Goal: Information Seeking & Learning: Compare options

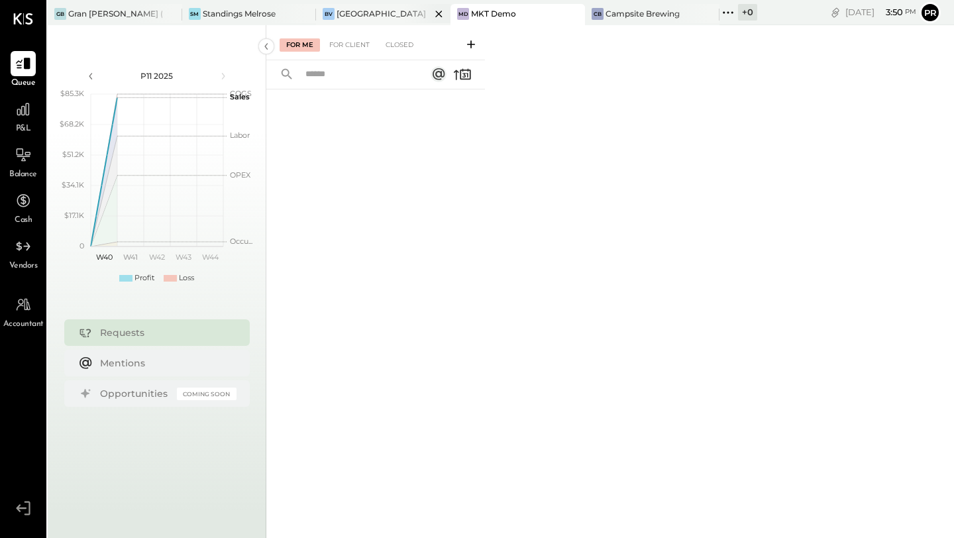
click at [344, 23] on div "BV [GEOGRAPHIC_DATA]" at bounding box center [383, 14] width 134 height 21
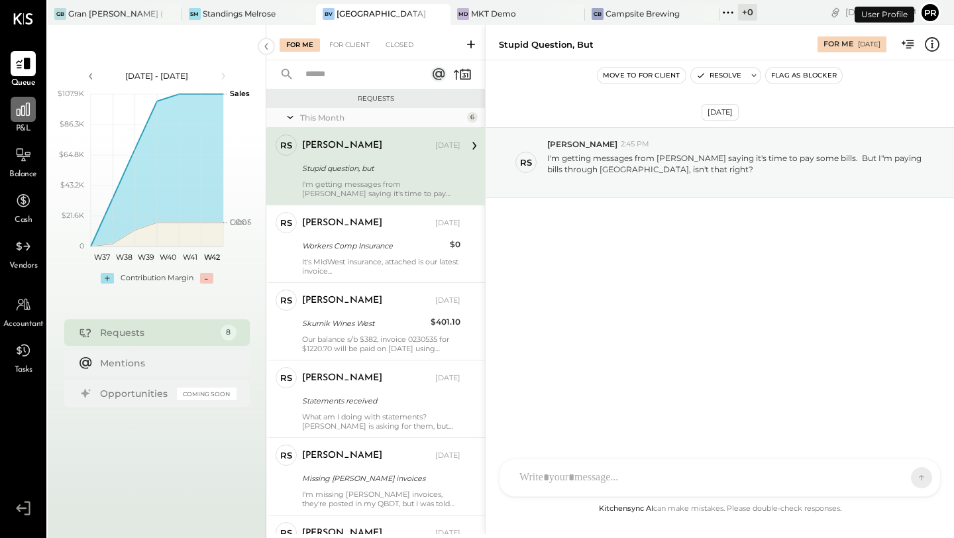
click at [20, 113] on icon at bounding box center [23, 109] width 13 height 13
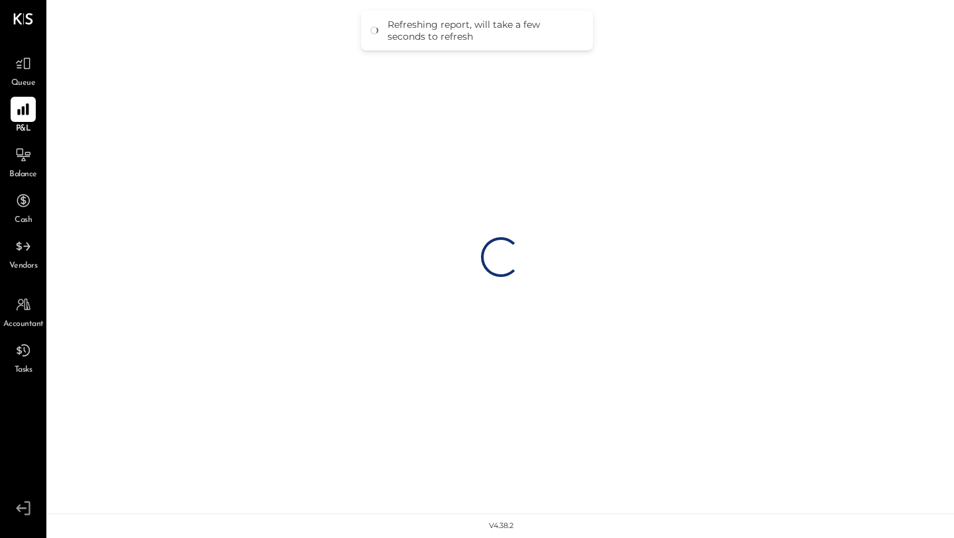
click at [32, 81] on span "Queue" at bounding box center [23, 84] width 25 height 12
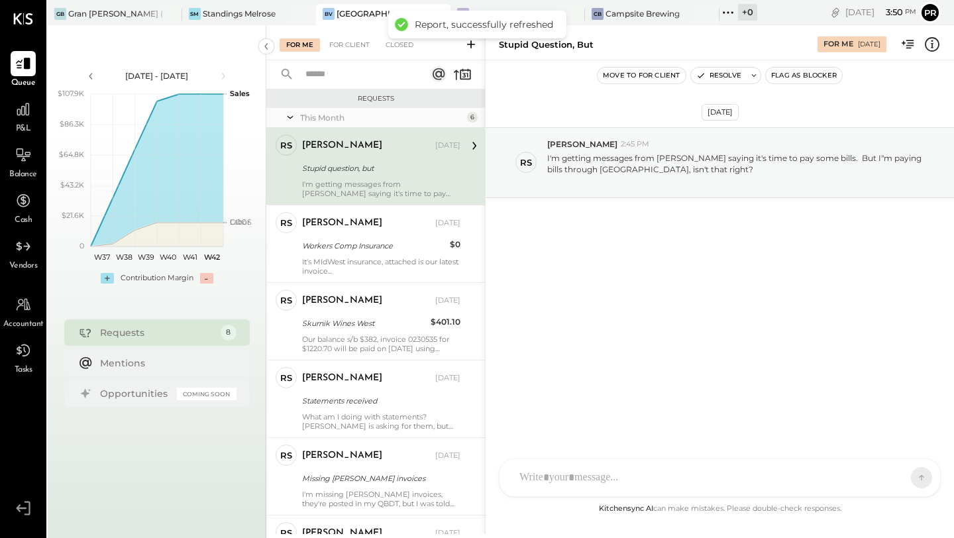
click at [381, 171] on div "Stupid question, but" at bounding box center [379, 168] width 154 height 13
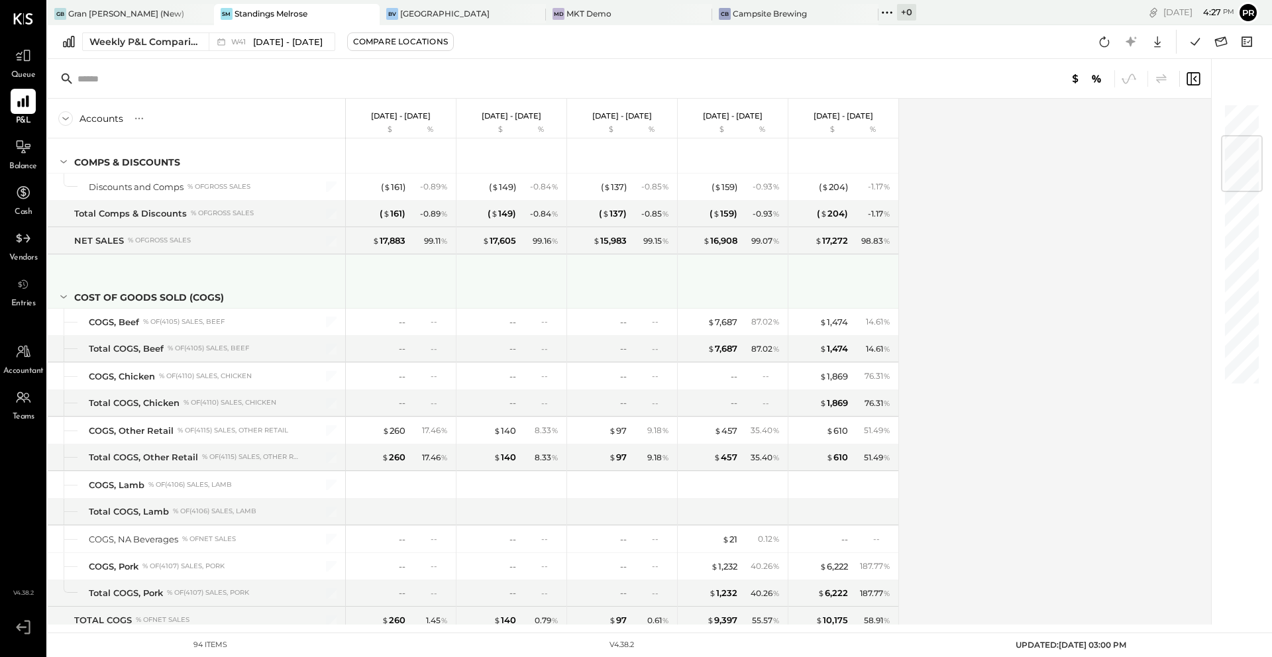
scroll to position [256, 0]
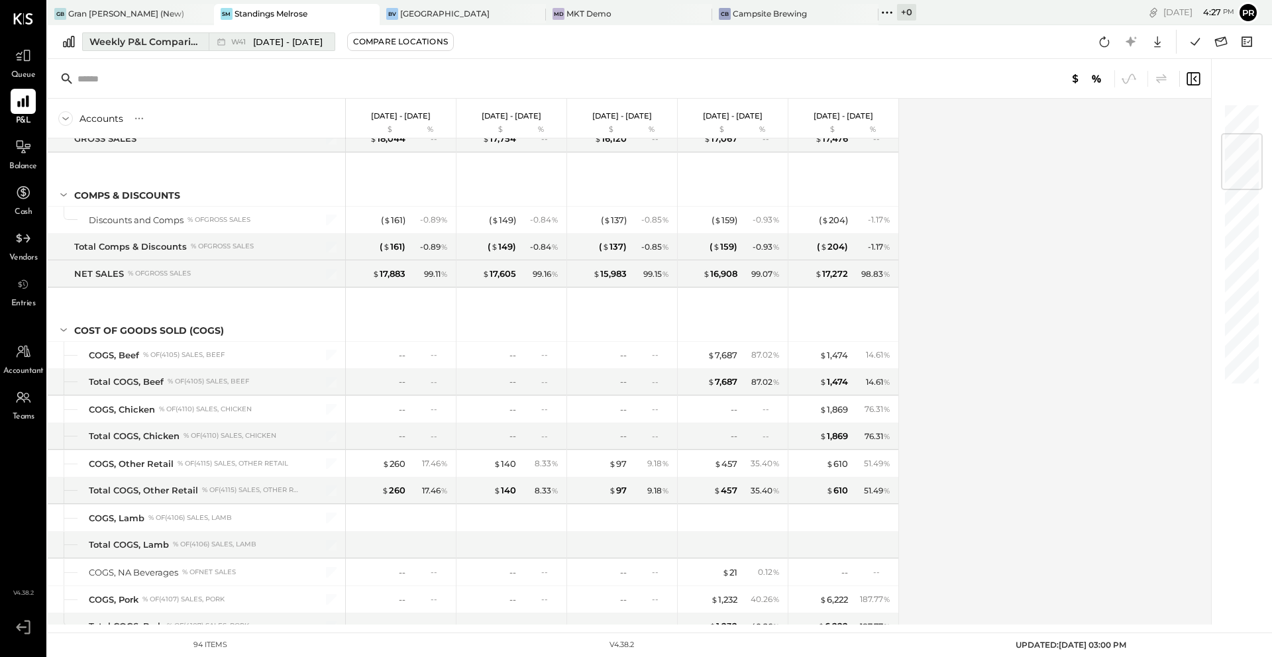
click at [288, 48] on div "W41 [DATE] - [DATE]" at bounding box center [268, 41] width 119 height 17
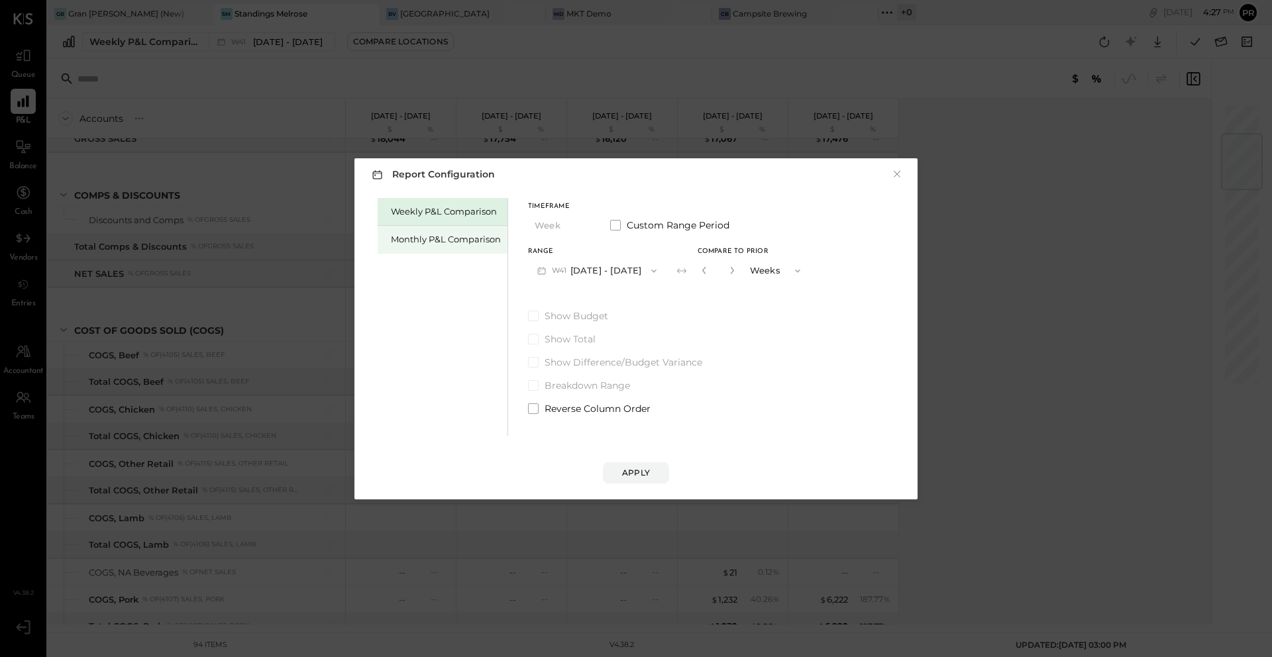
click at [463, 240] on div "Monthly P&L Comparison" at bounding box center [446, 239] width 110 height 13
click at [702, 269] on div "Compare" at bounding box center [707, 273] width 43 height 11
click at [728, 273] on icon "button" at bounding box center [732, 270] width 8 height 8
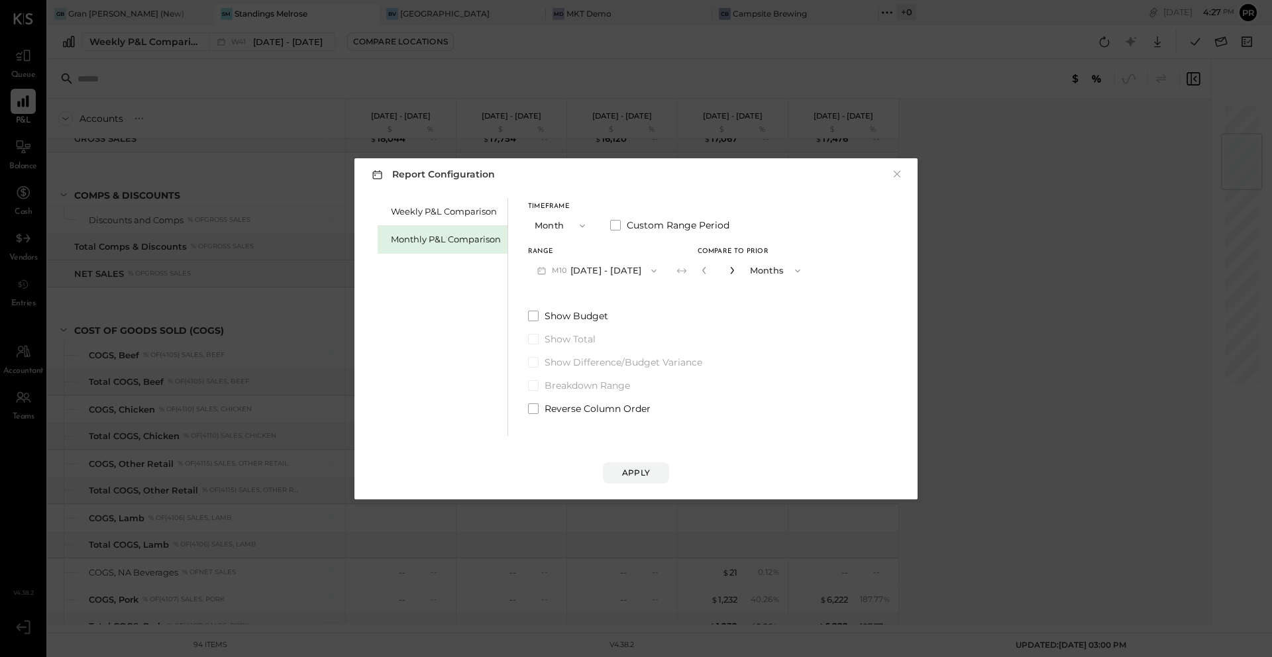
type input "*"
click at [642, 270] on span "button" at bounding box center [650, 271] width 17 height 11
click at [623, 295] on div "M09 [DATE] - [DATE]" at bounding box center [604, 301] width 151 height 28
click at [643, 471] on div "Apply" at bounding box center [636, 472] width 28 height 11
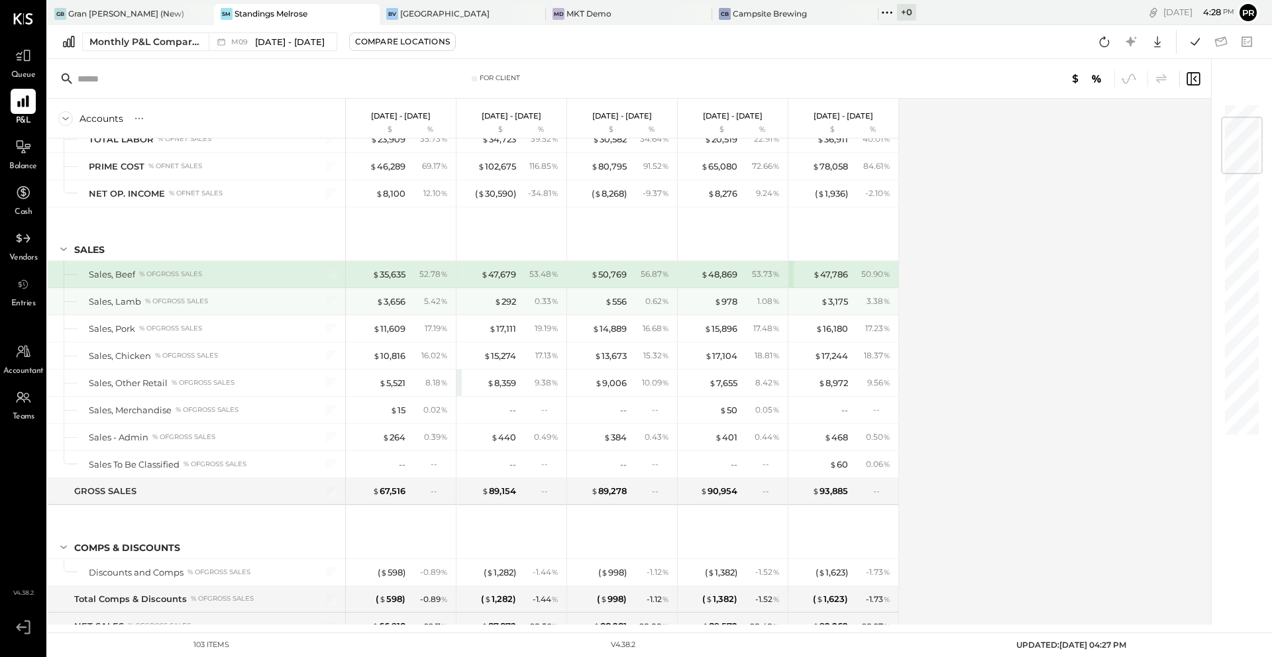
scroll to position [113, 0]
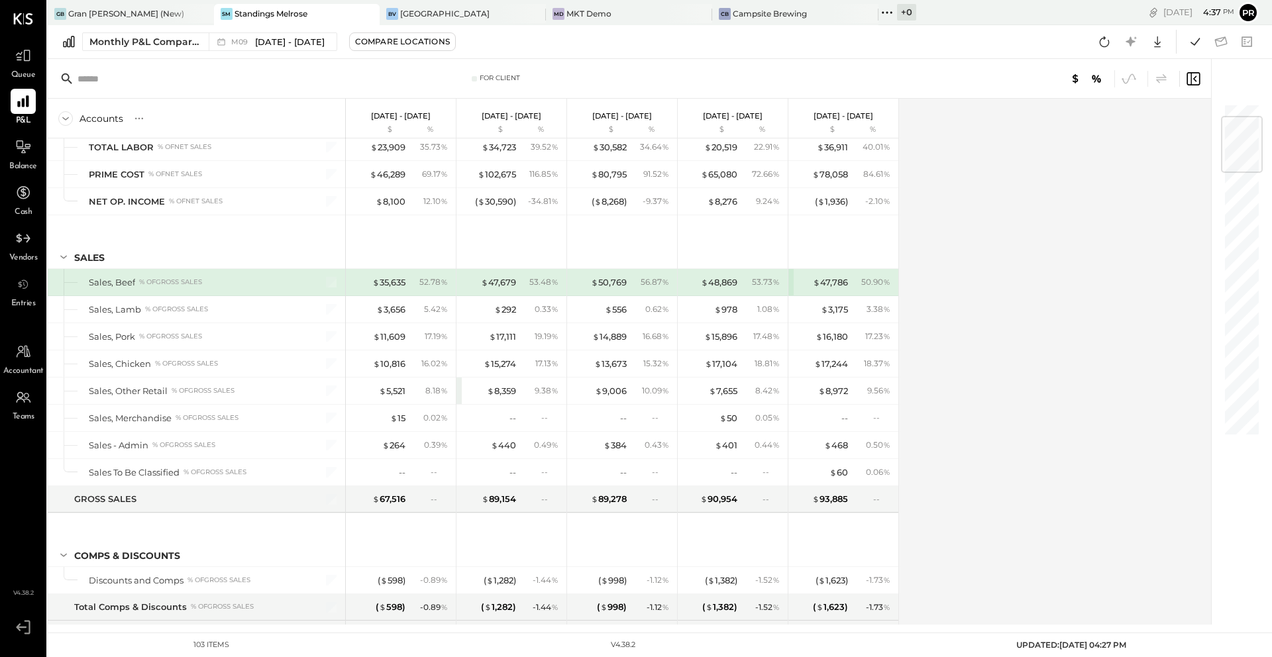
click at [22, 68] on div "Queue" at bounding box center [23, 62] width 25 height 38
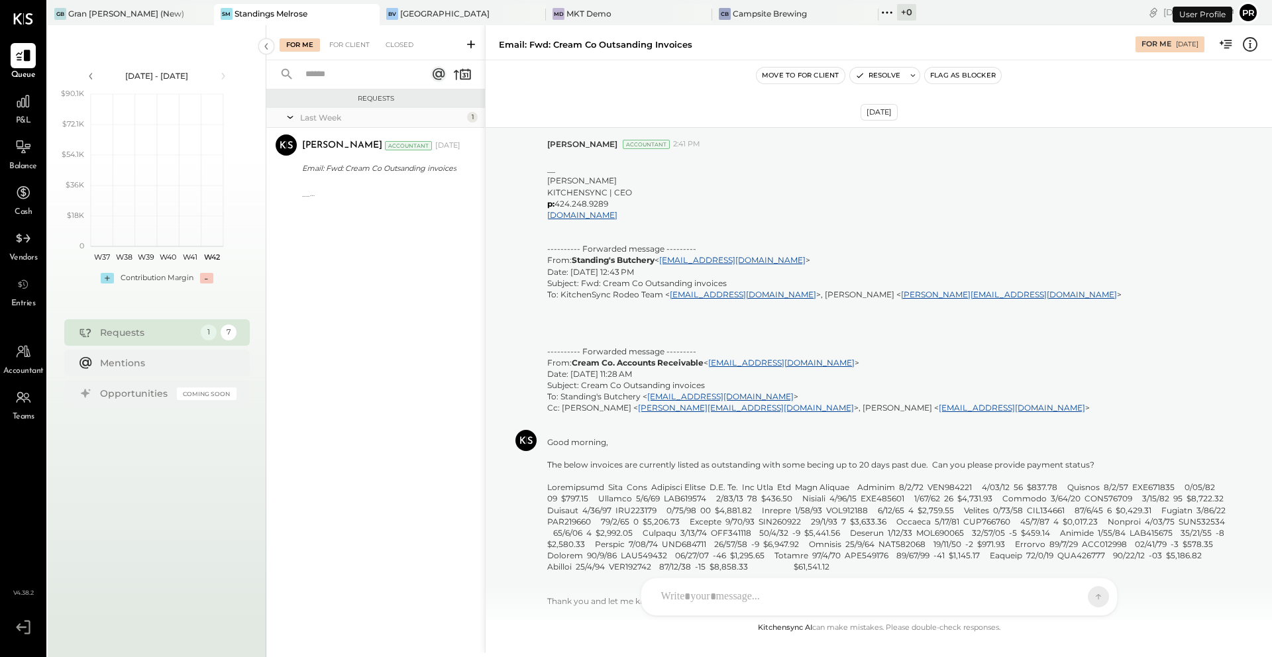
scroll to position [233, 0]
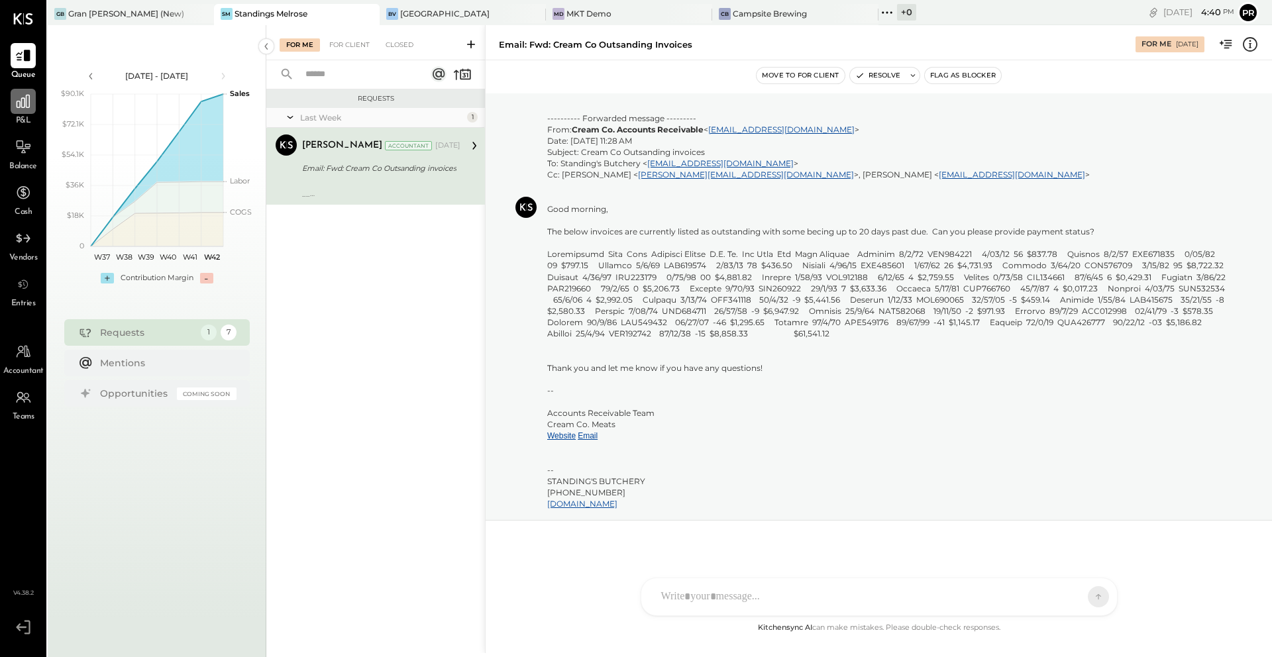
click at [19, 112] on div at bounding box center [23, 101] width 25 height 25
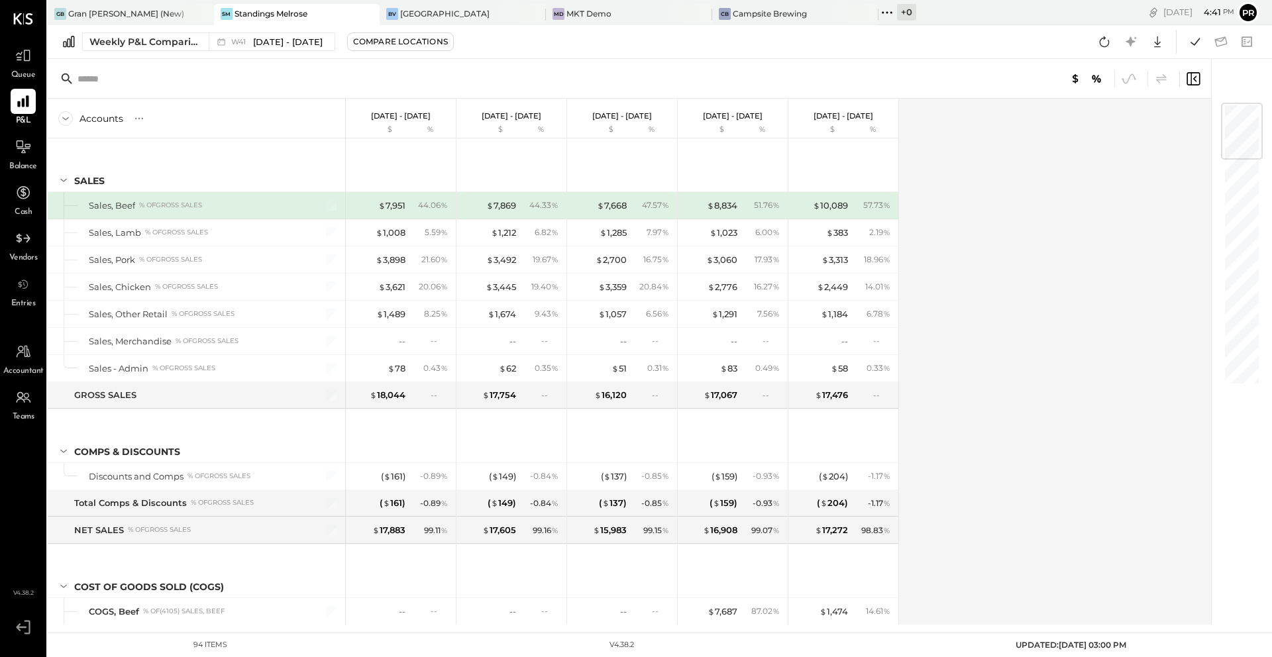
click at [25, 161] on span "Balance" at bounding box center [23, 167] width 28 height 12
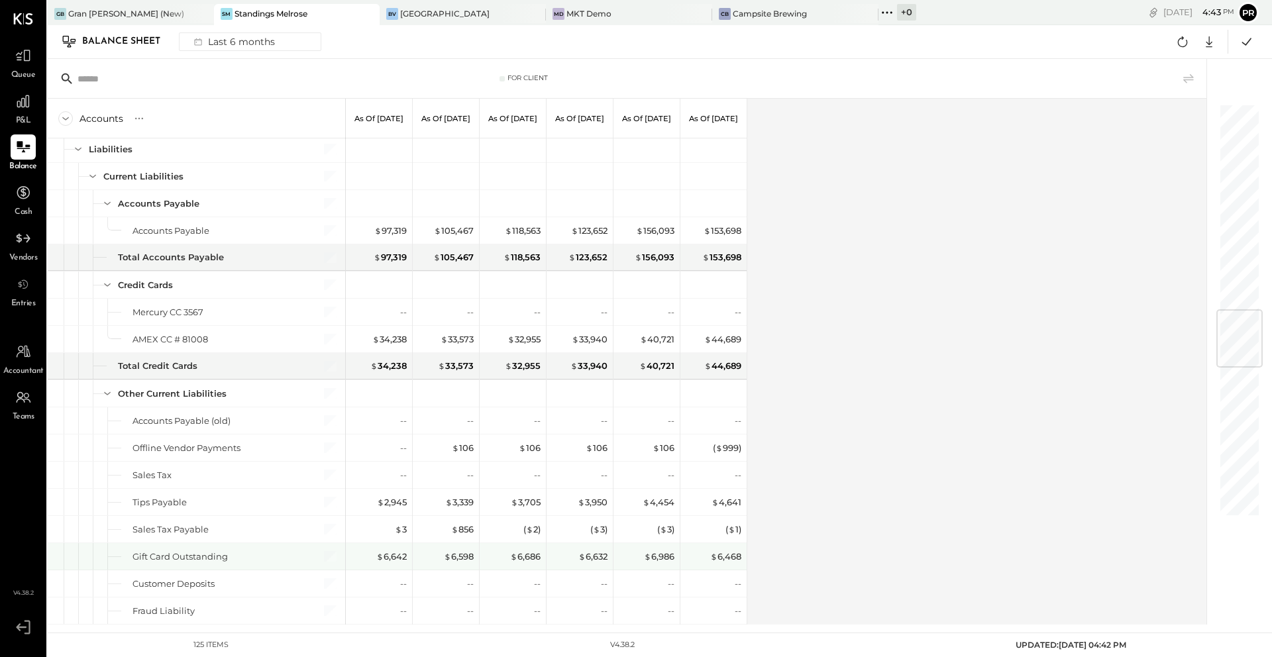
scroll to position [1731, 0]
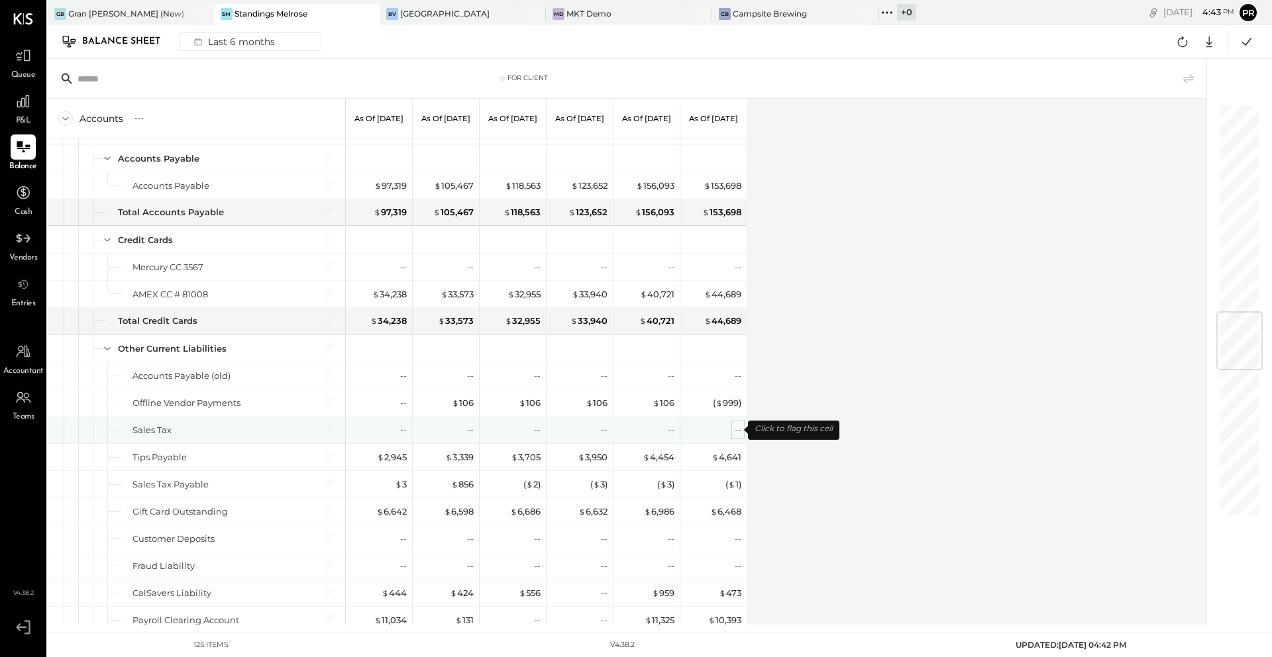
click at [741, 431] on div "--" at bounding box center [738, 430] width 7 height 13
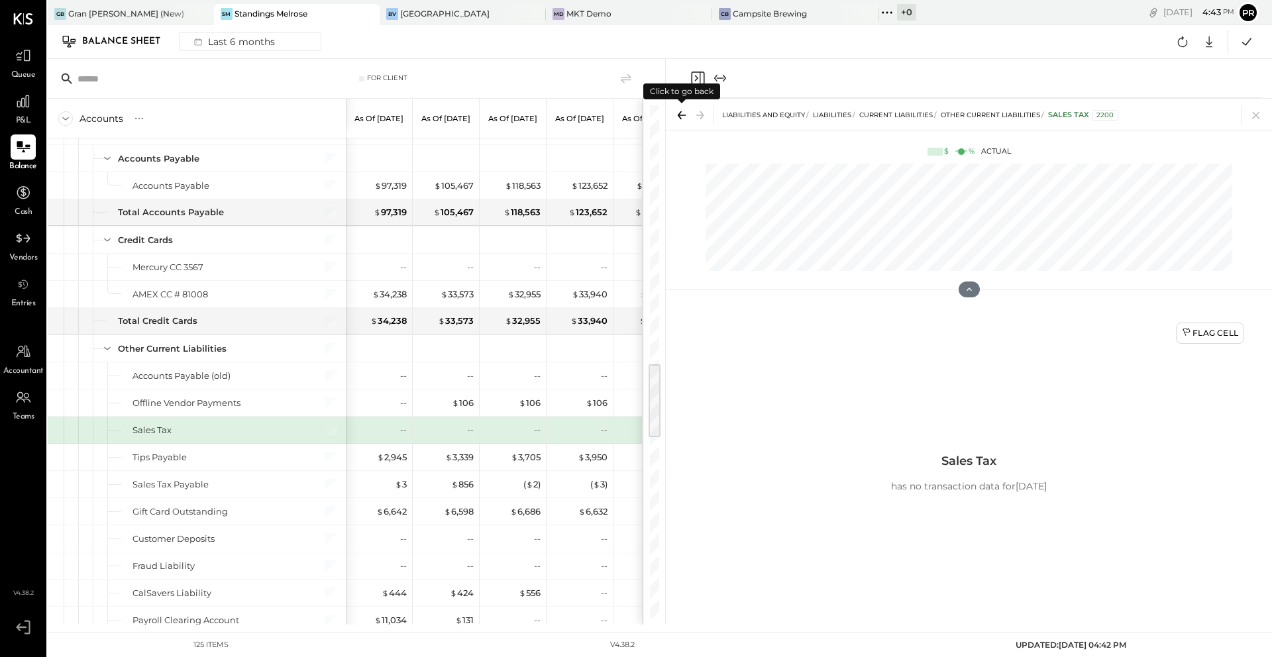
click at [684, 113] on icon at bounding box center [681, 115] width 19 height 19
click at [953, 119] on div "LIABILITIES AND EQUITY Liabilities Current Liabilities Other Current Liabilitie…" at bounding box center [969, 114] width 606 height 31
click at [953, 118] on icon at bounding box center [1256, 115] width 19 height 19
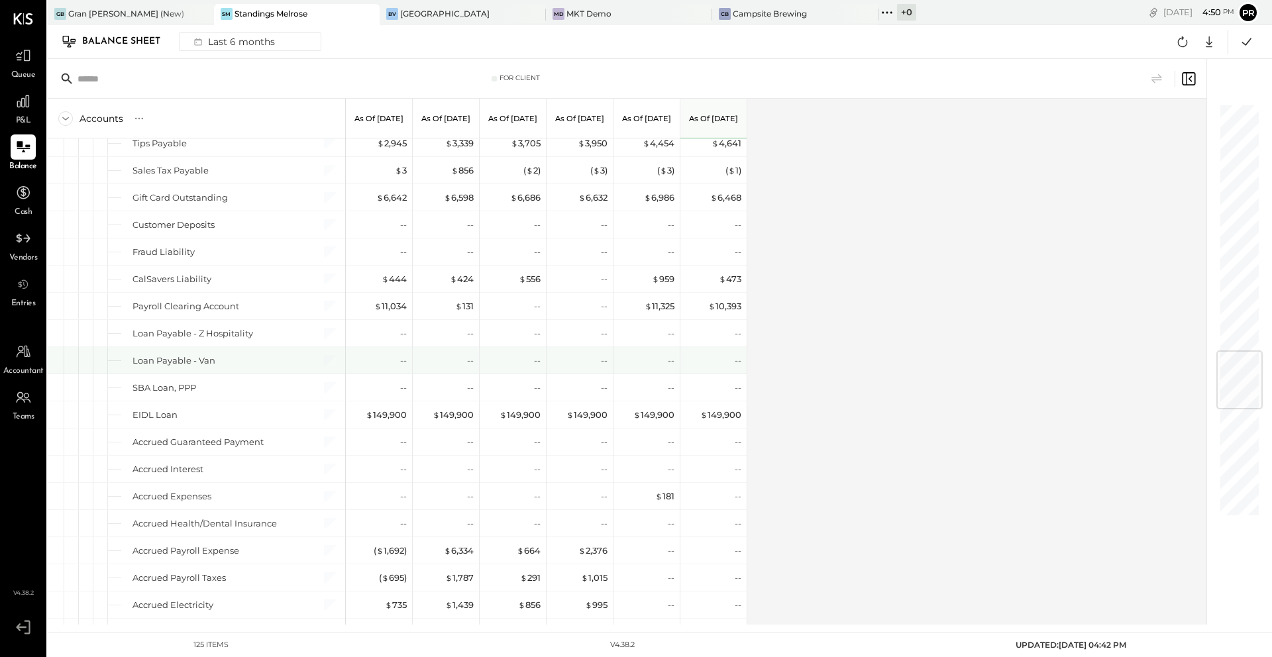
scroll to position [2056, 0]
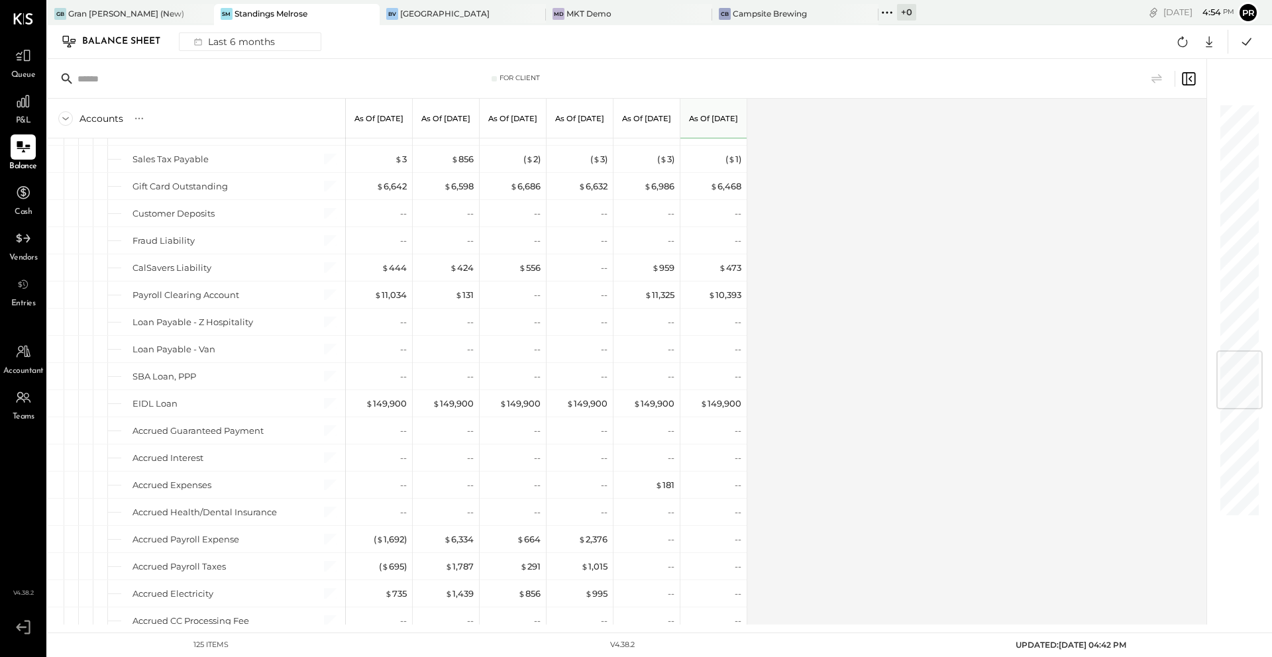
click at [802, 297] on div "Accounts S GL As of [DATE] As of [DATE] As of [DATE] As of [DATE] As of [DATE] …" at bounding box center [628, 362] width 1161 height 526
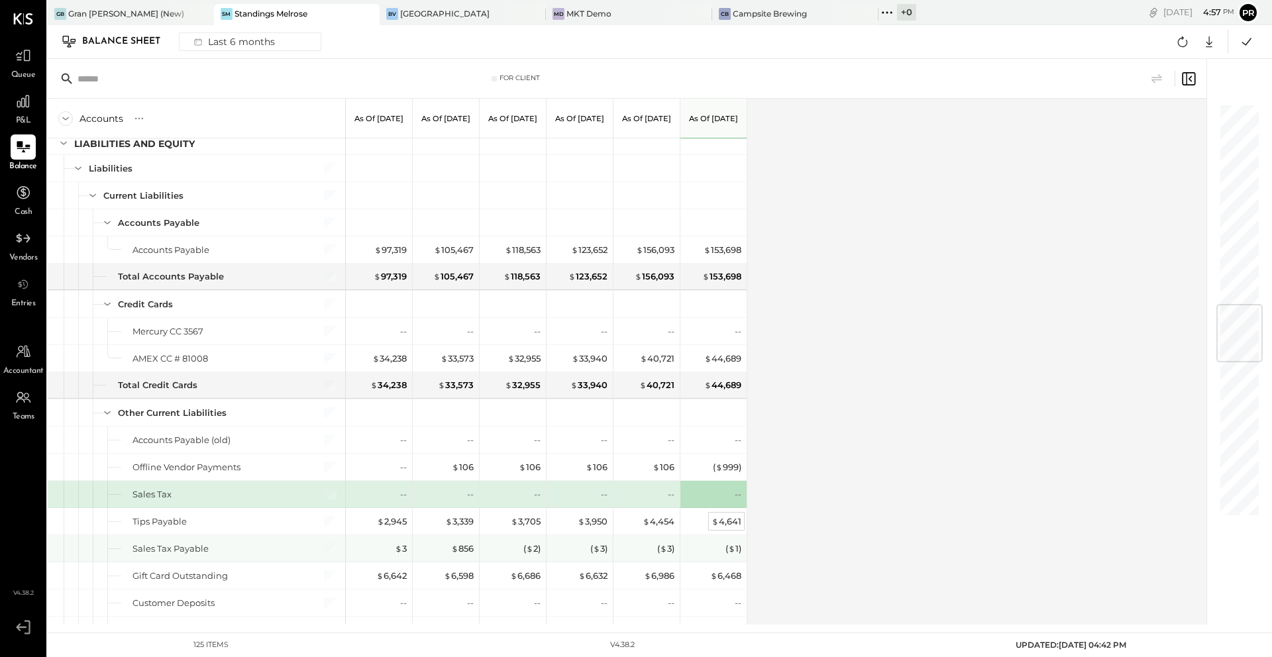
scroll to position [1668, 0]
click at [729, 521] on div "$ 4,641" at bounding box center [727, 519] width 30 height 13
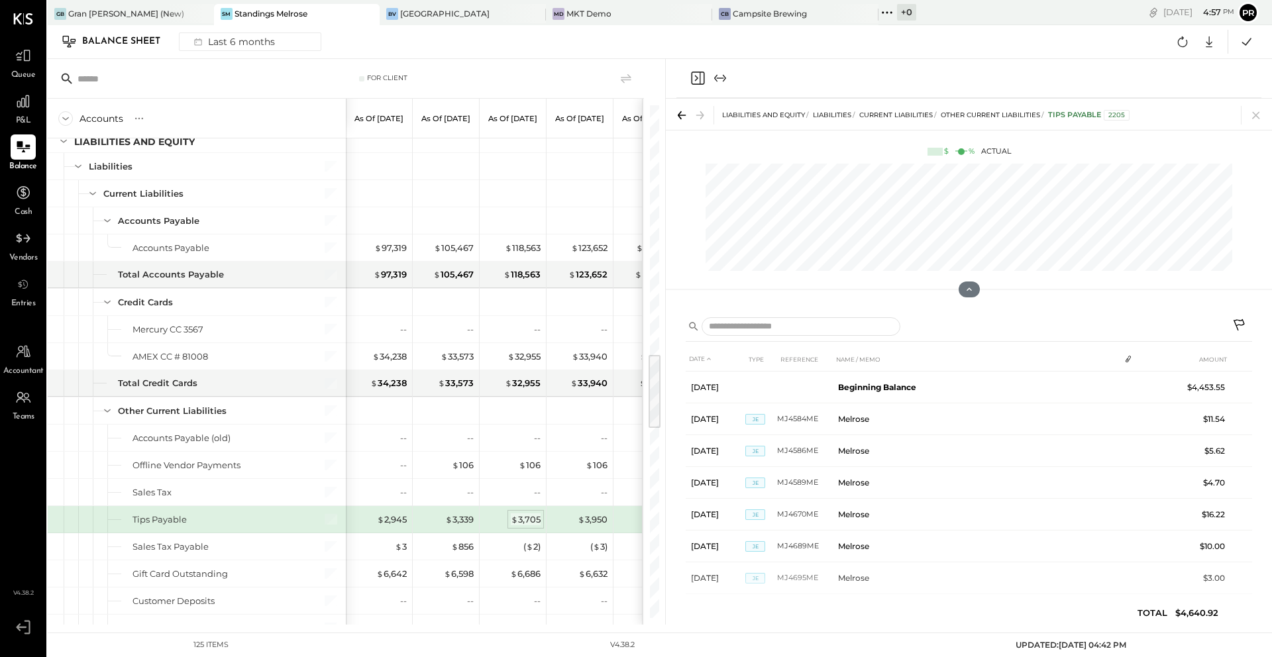
click at [517, 520] on span "$" at bounding box center [514, 519] width 7 height 11
click at [388, 517] on div "$ 2,945" at bounding box center [392, 519] width 30 height 13
click at [590, 515] on div "$ 3,950" at bounding box center [593, 519] width 30 height 13
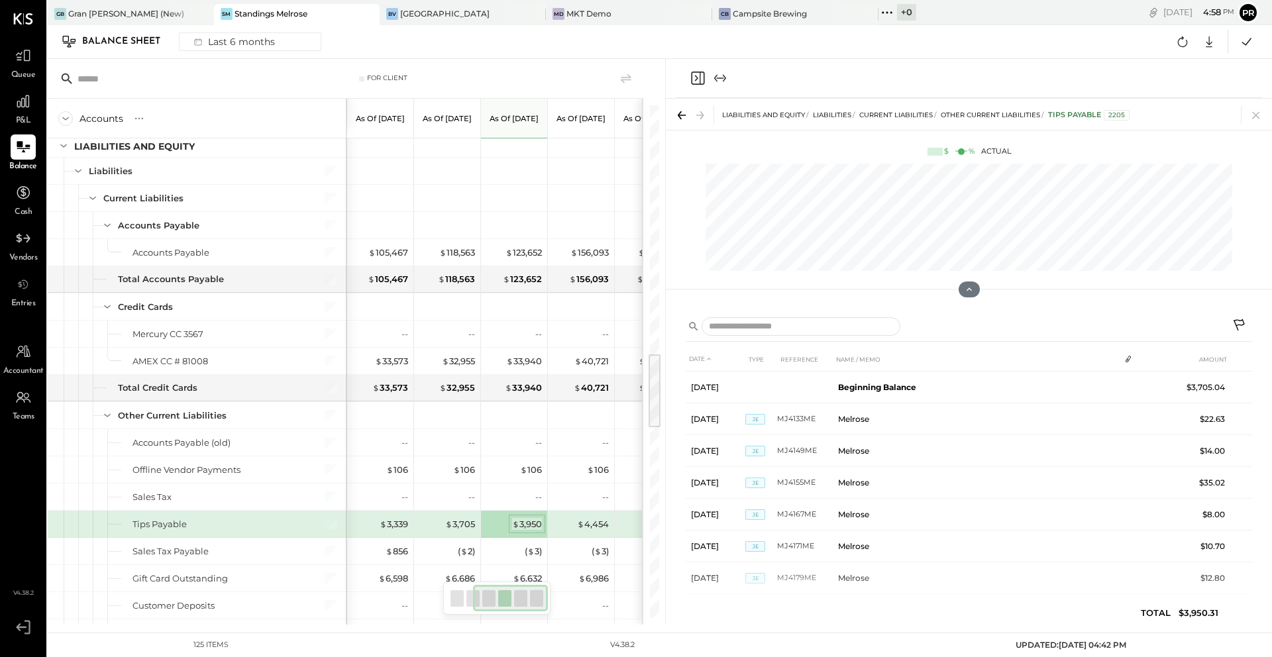
scroll to position [0, 105]
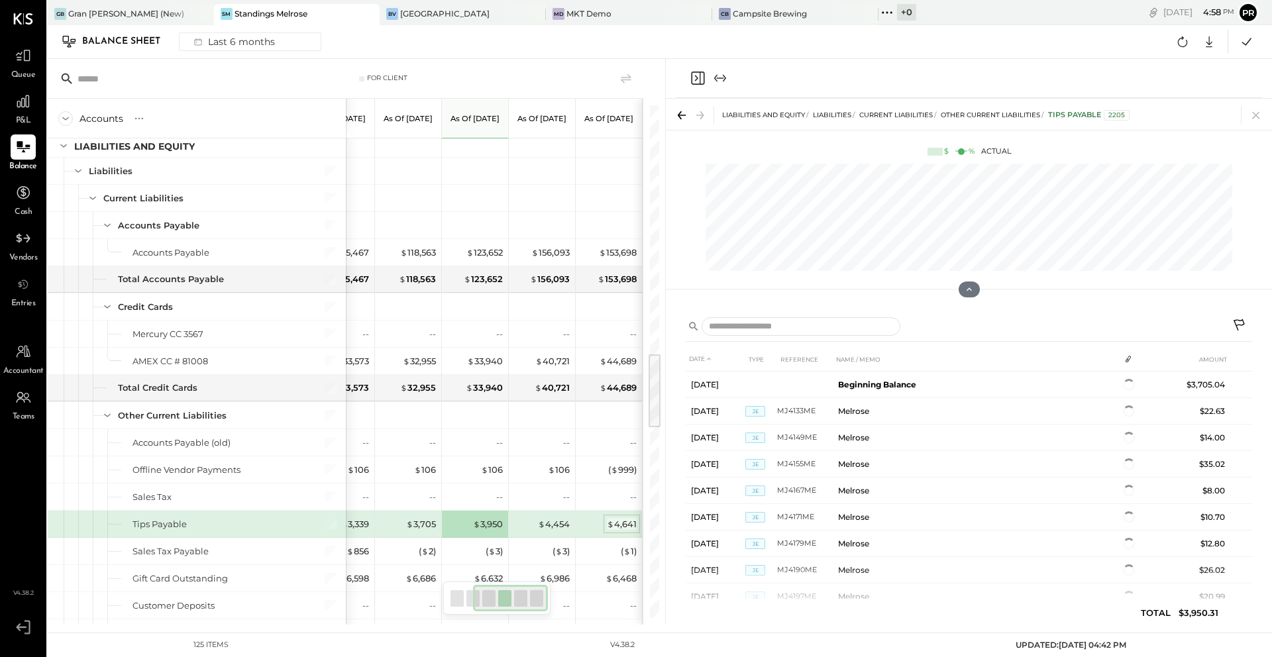
click at [627, 522] on div "$ 4,641" at bounding box center [622, 524] width 30 height 13
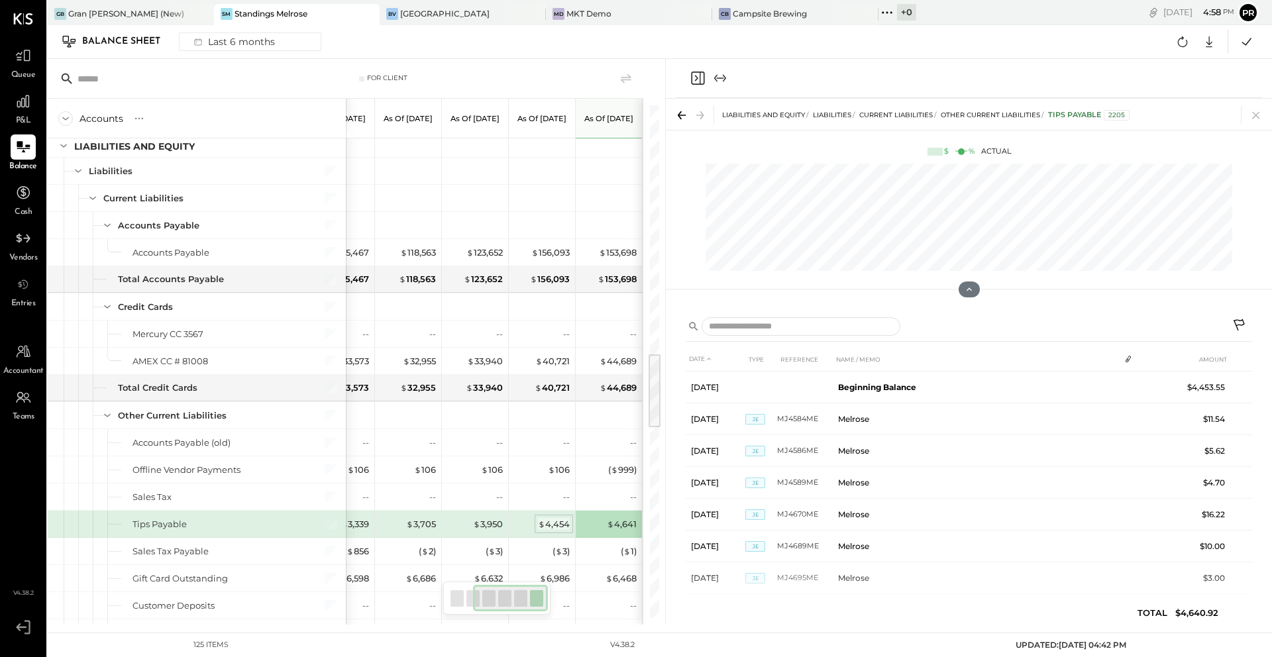
click at [552, 525] on div "$ 4,454" at bounding box center [554, 524] width 32 height 13
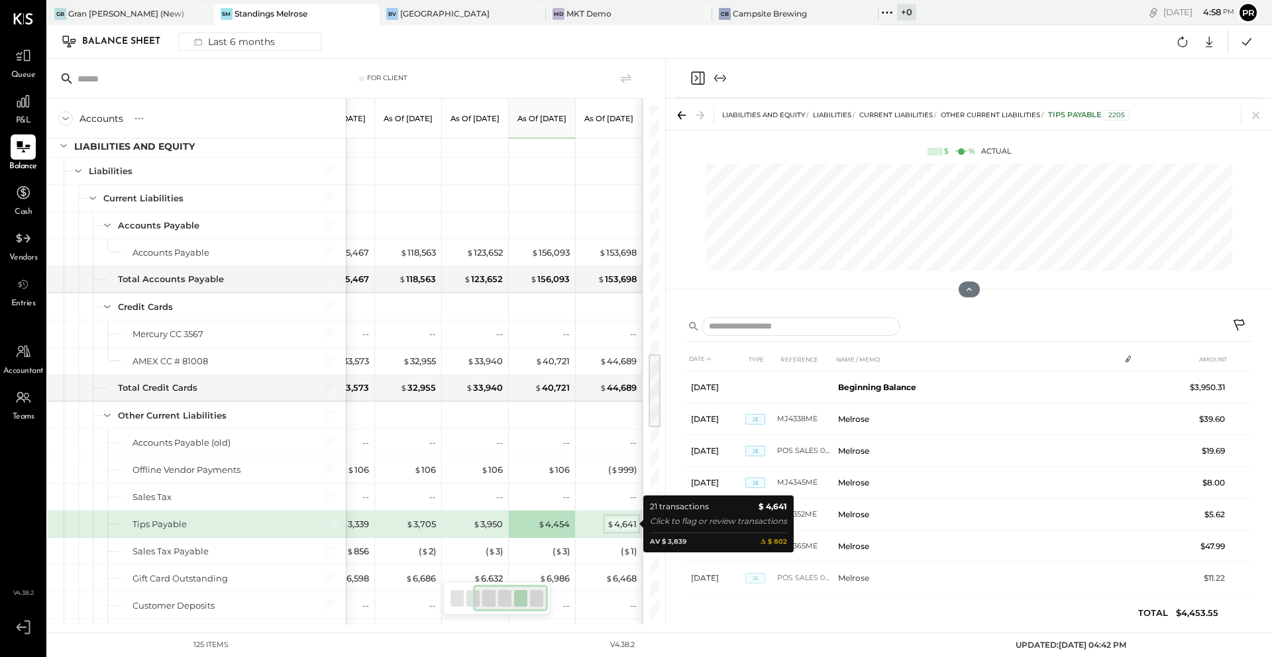
click at [620, 522] on div "$ 4,641" at bounding box center [622, 524] width 30 height 13
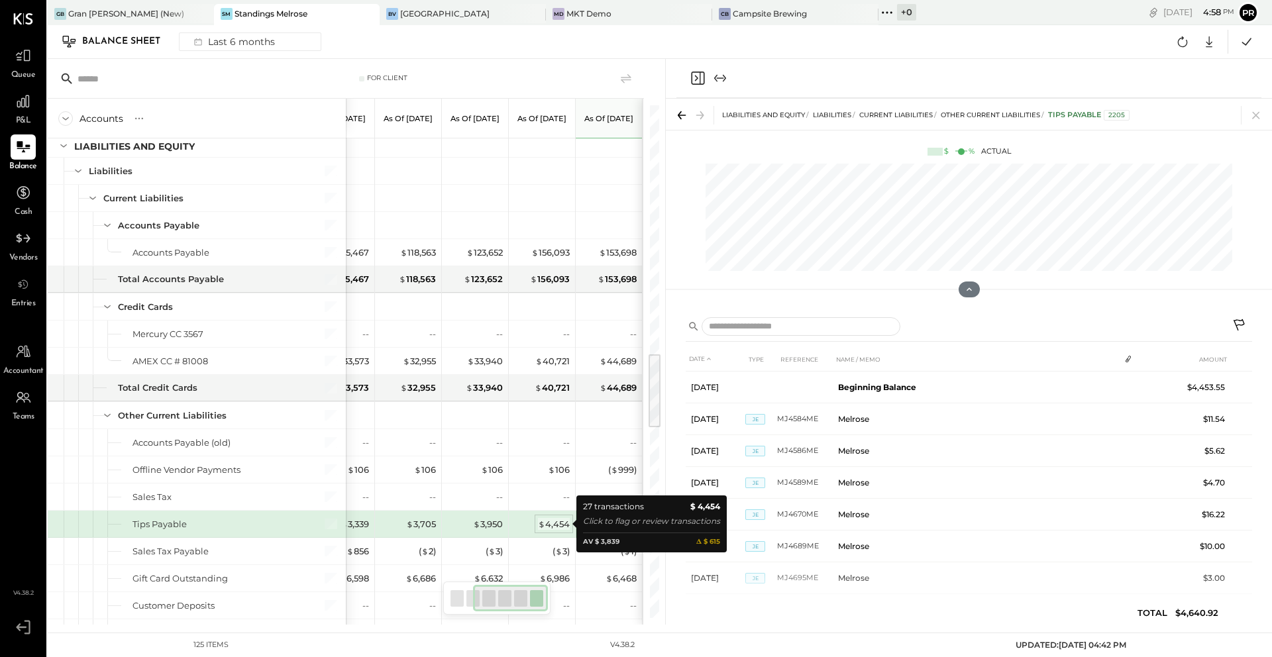
click at [555, 525] on div "$ 4,454" at bounding box center [554, 524] width 32 height 13
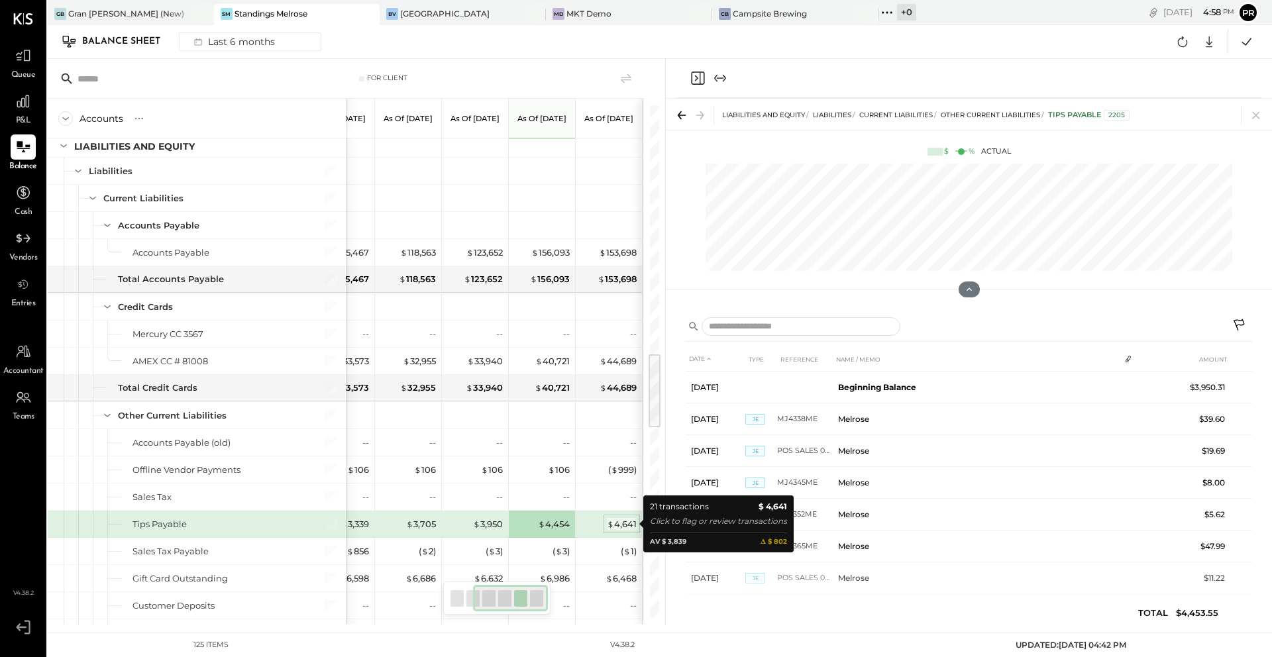
click at [617, 522] on div "$ 4,641" at bounding box center [622, 524] width 30 height 13
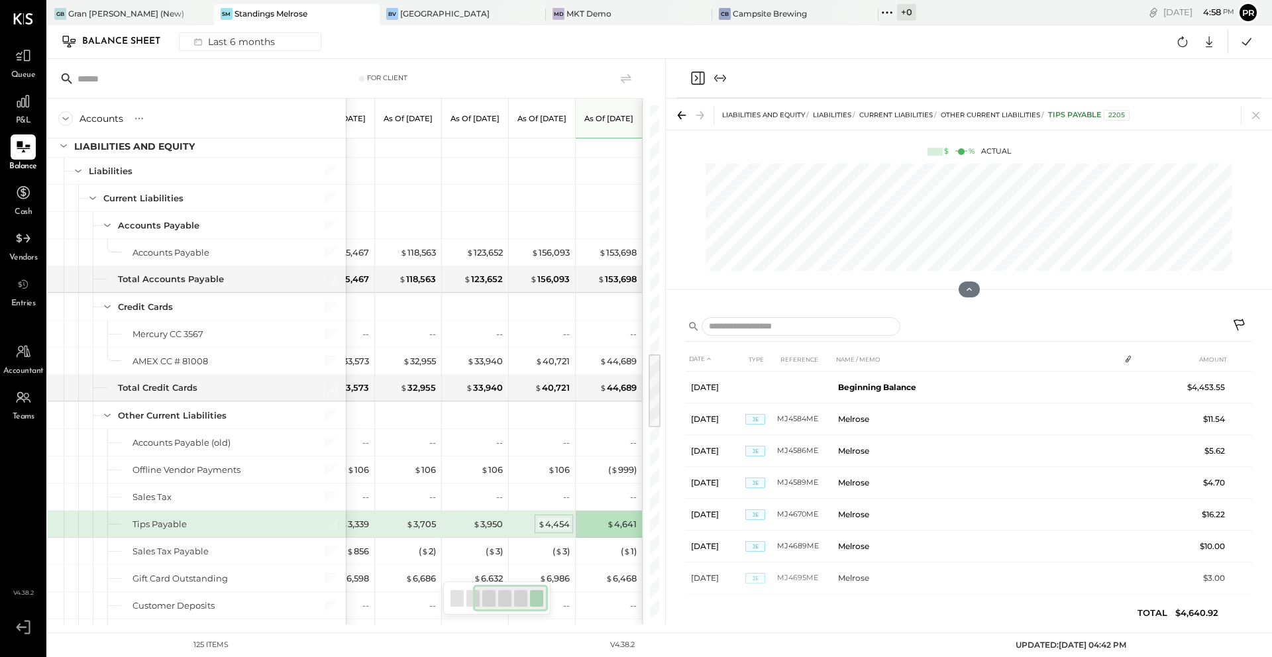
click at [553, 524] on div "$ 4,454" at bounding box center [554, 524] width 32 height 13
click at [621, 527] on div "$ 4,641" at bounding box center [622, 524] width 30 height 13
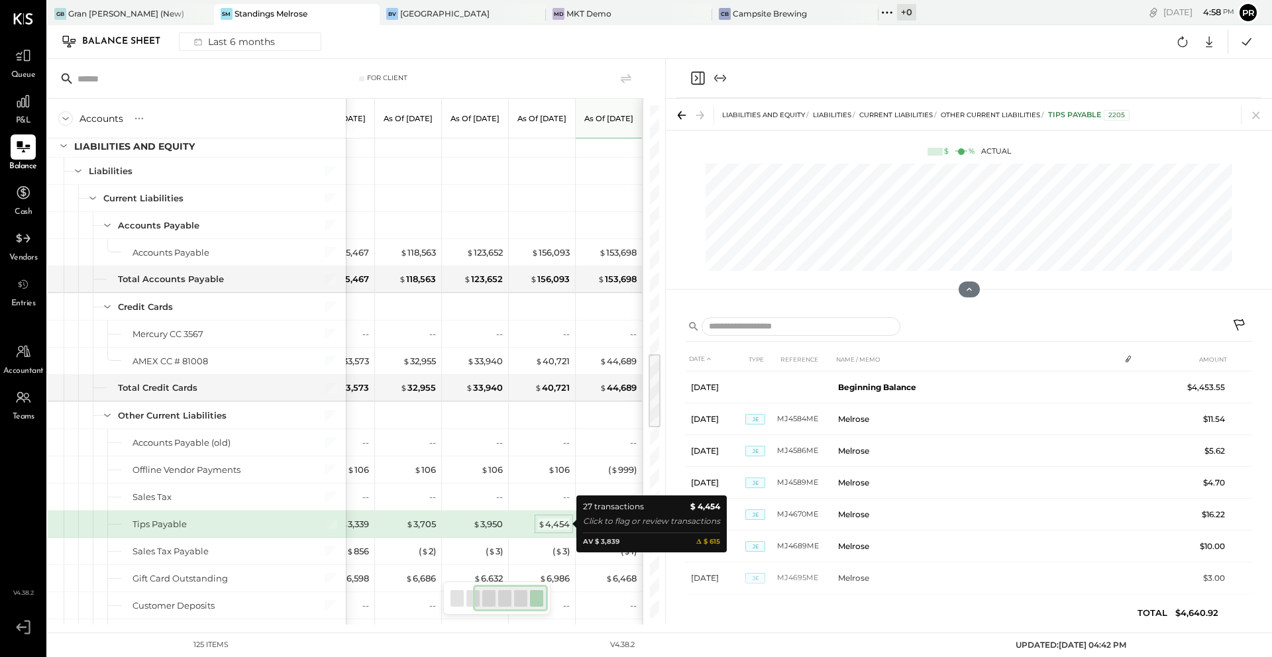
click at [556, 528] on div "$ 4,454" at bounding box center [554, 524] width 32 height 13
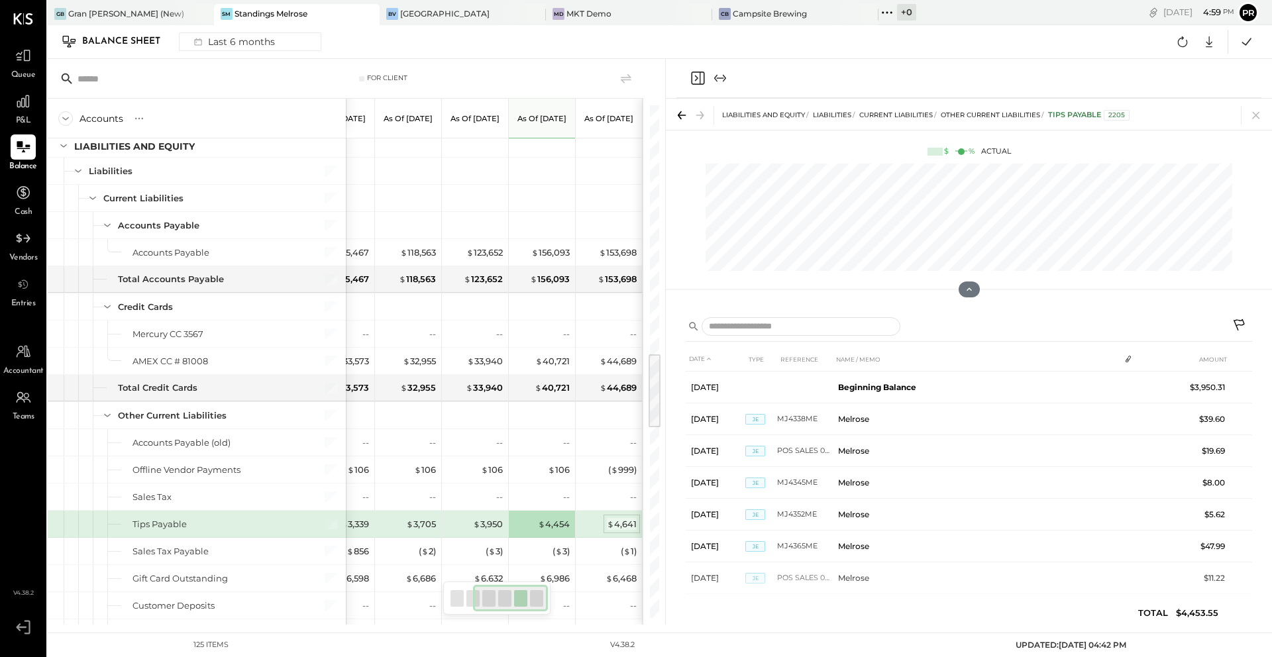
click at [621, 522] on div "$ 4,641" at bounding box center [622, 524] width 30 height 13
click at [953, 109] on icon at bounding box center [1256, 115] width 19 height 19
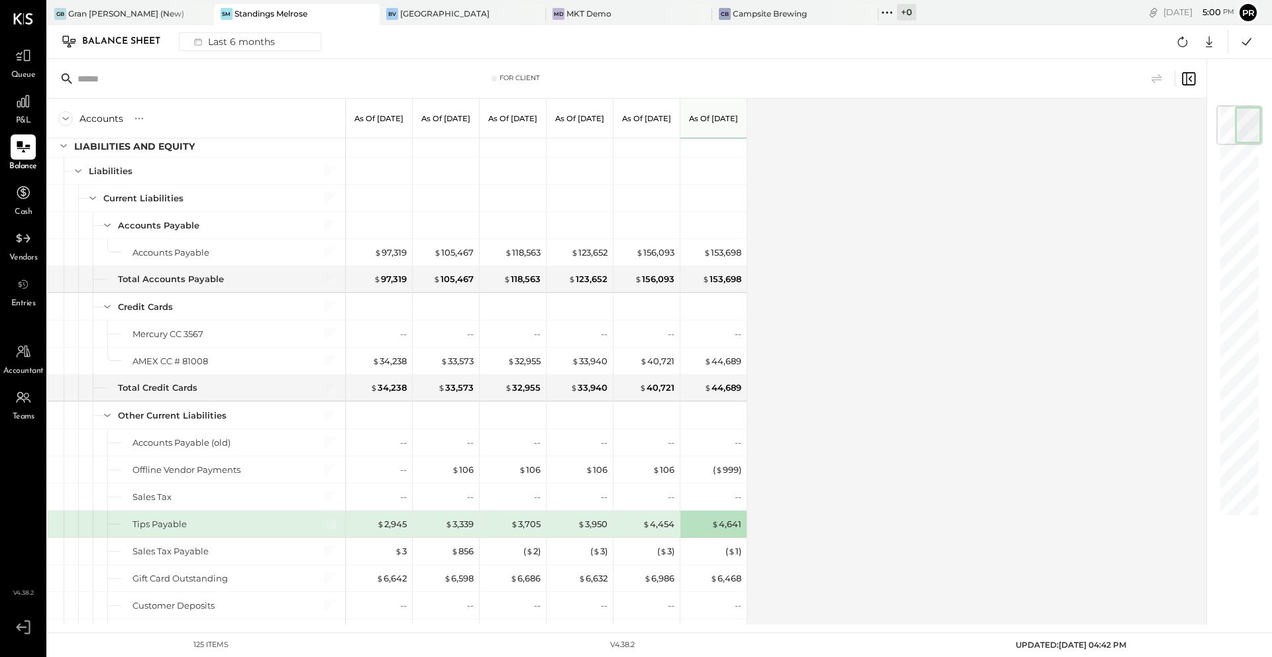
click at [953, 271] on div "Accounts S GL As of [DATE] As of [DATE] As of [DATE] As of [DATE] As of [DATE] …" at bounding box center [628, 362] width 1161 height 526
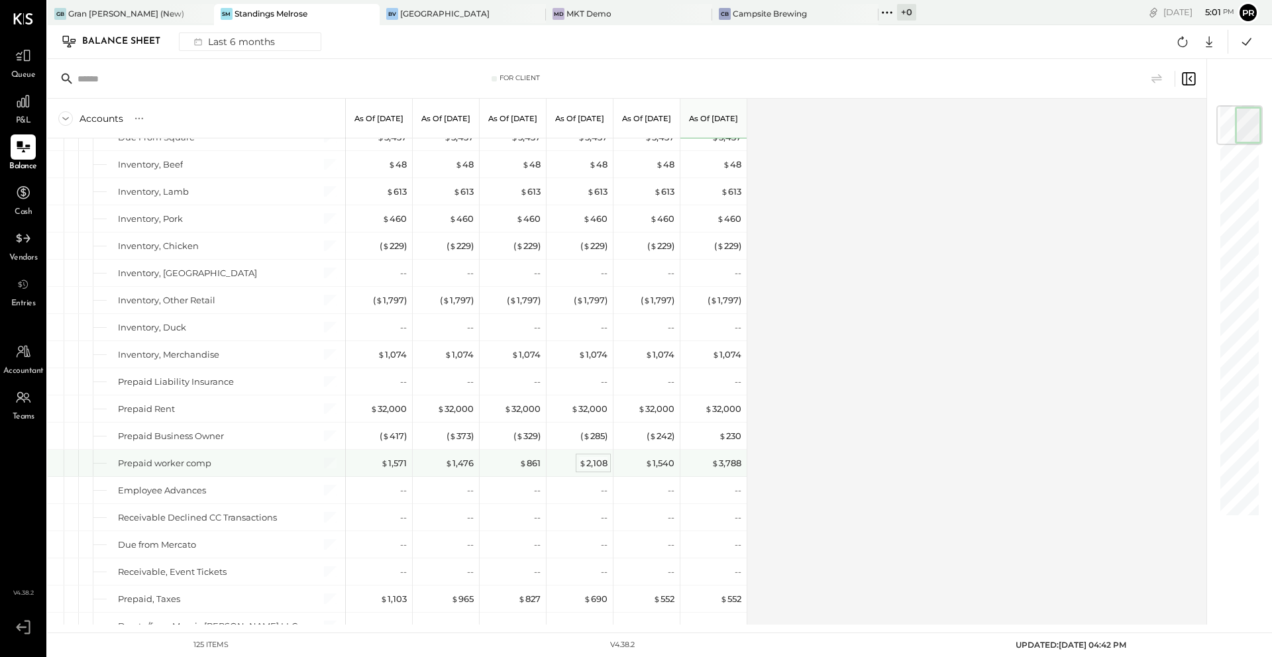
click at [587, 463] on div "$ 2,108" at bounding box center [593, 463] width 28 height 13
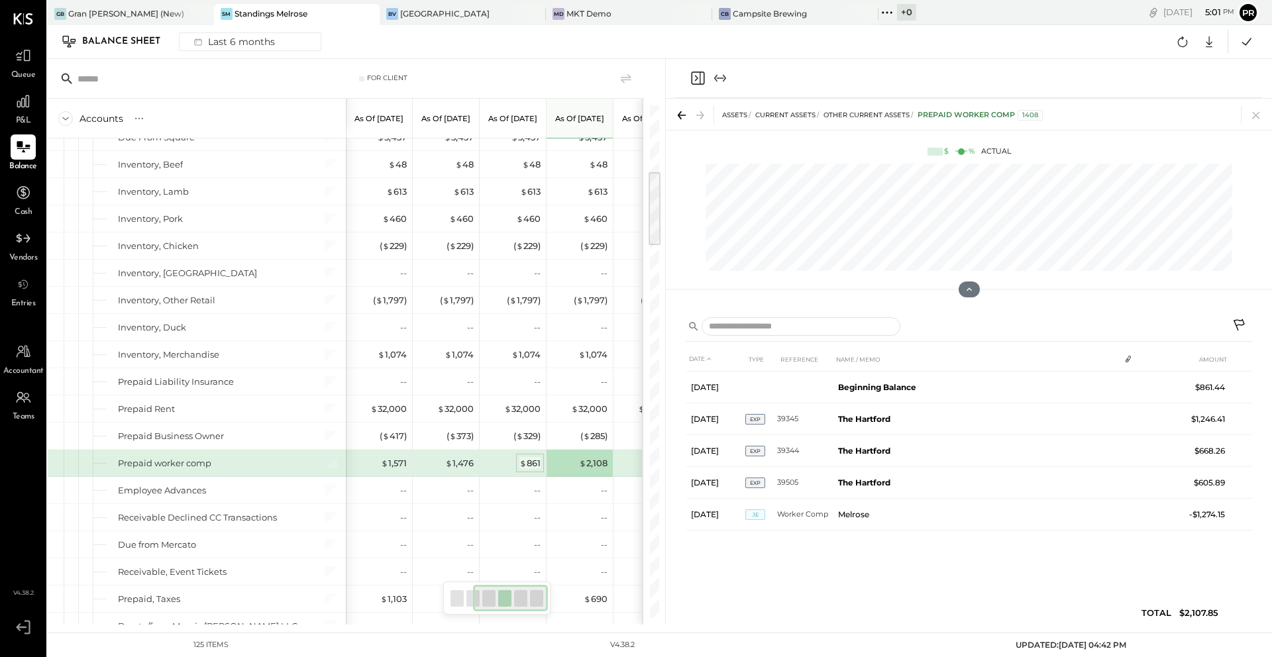
click at [519, 464] on span "$" at bounding box center [522, 463] width 7 height 11
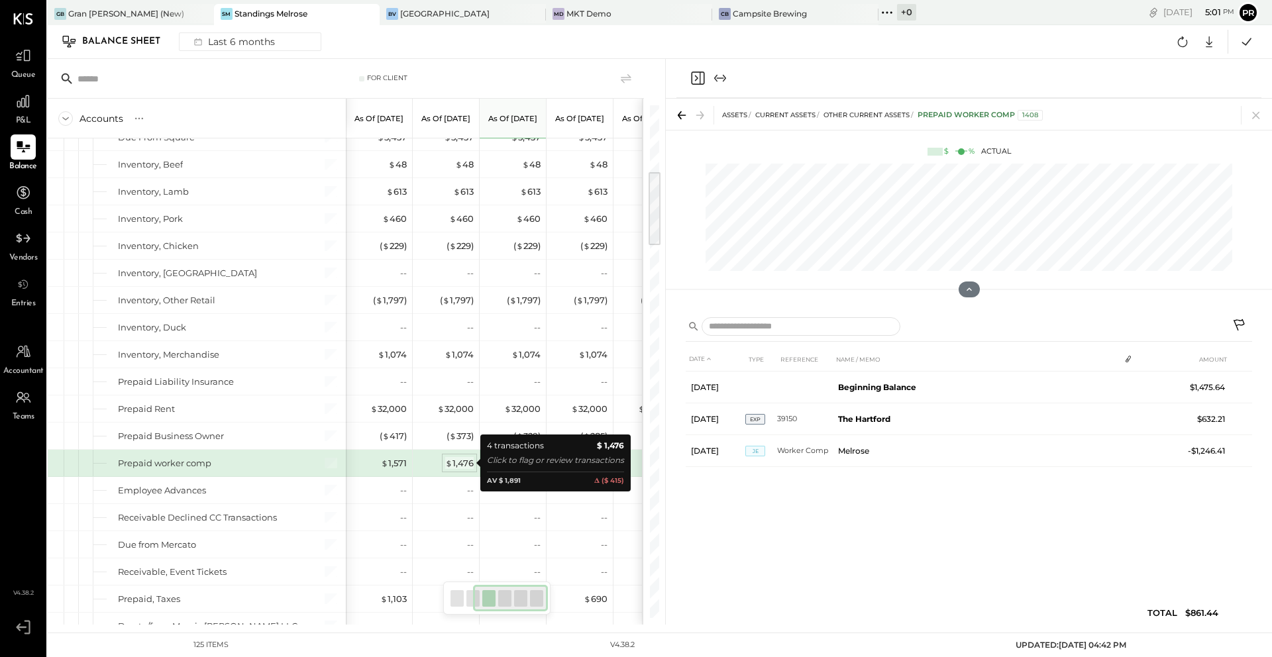
click at [454, 468] on div "$ 1,476" at bounding box center [459, 463] width 28 height 13
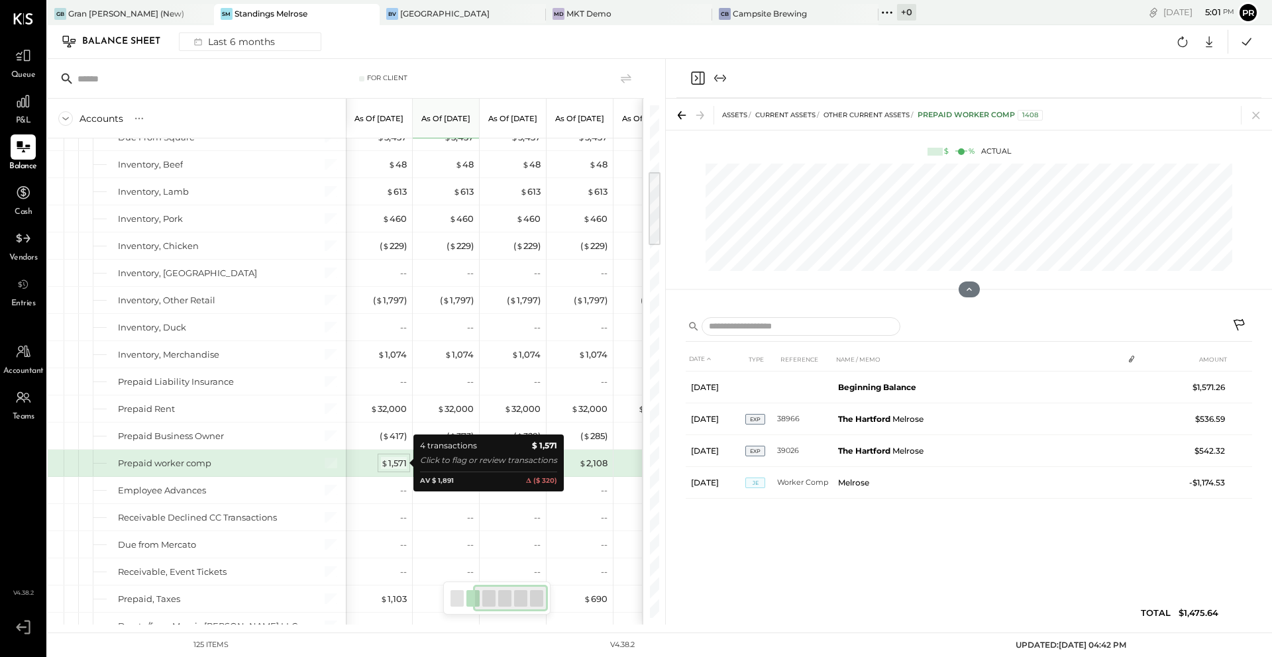
click at [393, 464] on div "$ 1,571" at bounding box center [394, 463] width 26 height 13
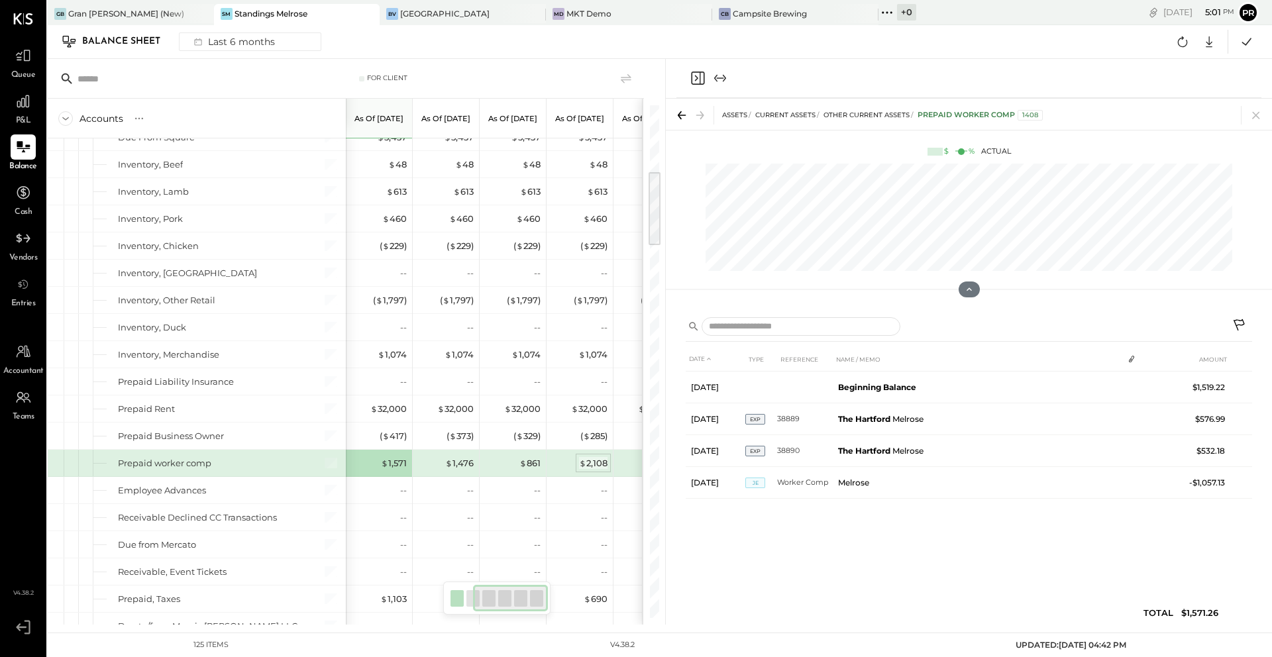
click at [593, 458] on div "$ 2,108" at bounding box center [593, 463] width 28 height 13
click at [953, 115] on icon at bounding box center [1256, 115] width 19 height 19
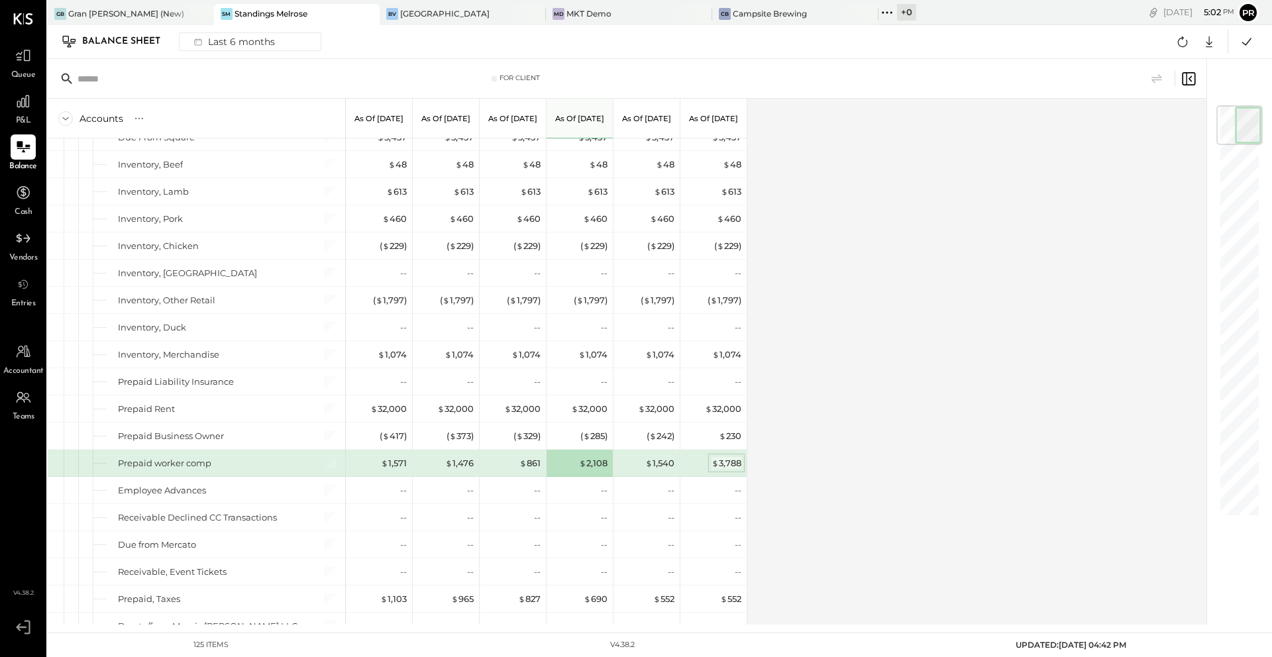
click at [729, 464] on div "$ 3,788" at bounding box center [727, 463] width 30 height 13
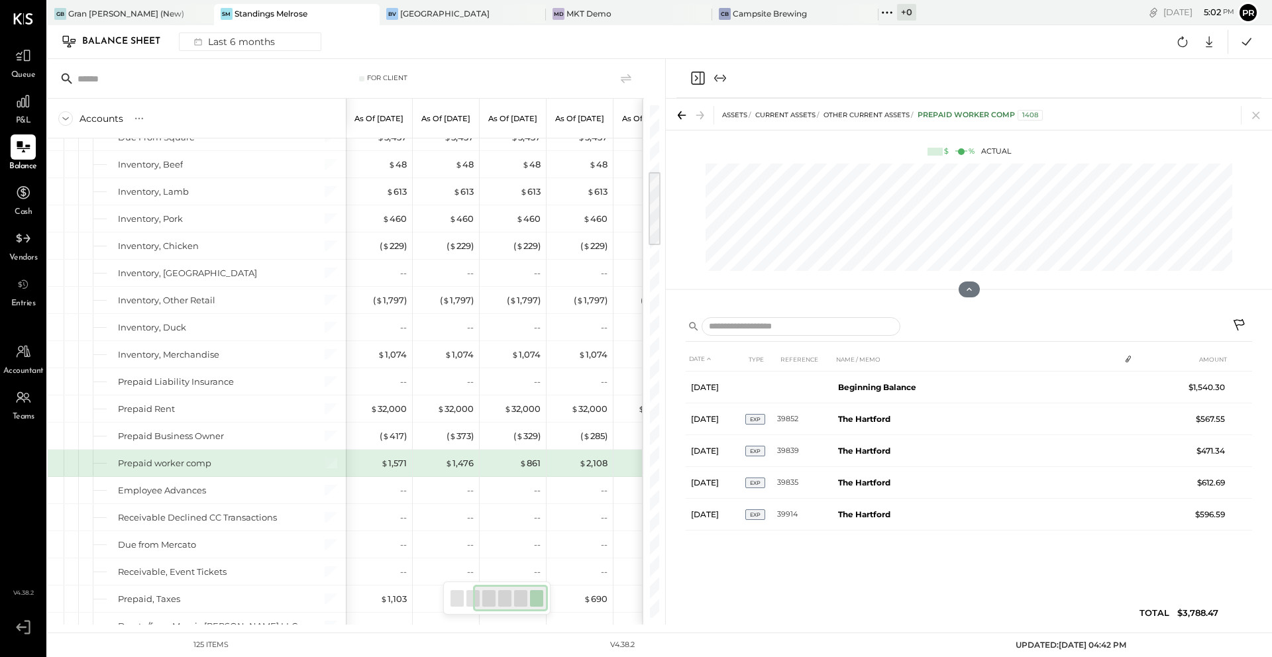
click at [953, 110] on icon at bounding box center [1256, 115] width 19 height 19
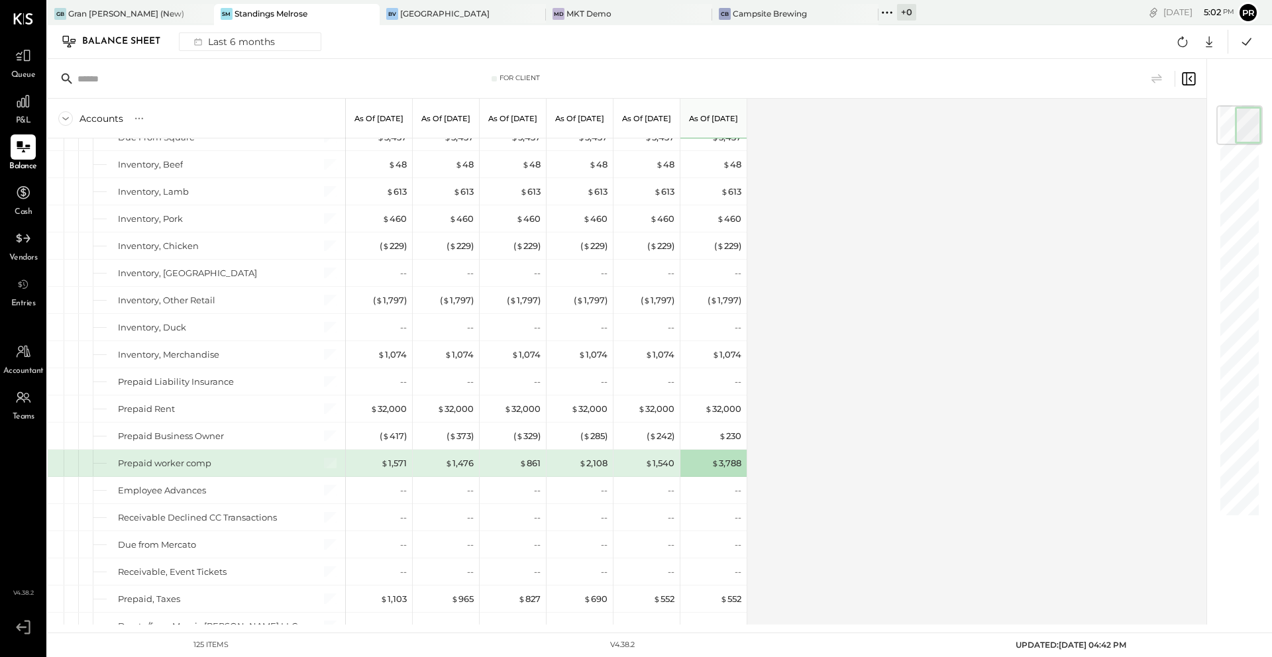
click at [645, 470] on div "$ 1,540" at bounding box center [647, 463] width 53 height 27
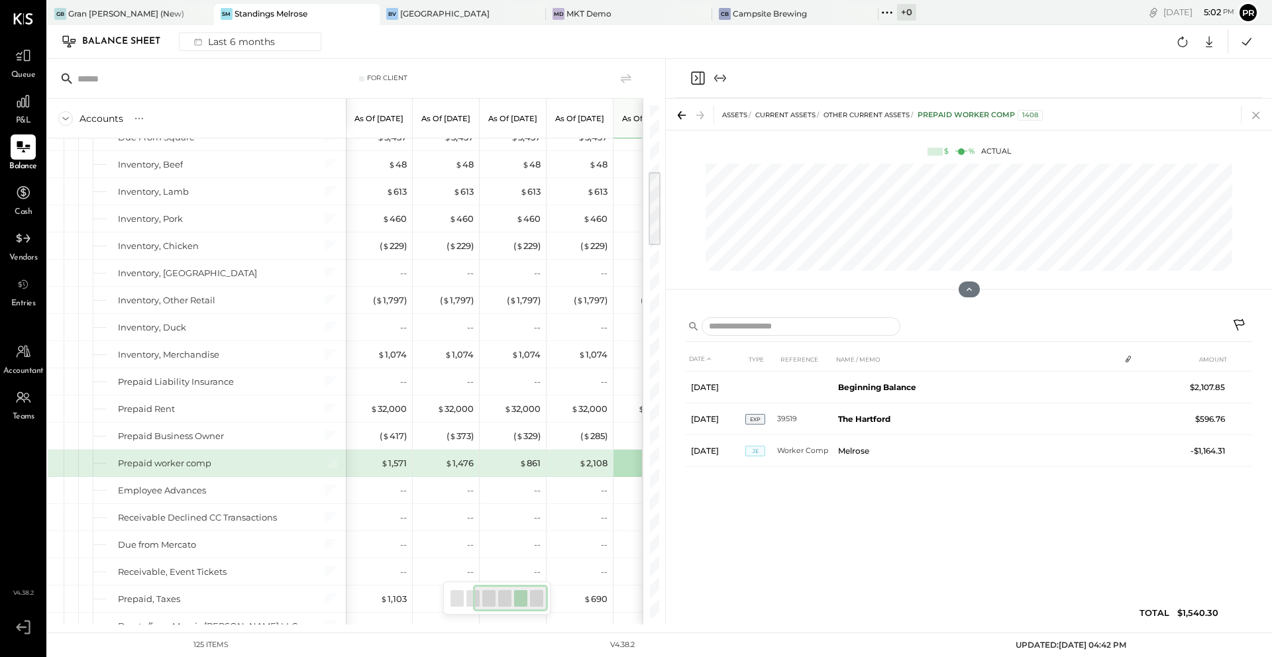
click at [953, 115] on icon at bounding box center [1256, 115] width 19 height 19
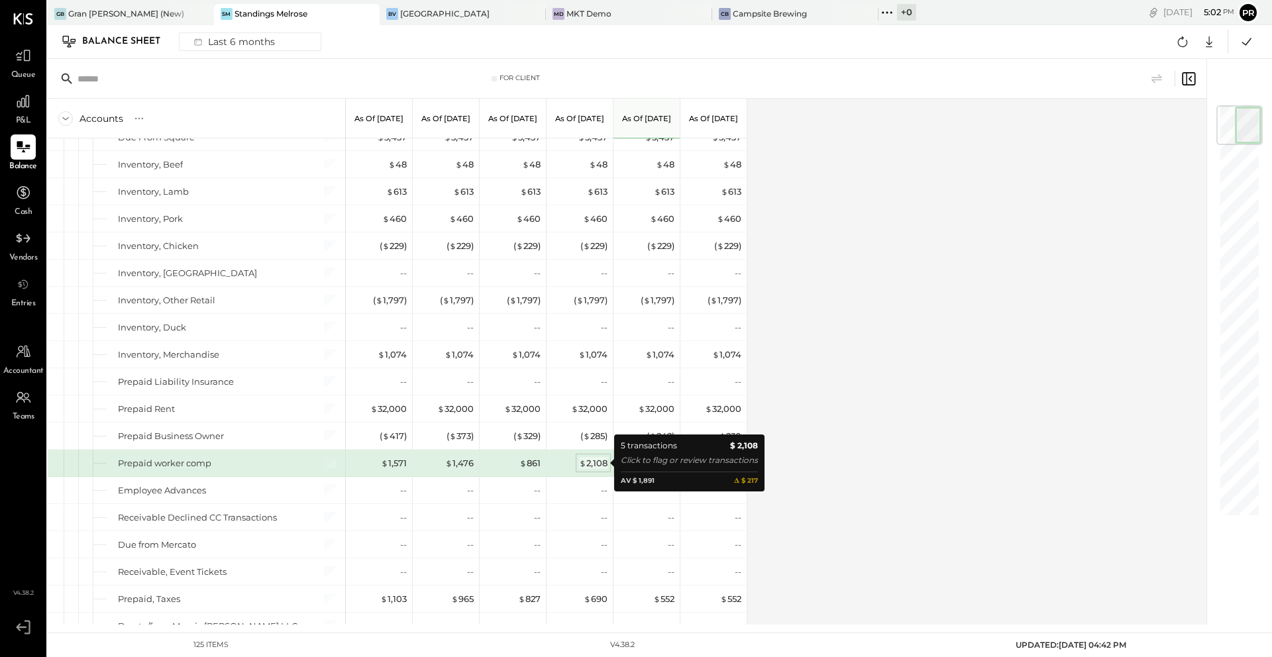
click at [594, 466] on div "$ 2,108" at bounding box center [593, 463] width 28 height 13
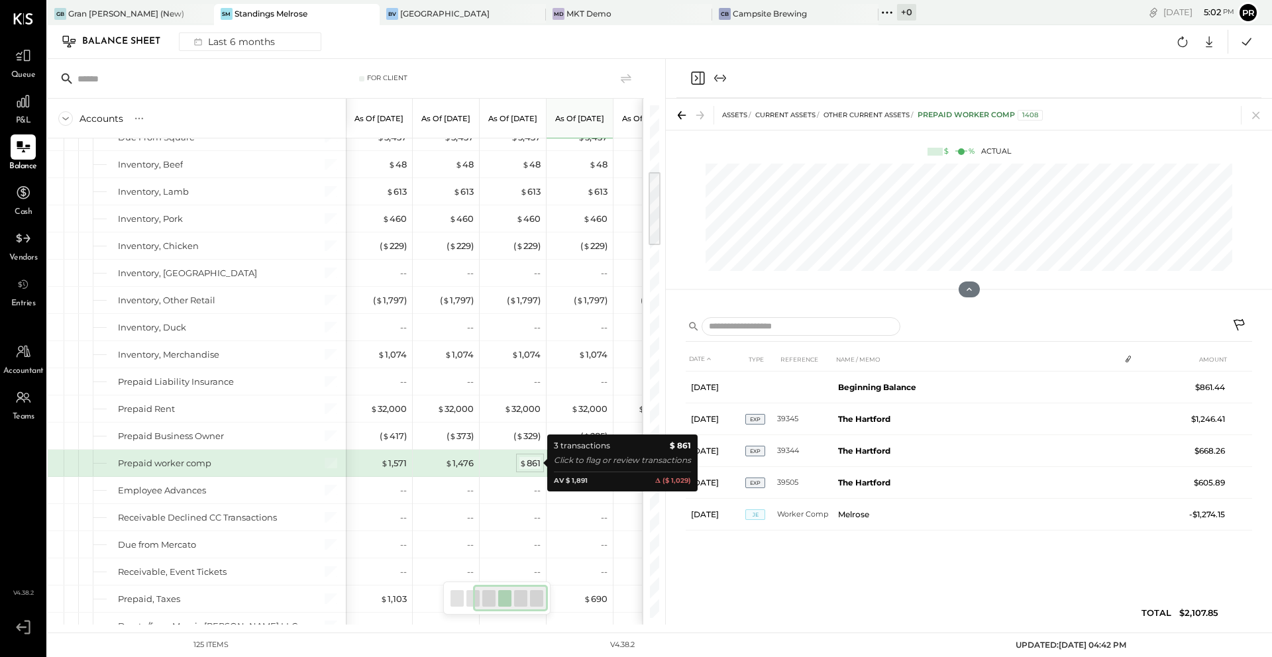
click at [526, 460] on div "$ 861" at bounding box center [529, 463] width 21 height 13
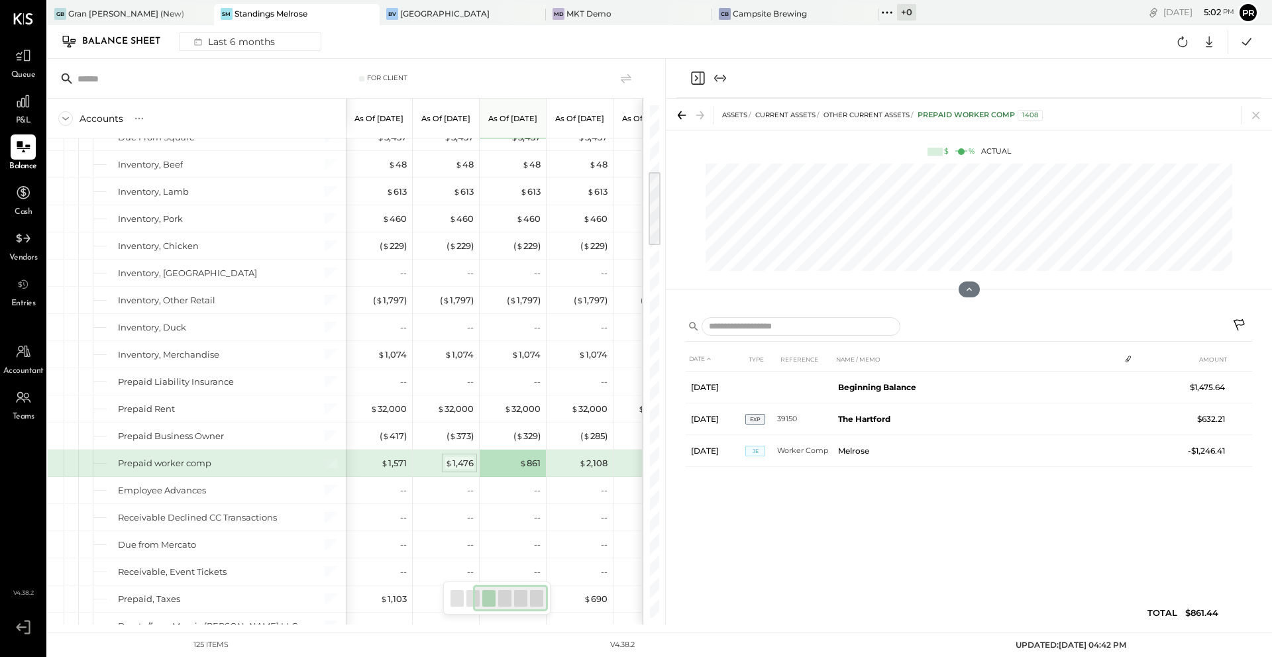
click at [463, 466] on div "$ 1,476" at bounding box center [459, 463] width 28 height 13
click at [390, 468] on div "$ 1,571" at bounding box center [394, 463] width 26 height 13
click at [953, 113] on icon at bounding box center [1256, 115] width 19 height 19
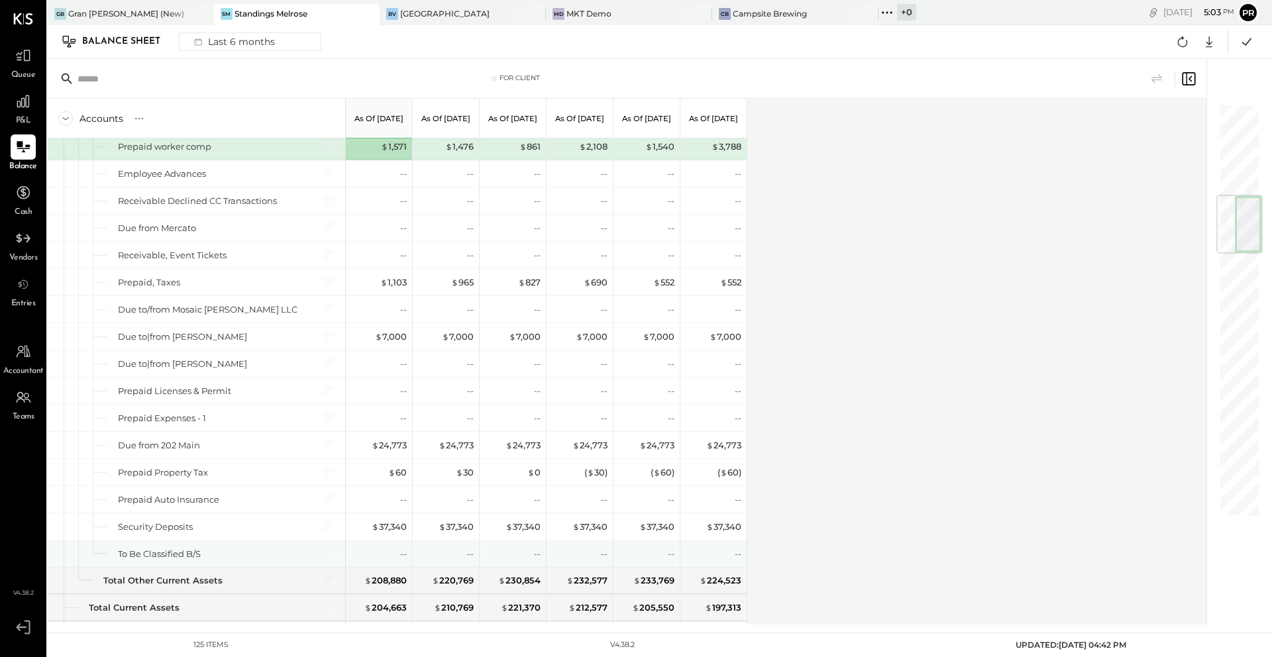
scroll to position [764, 0]
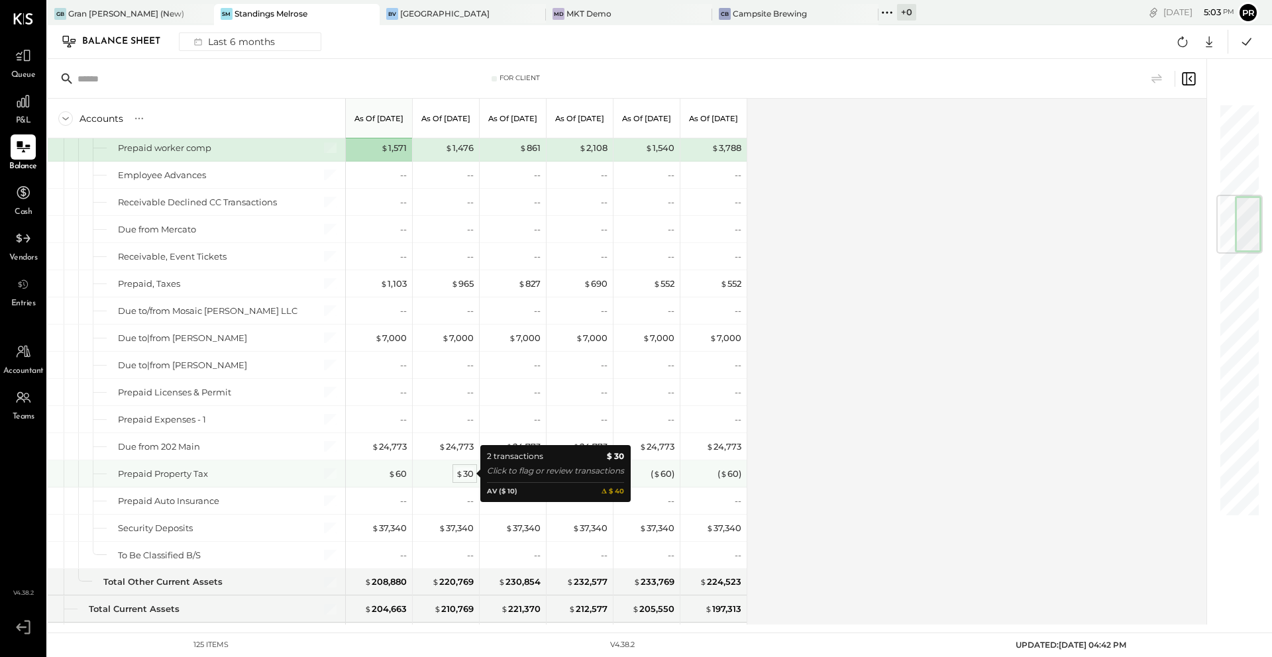
click at [471, 476] on div "$ 30" at bounding box center [465, 474] width 18 height 13
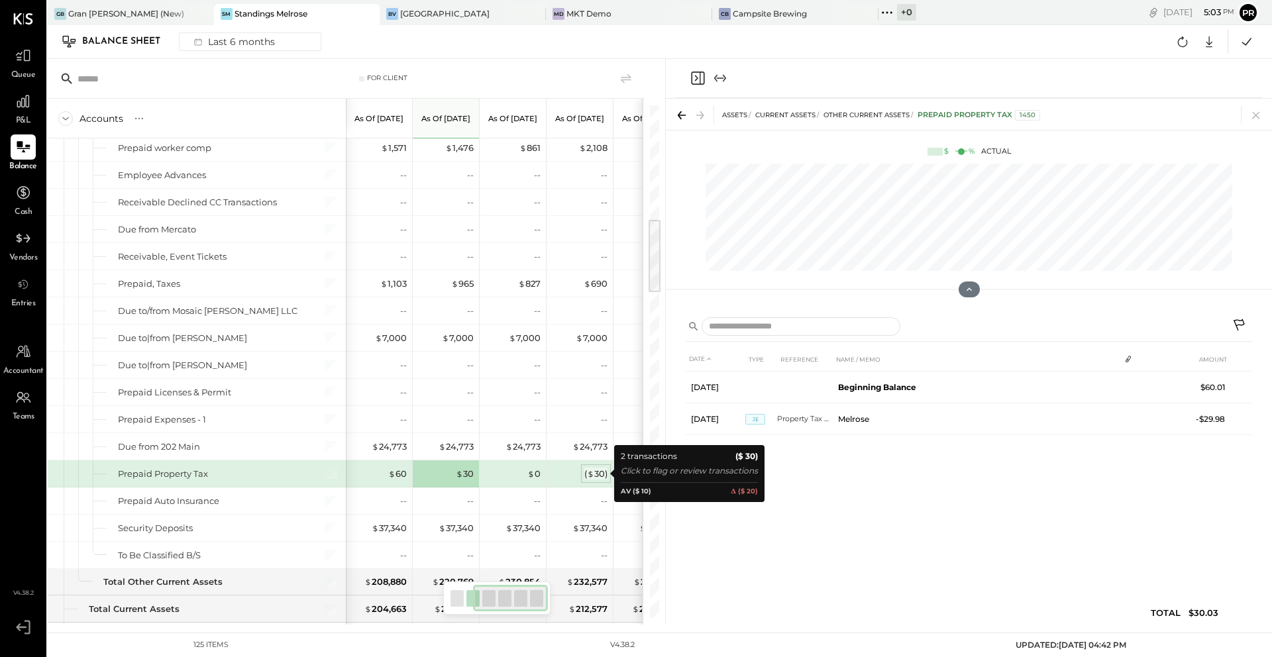
click at [598, 472] on div "( $ 30 )" at bounding box center [595, 474] width 23 height 13
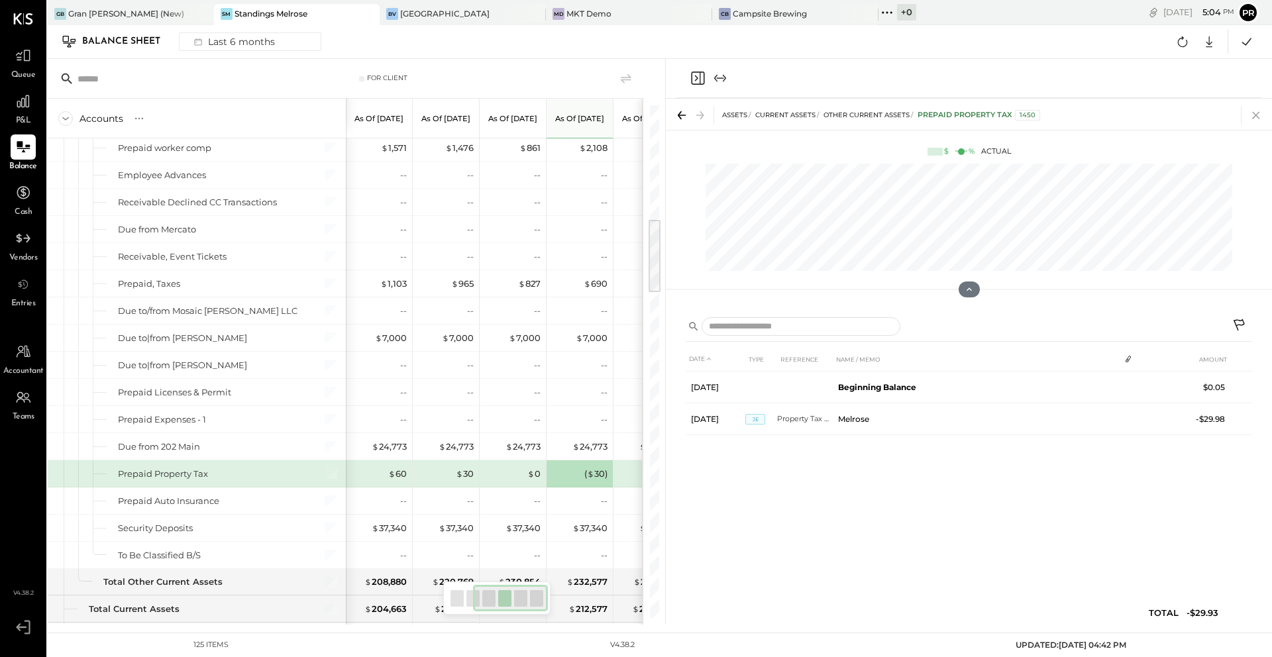
click at [953, 109] on icon at bounding box center [1256, 115] width 19 height 19
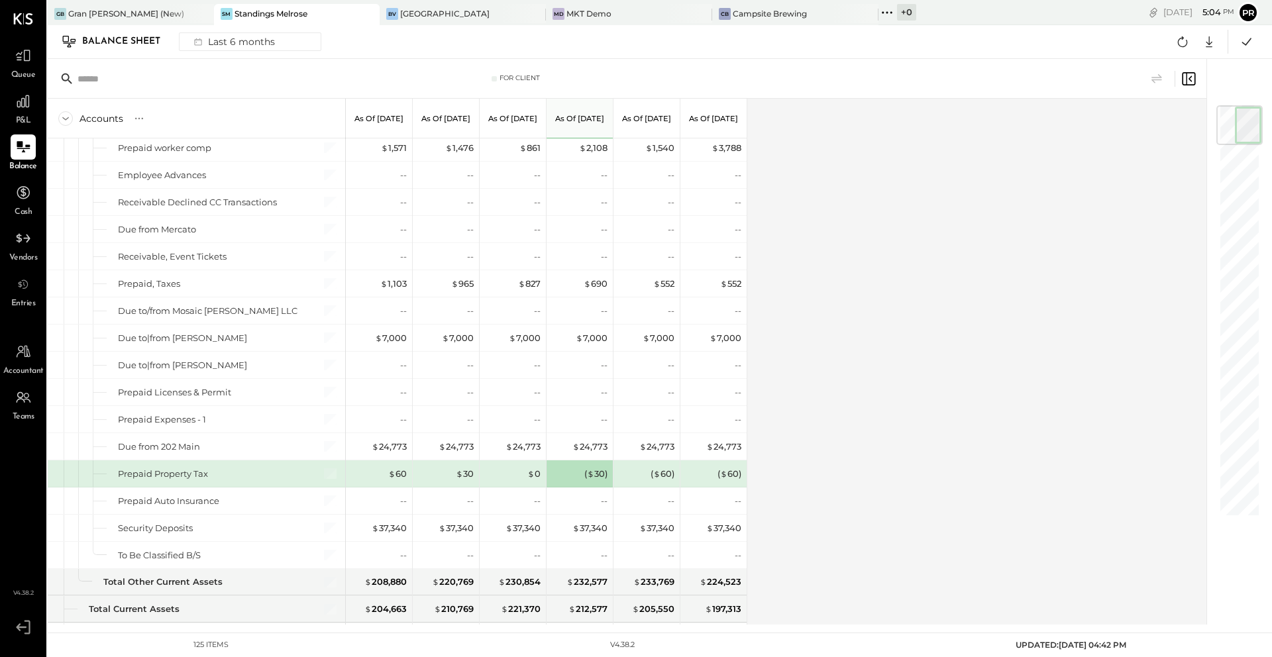
click at [649, 477] on div "( $ 60 )" at bounding box center [647, 474] width 53 height 13
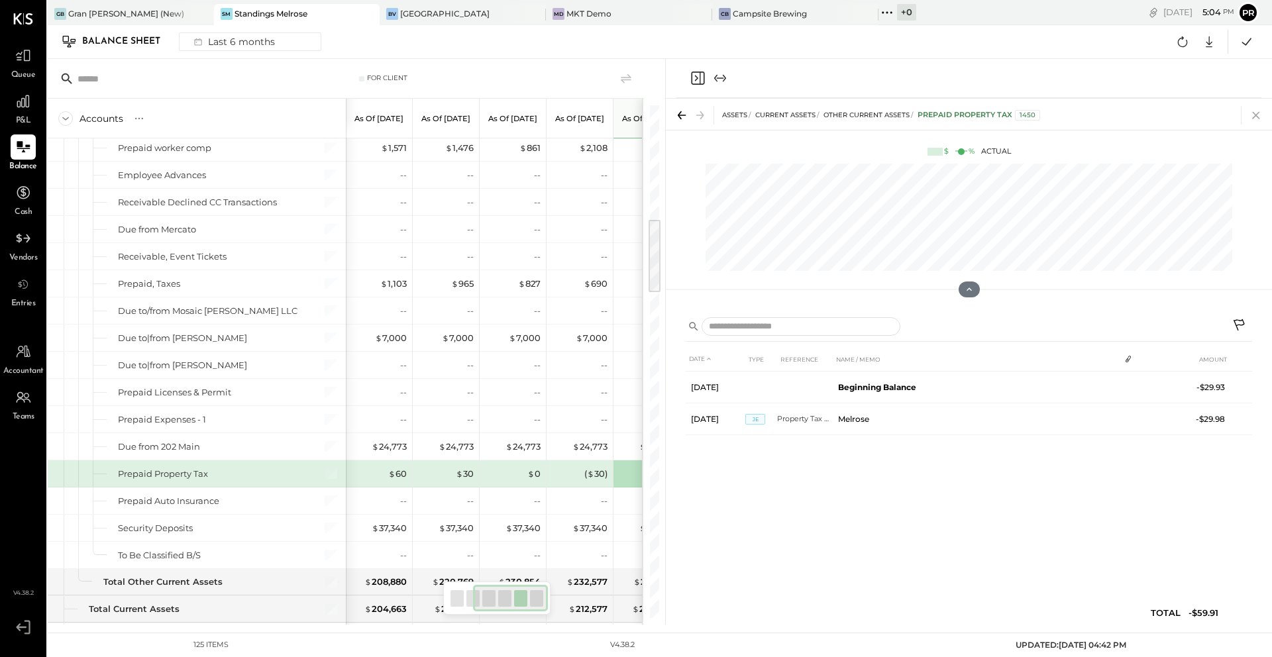
click at [953, 123] on icon at bounding box center [1256, 115] width 19 height 19
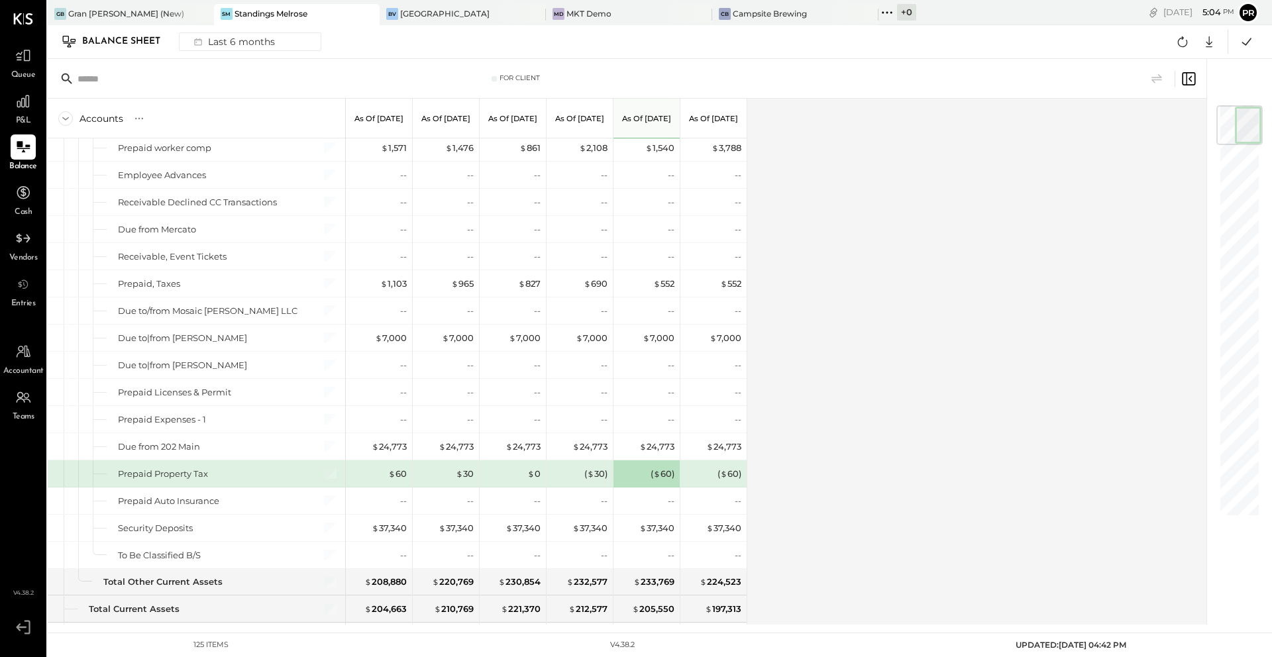
click at [812, 390] on div "Accounts S GL As of [DATE] As of [DATE] As of [DATE] As of [DATE] As of [DATE] …" at bounding box center [628, 362] width 1161 height 526
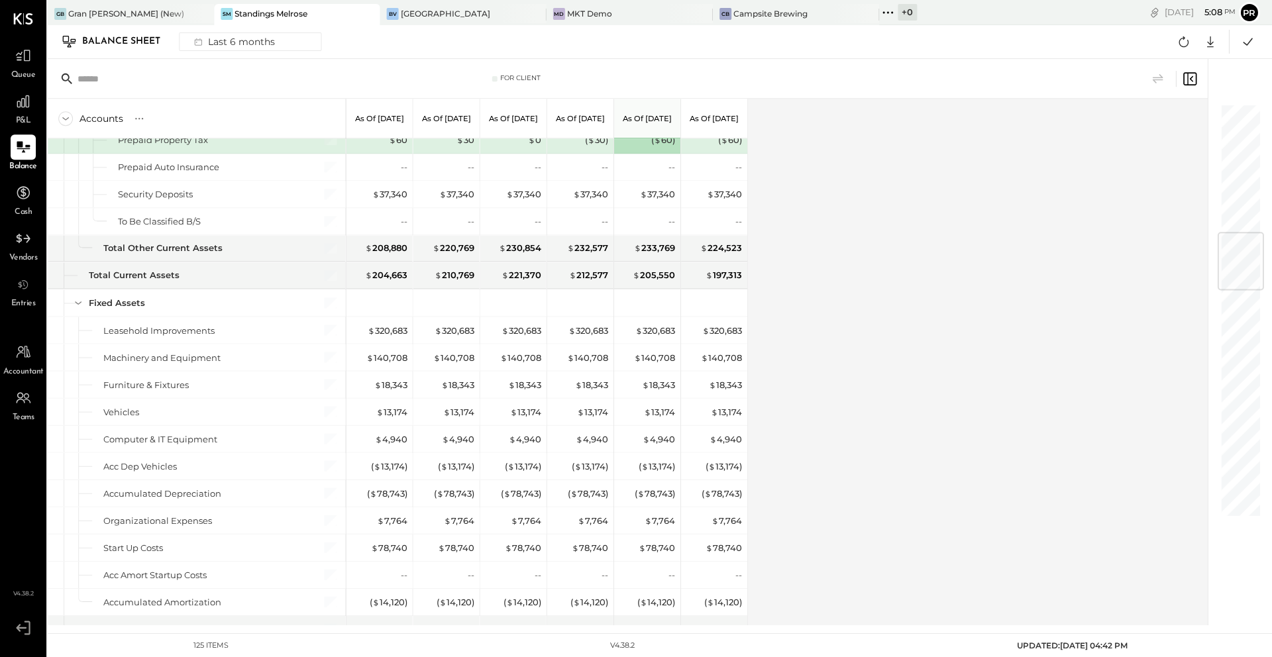
scroll to position [1063, 0]
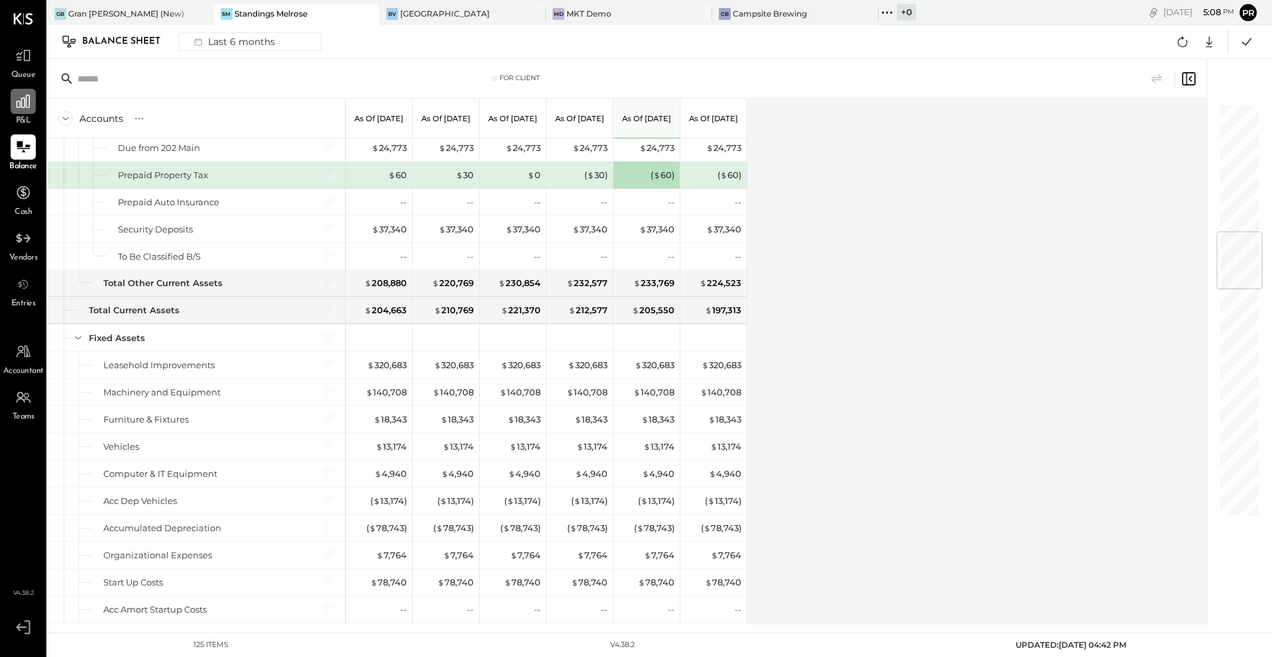
click at [18, 113] on div at bounding box center [23, 101] width 25 height 25
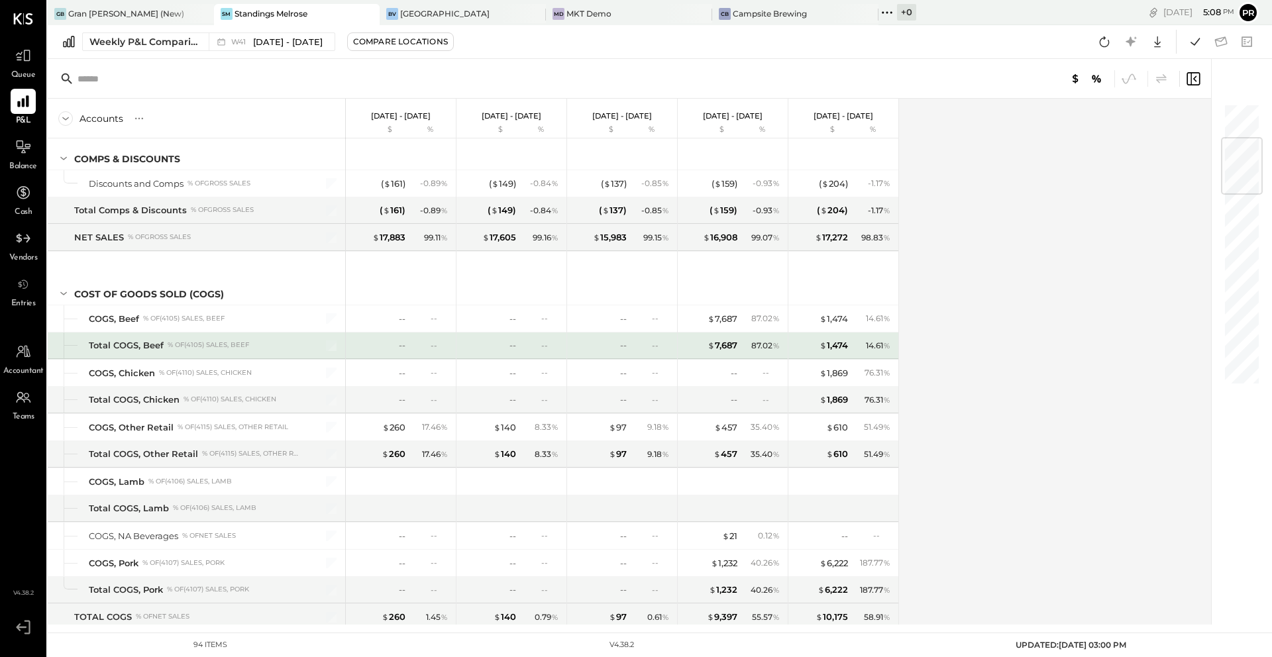
scroll to position [295, 0]
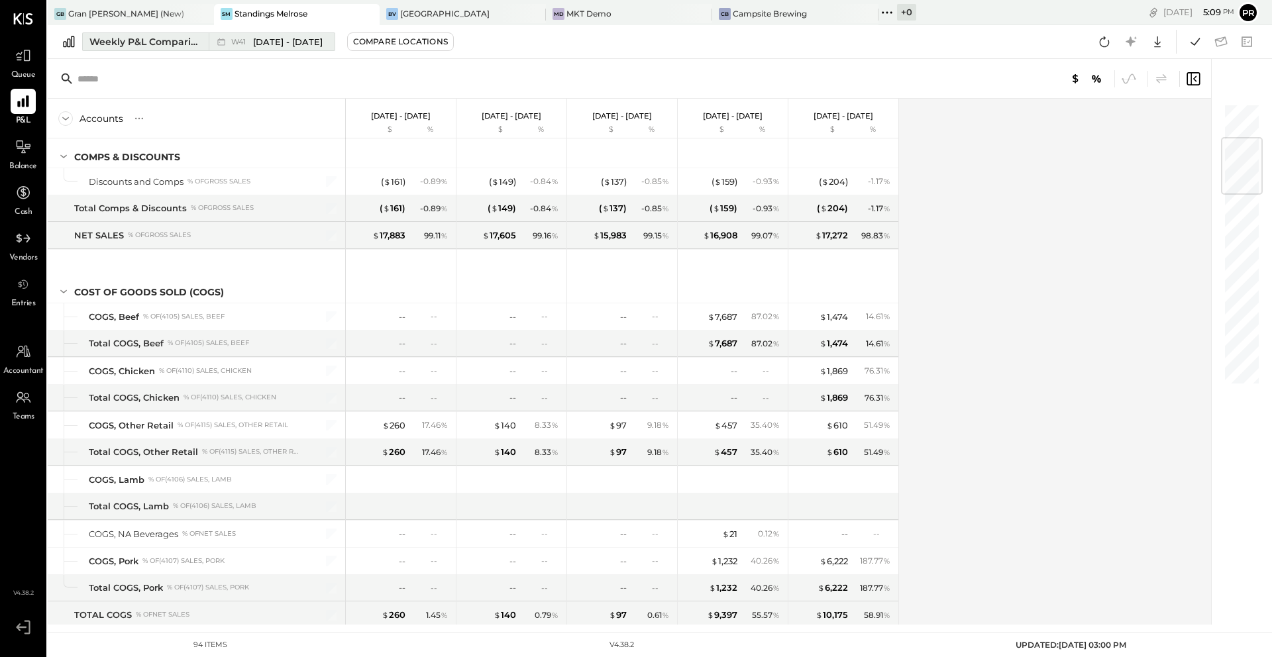
click at [186, 37] on div "Weekly P&L Comparison" at bounding box center [144, 41] width 111 height 13
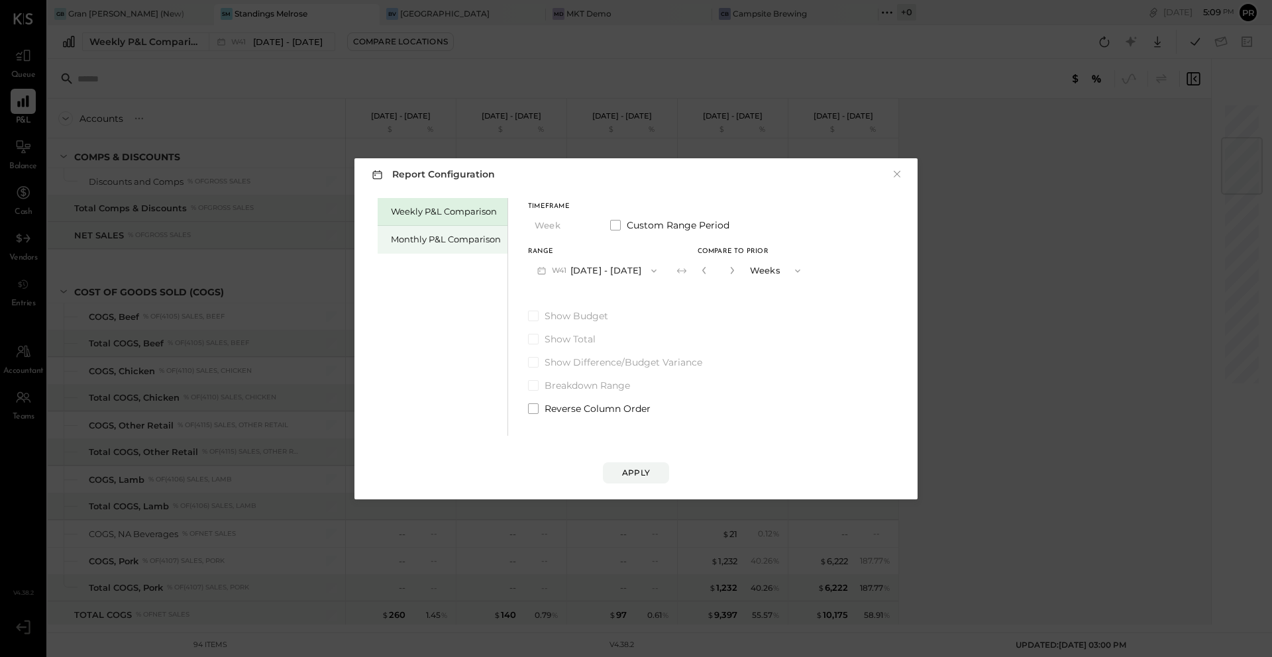
click at [496, 241] on div "Monthly P&L Comparison" at bounding box center [446, 239] width 110 height 13
click at [710, 274] on div "Compare" at bounding box center [707, 273] width 43 height 11
click at [728, 268] on icon "button" at bounding box center [732, 270] width 8 height 8
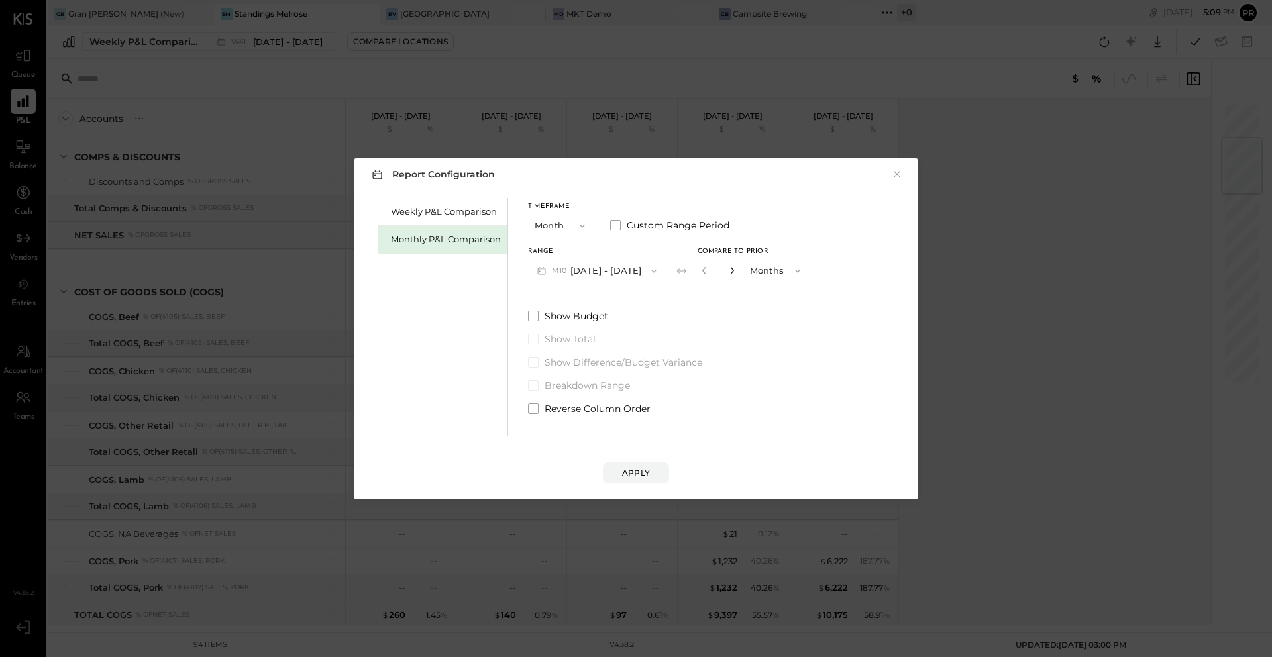
type input "*"
click at [606, 274] on button "M10 [DATE] - [DATE]" at bounding box center [597, 270] width 138 height 25
click at [602, 297] on span "[DATE] - [DATE]" at bounding box center [592, 299] width 63 height 11
click at [652, 464] on button "Apply" at bounding box center [636, 472] width 66 height 21
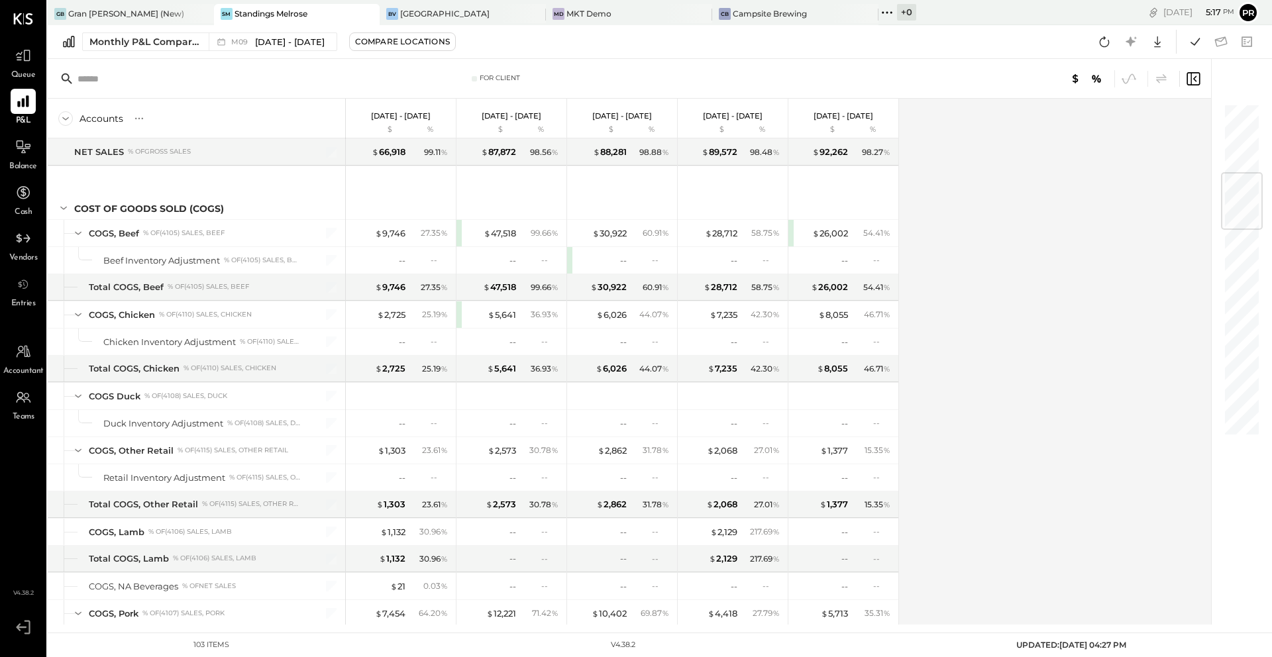
scroll to position [594, 0]
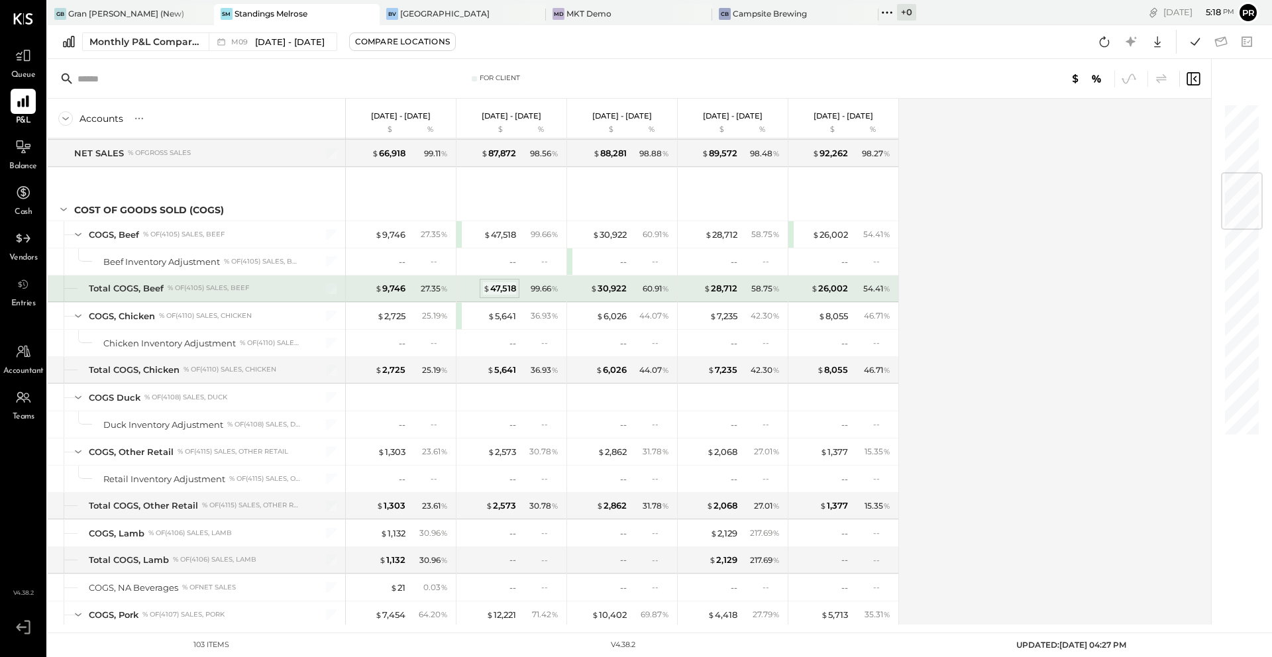
click at [509, 288] on div "$ 47,518" at bounding box center [499, 288] width 33 height 13
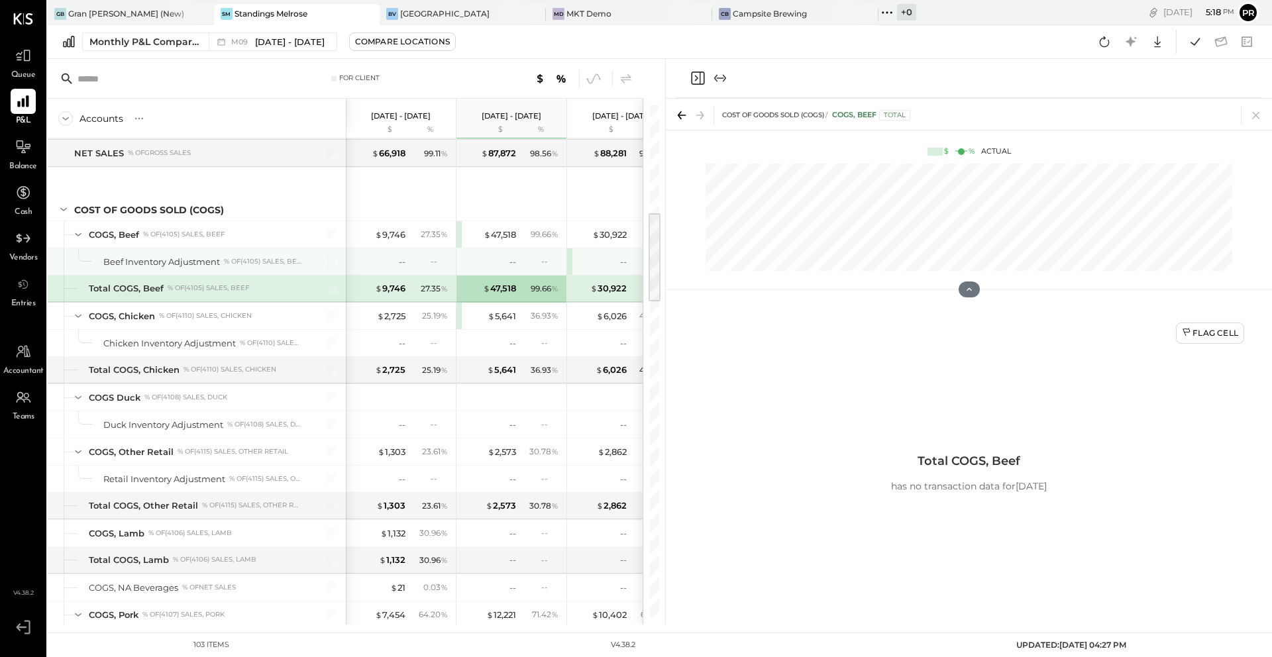
click at [500, 248] on div "-- --" at bounding box center [512, 261] width 99 height 27
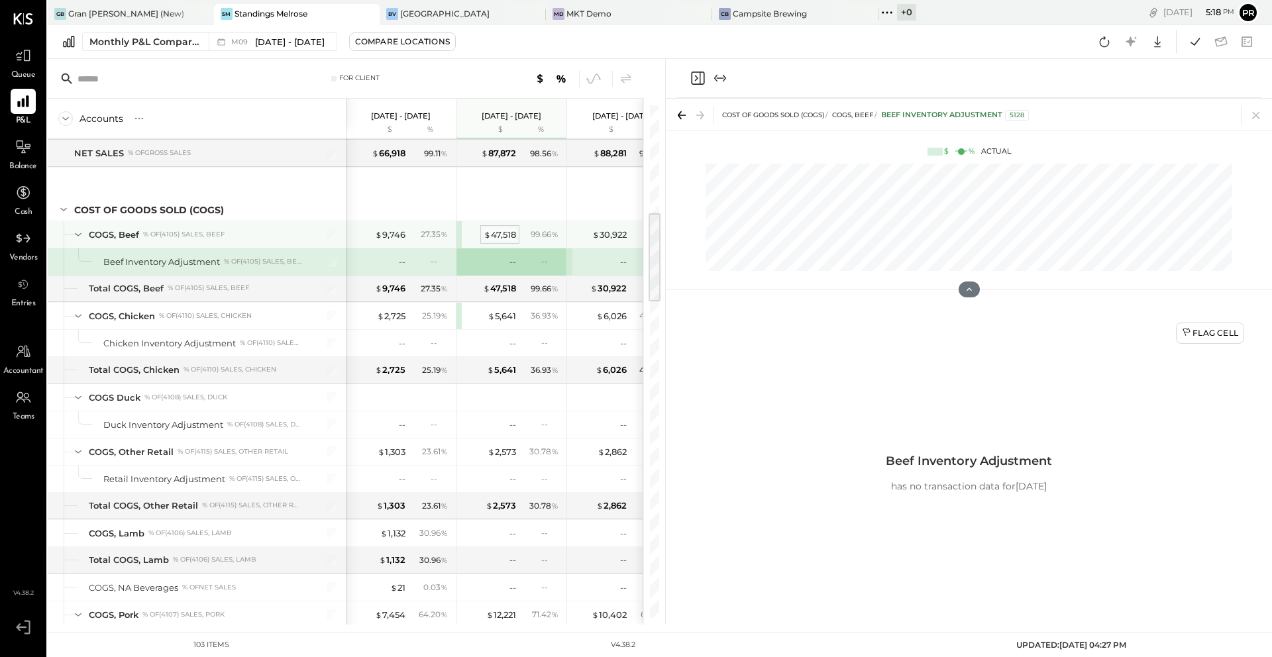
click at [488, 240] on div "$ 47,518" at bounding box center [500, 235] width 32 height 13
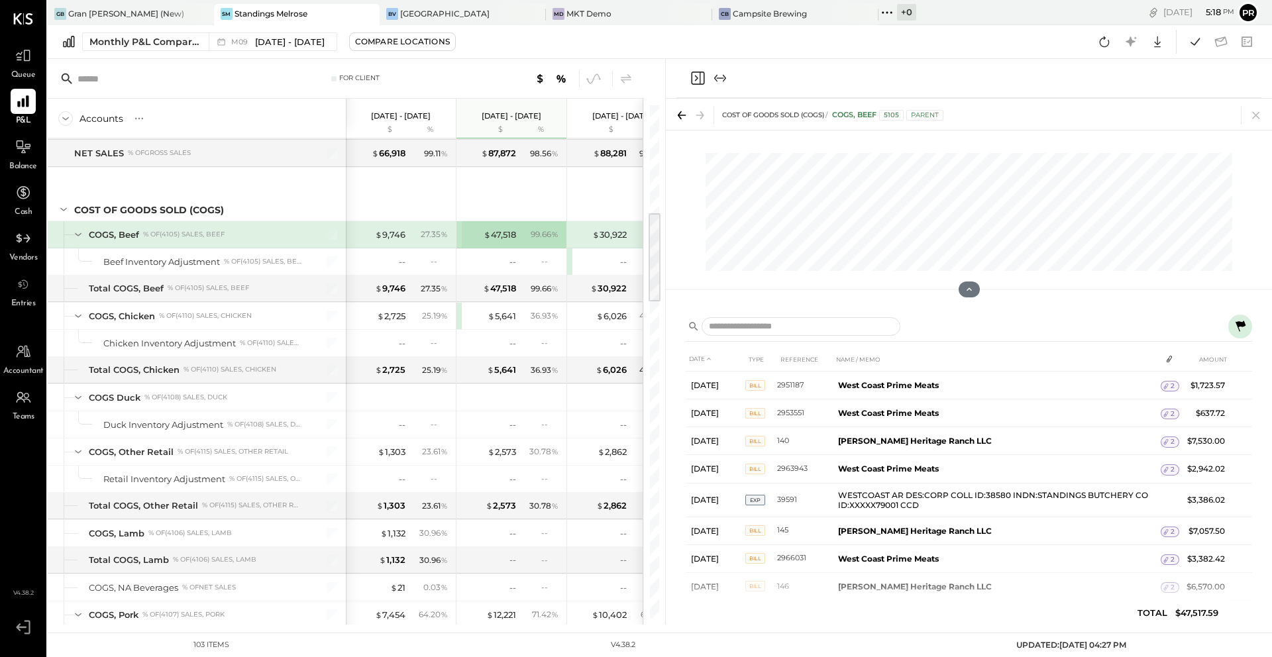
click at [953, 321] on icon at bounding box center [1241, 326] width 10 height 11
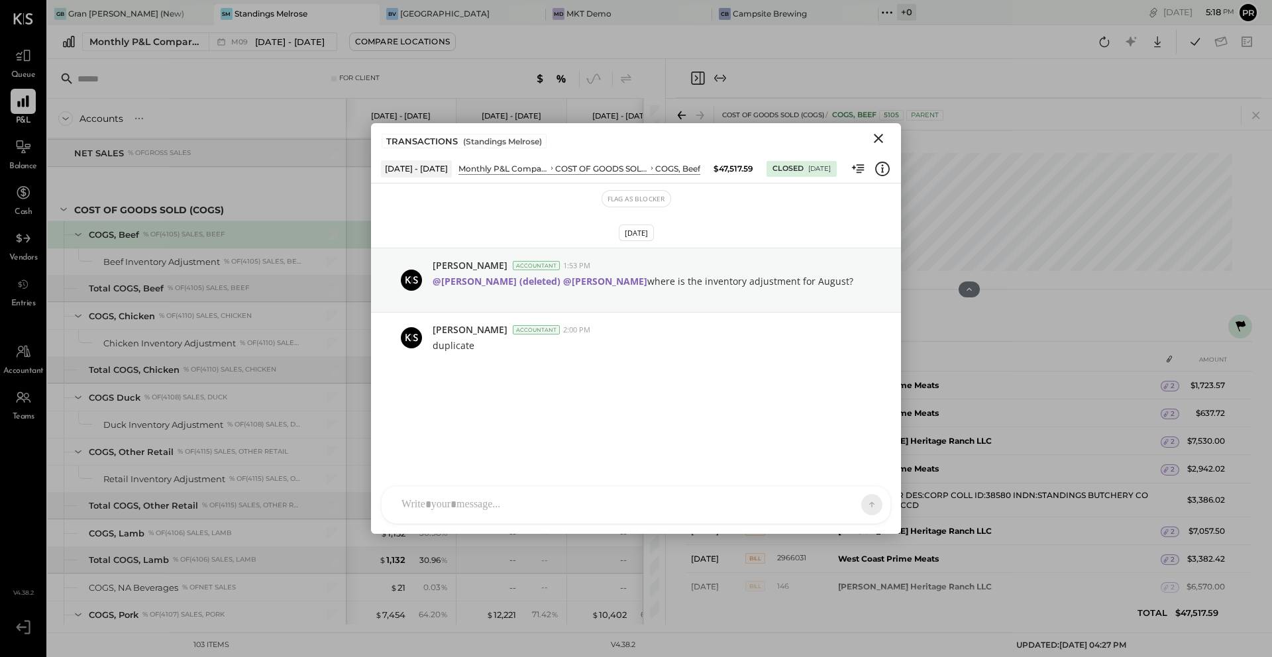
click at [879, 137] on icon "Close" at bounding box center [878, 138] width 9 height 9
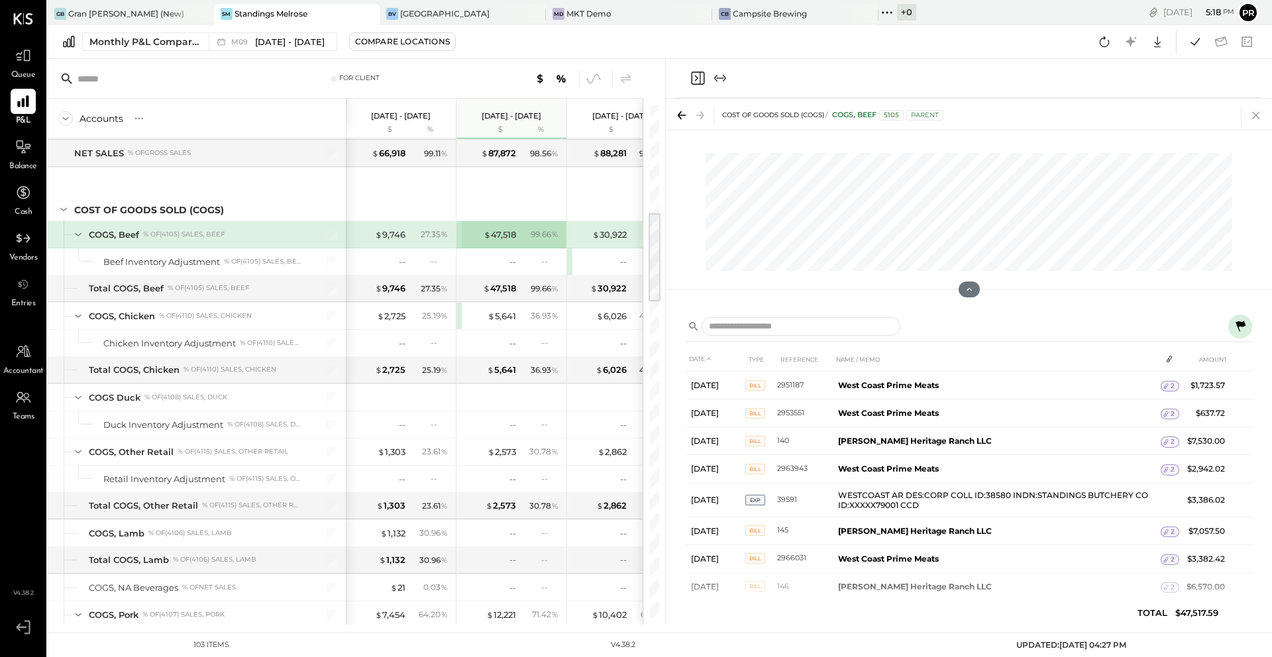
click at [953, 116] on icon at bounding box center [1256, 115] width 19 height 19
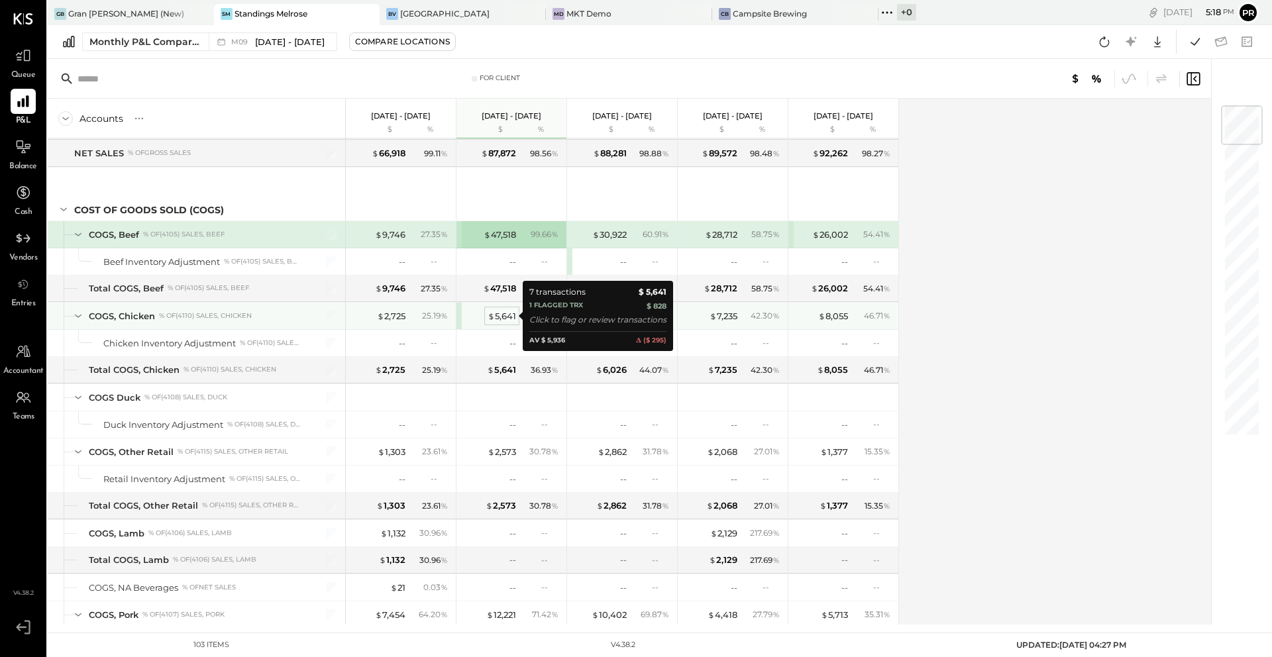
click at [513, 319] on div "$ 5,641" at bounding box center [502, 316] width 28 height 13
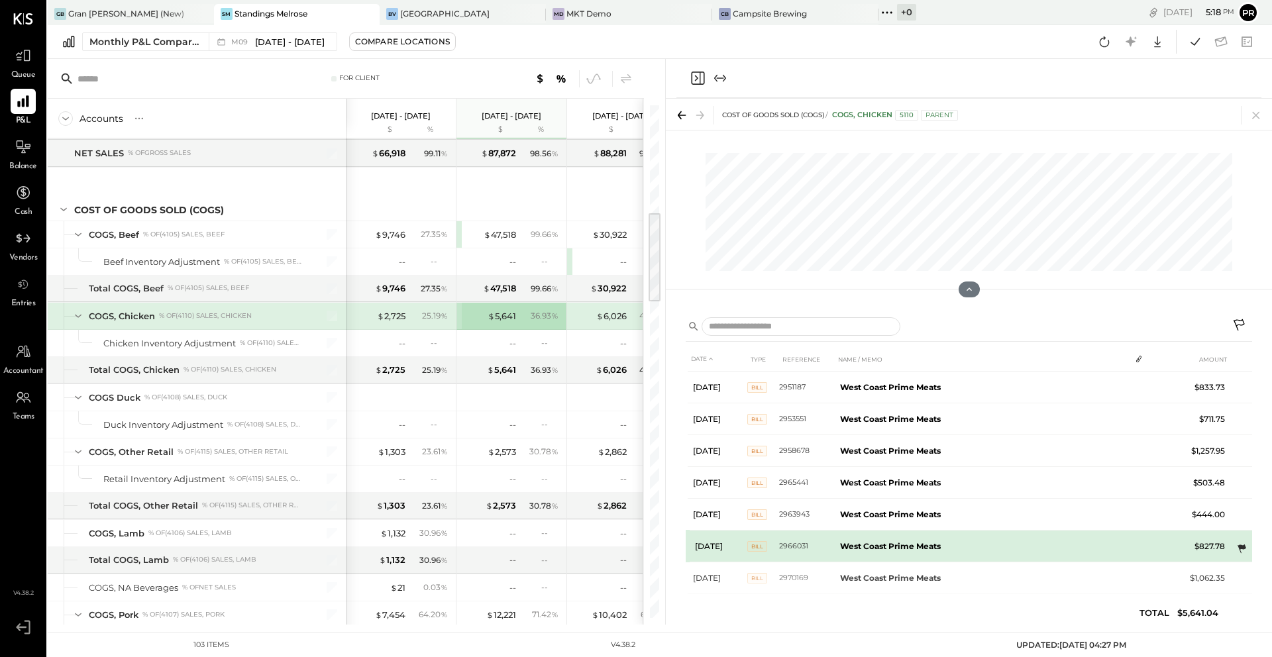
click at [953, 537] on icon at bounding box center [1241, 549] width 13 height 13
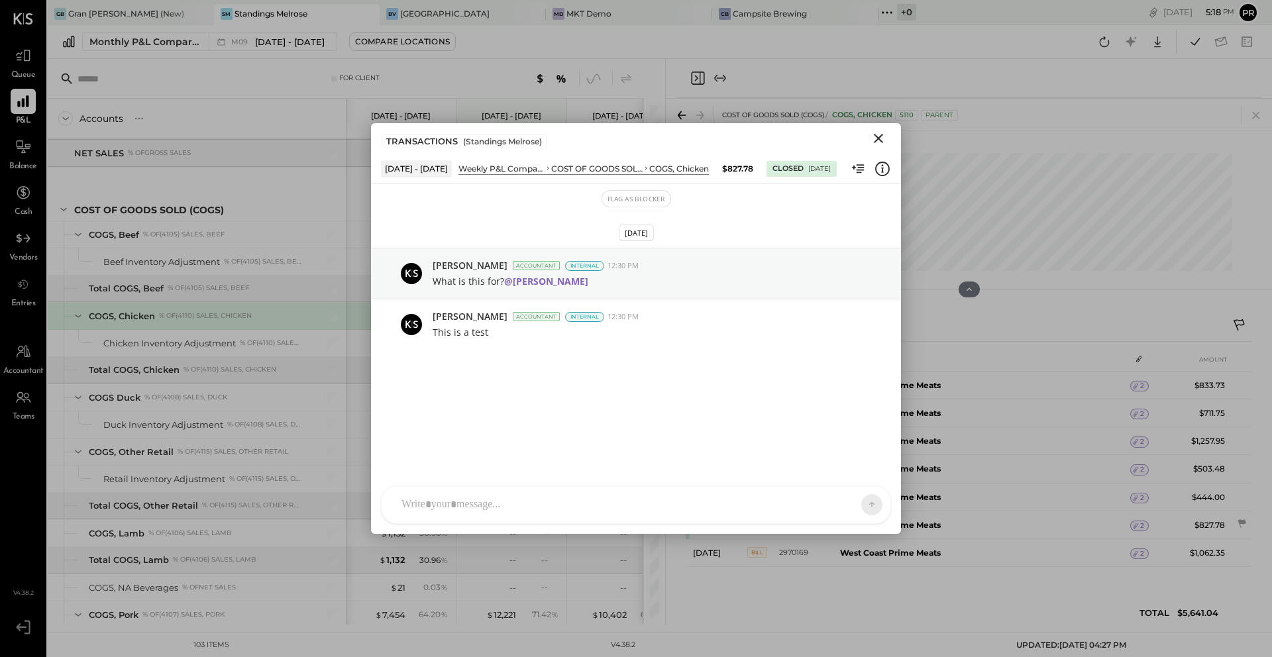
click at [878, 139] on icon "Close" at bounding box center [878, 138] width 9 height 9
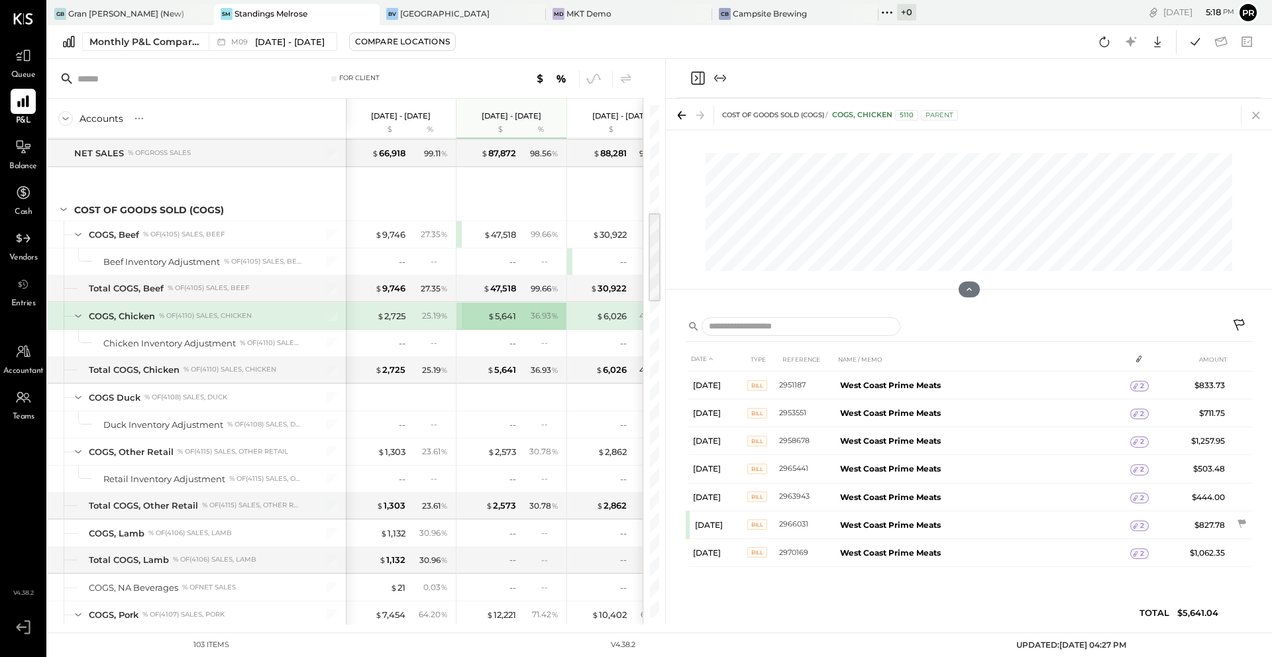
click at [953, 115] on icon at bounding box center [1256, 115] width 19 height 19
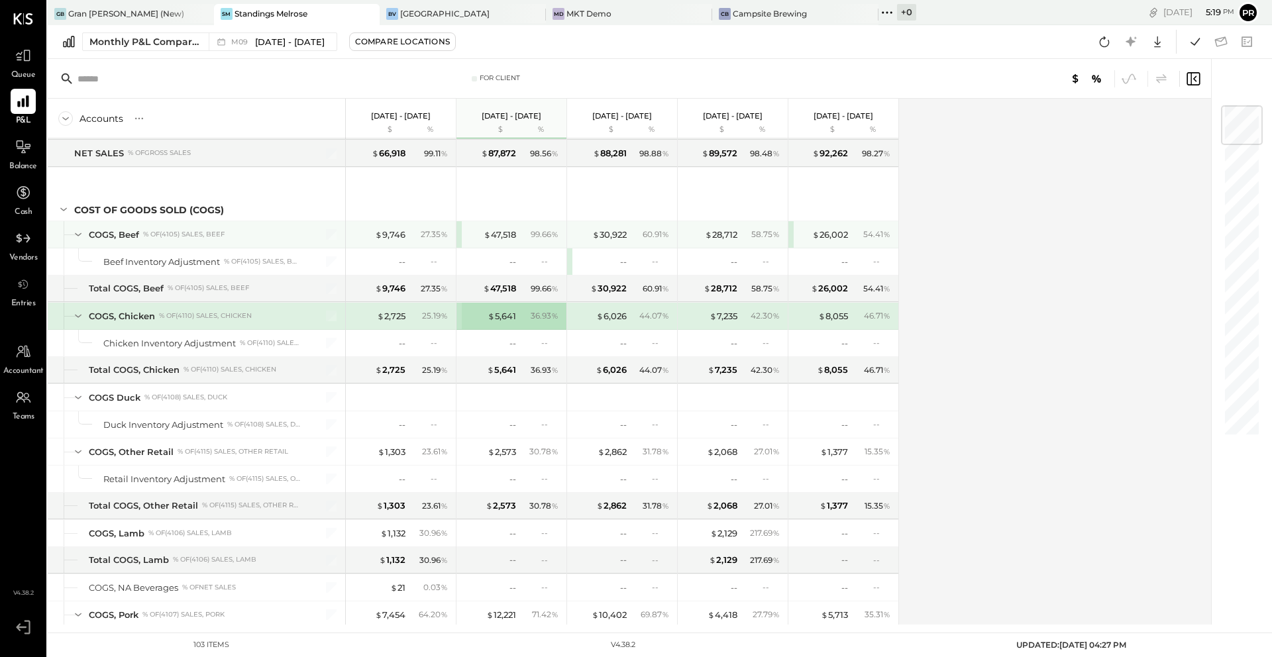
click at [521, 236] on div "99.66 %" at bounding box center [540, 235] width 43 height 12
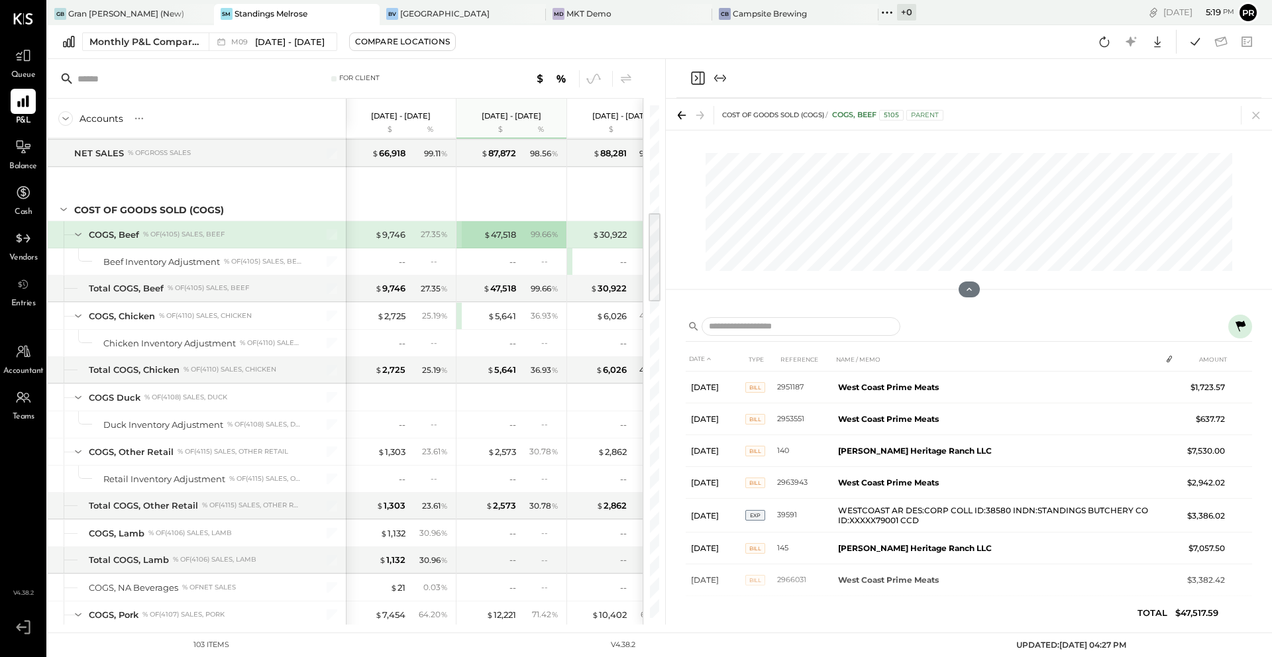
click at [953, 325] on icon at bounding box center [1241, 326] width 10 height 11
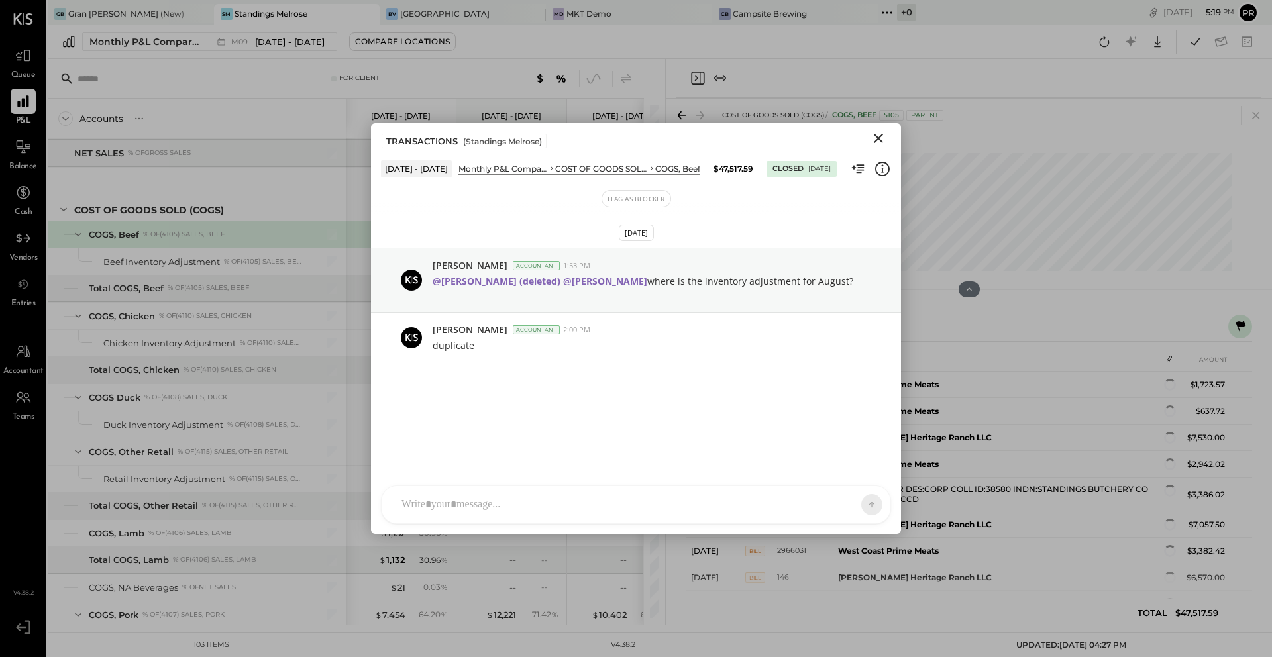
click at [881, 146] on icon "Close" at bounding box center [879, 139] width 16 height 16
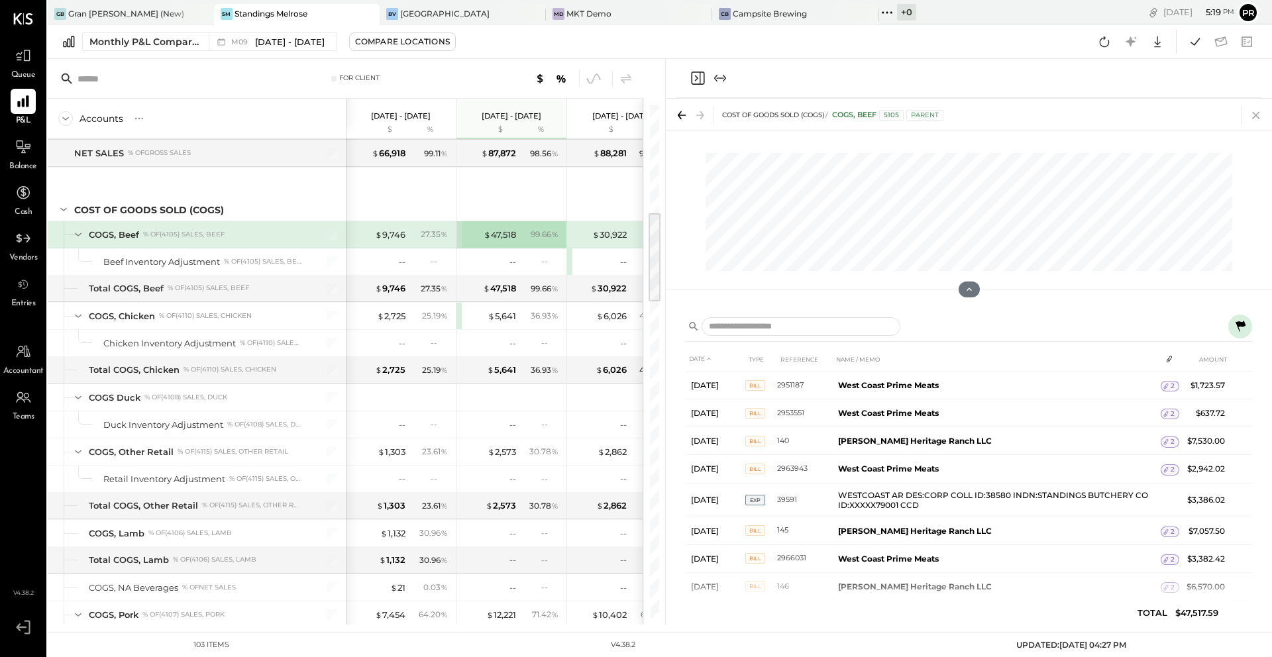
click at [953, 115] on icon at bounding box center [1255, 115] width 7 height 7
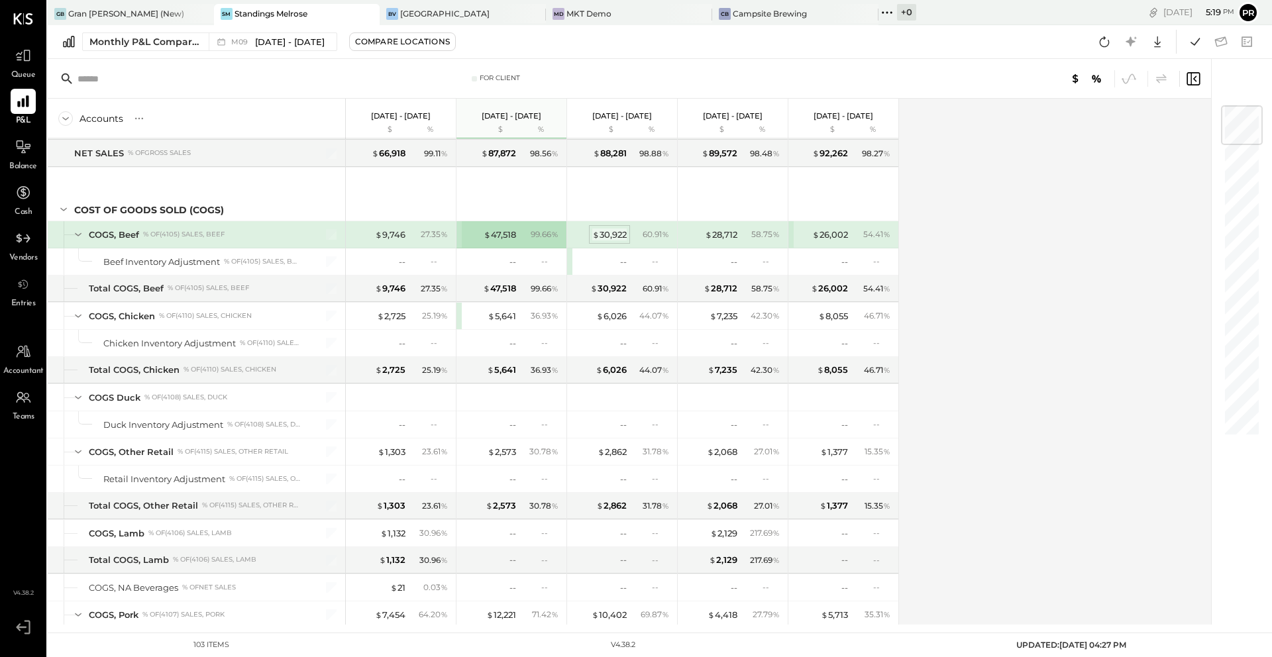
click at [614, 237] on div "$ 30,922" at bounding box center [609, 235] width 34 height 13
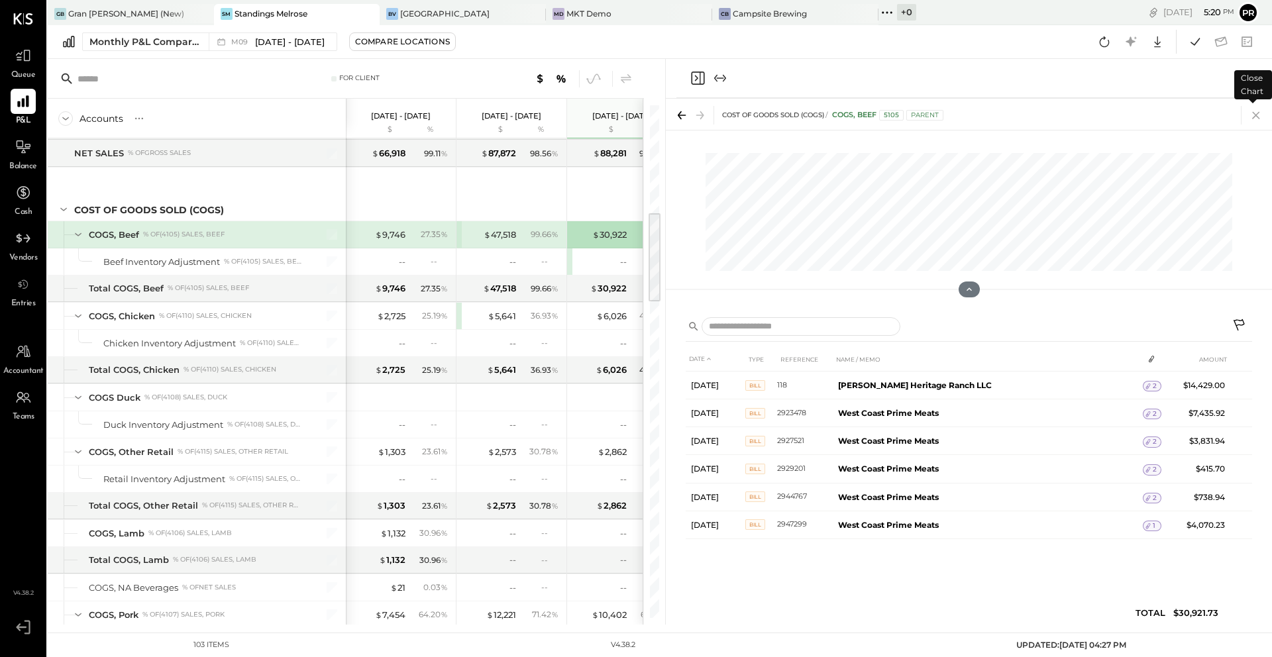
click at [953, 118] on icon at bounding box center [1256, 115] width 19 height 19
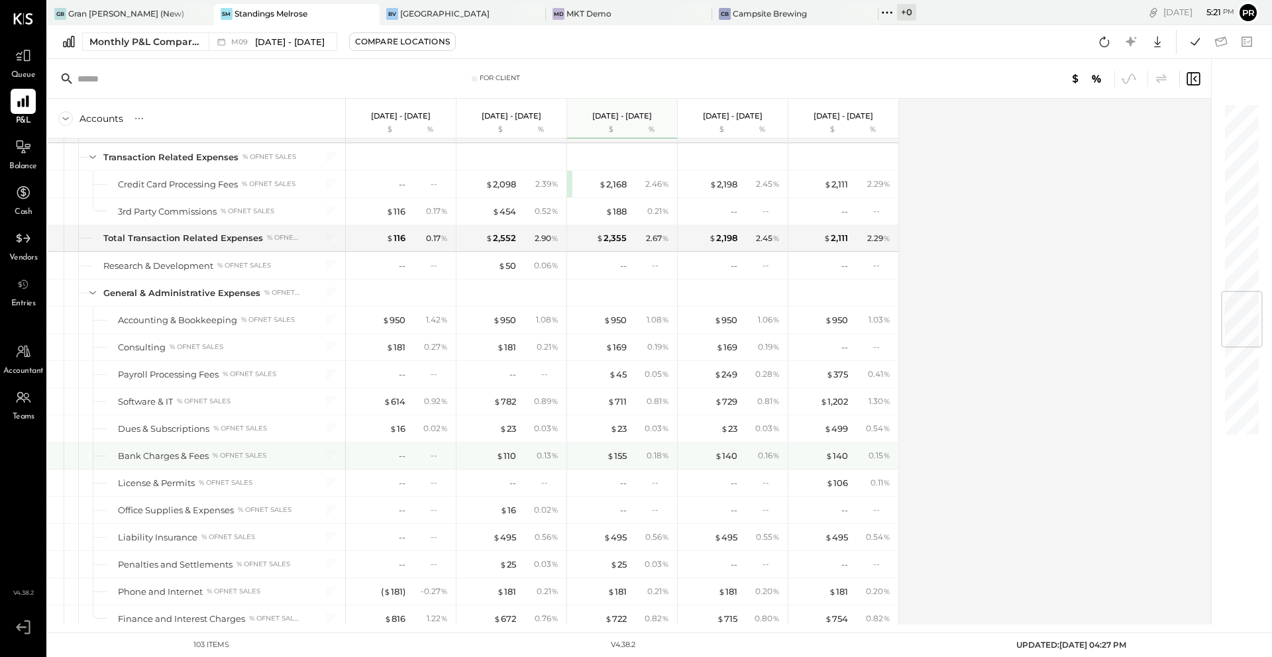
scroll to position [1597, 0]
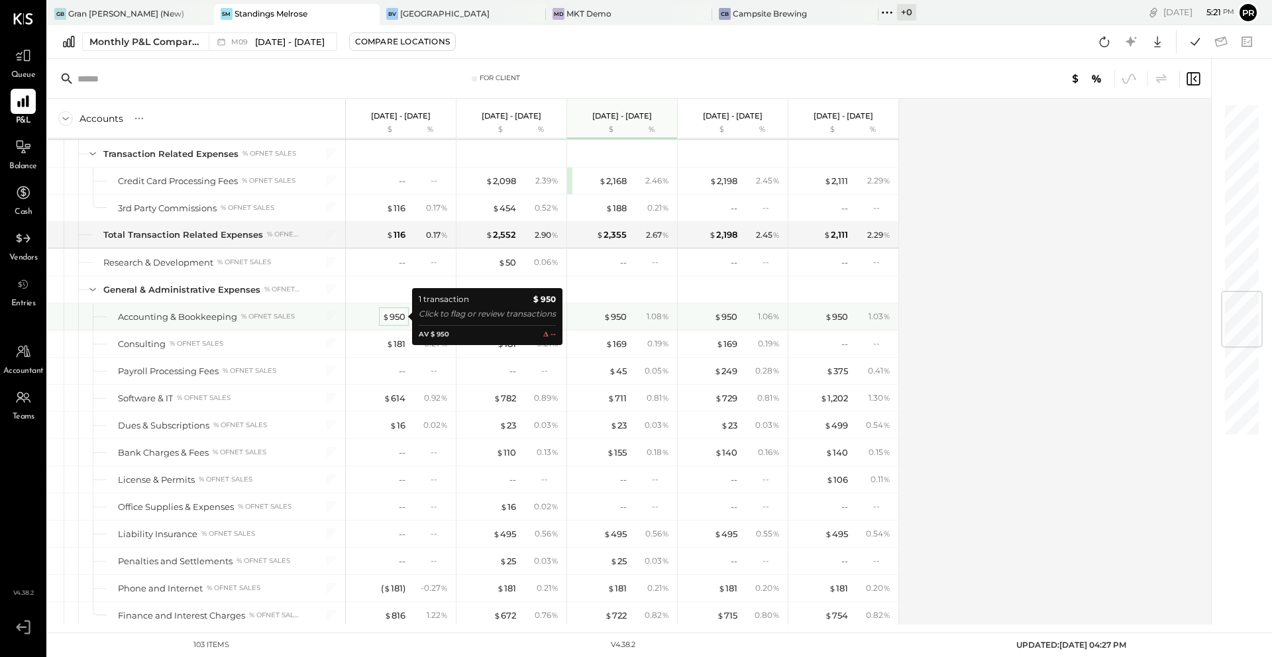
click at [397, 313] on div "$ 950" at bounding box center [393, 317] width 23 height 13
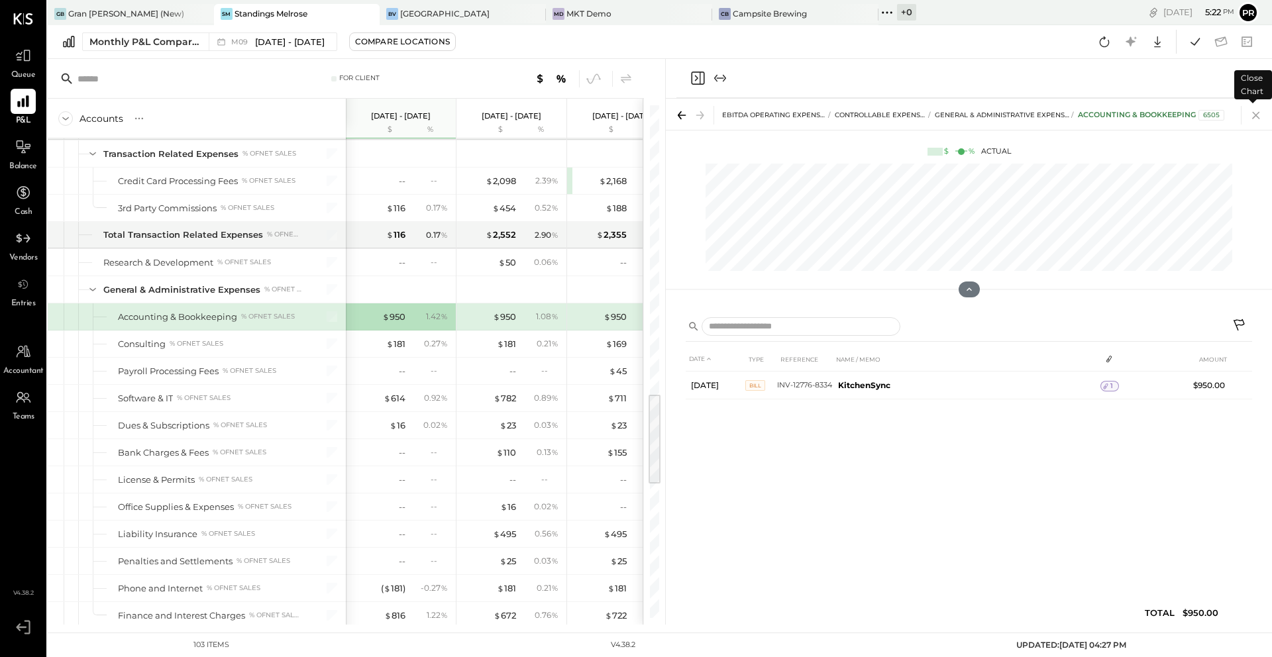
click at [953, 118] on icon at bounding box center [1256, 115] width 19 height 19
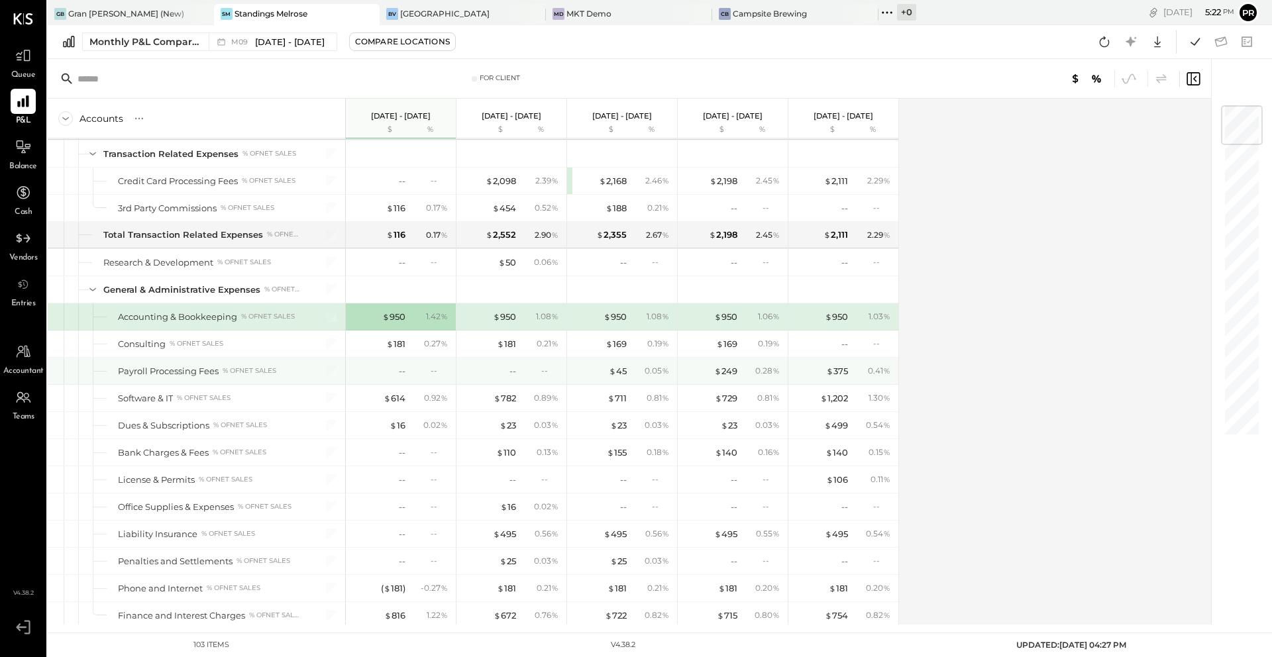
click at [630, 372] on div "0.05 %" at bounding box center [651, 371] width 43 height 12
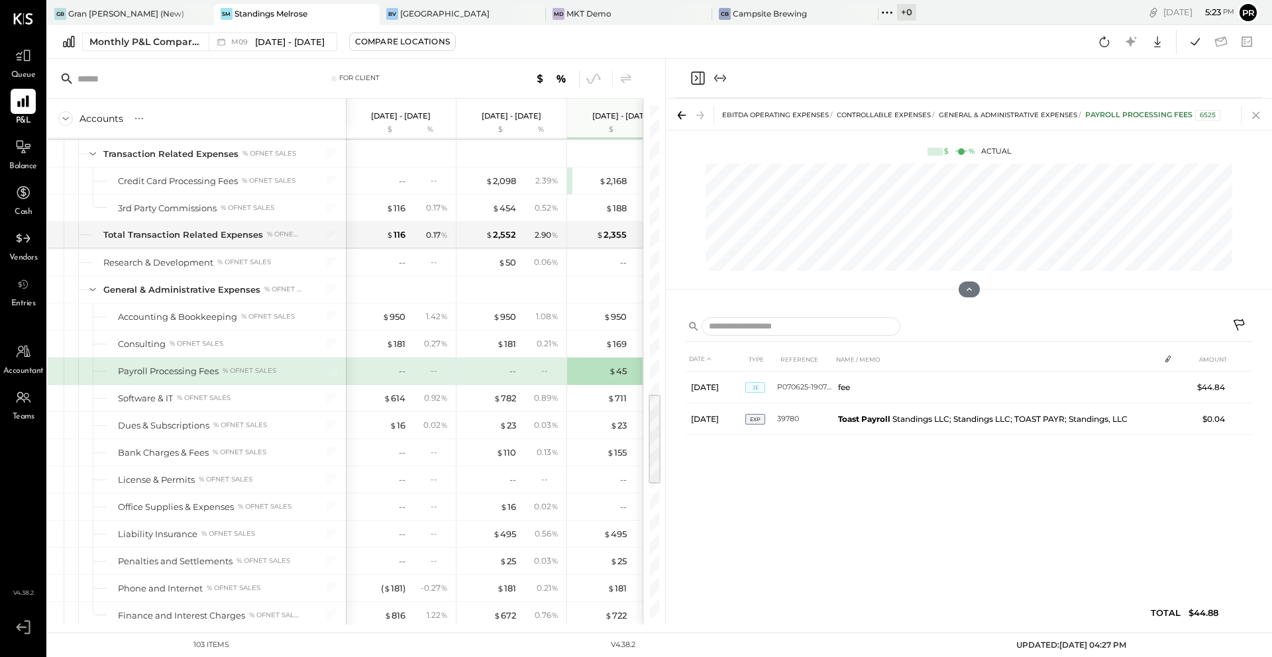
click at [953, 119] on icon at bounding box center [1256, 115] width 19 height 19
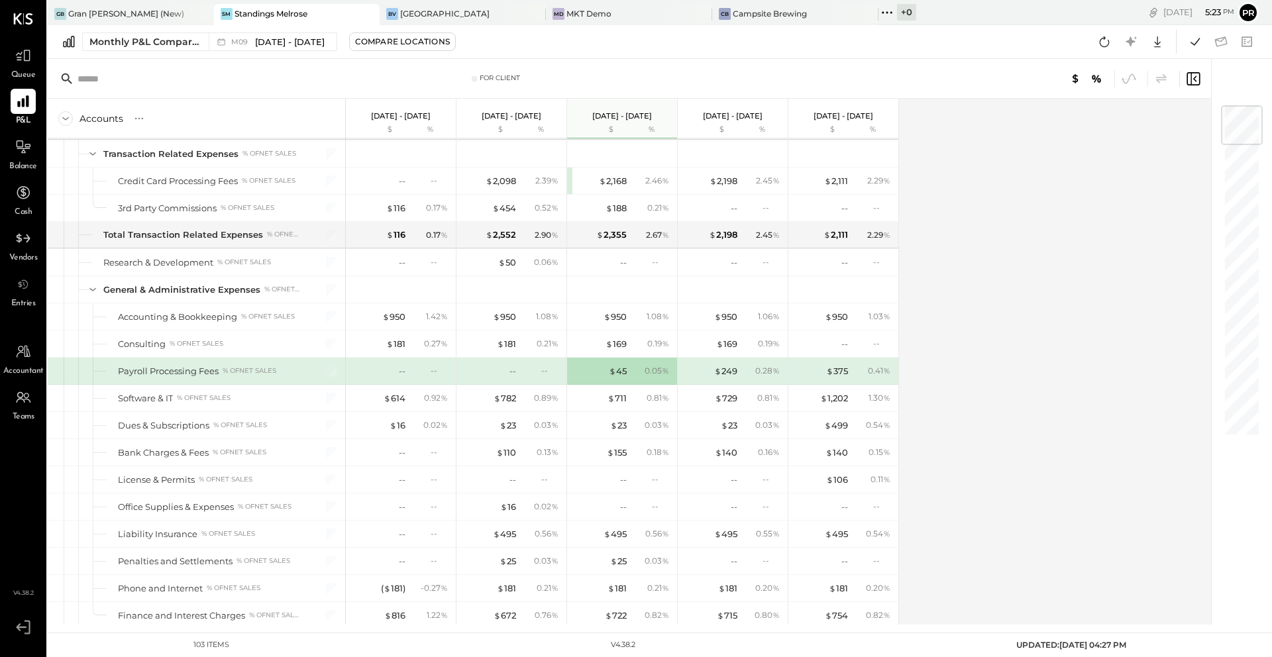
click at [737, 373] on div "$ 249 0.28 %" at bounding box center [733, 371] width 99 height 27
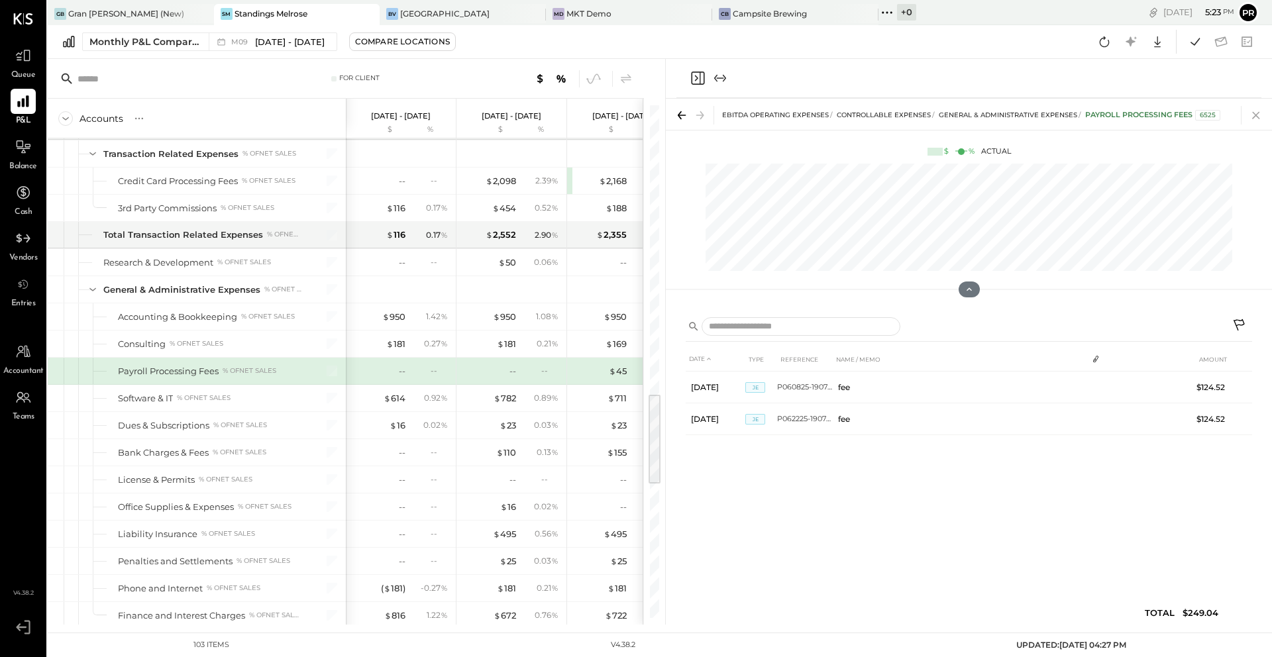
click at [953, 116] on icon at bounding box center [1256, 115] width 19 height 19
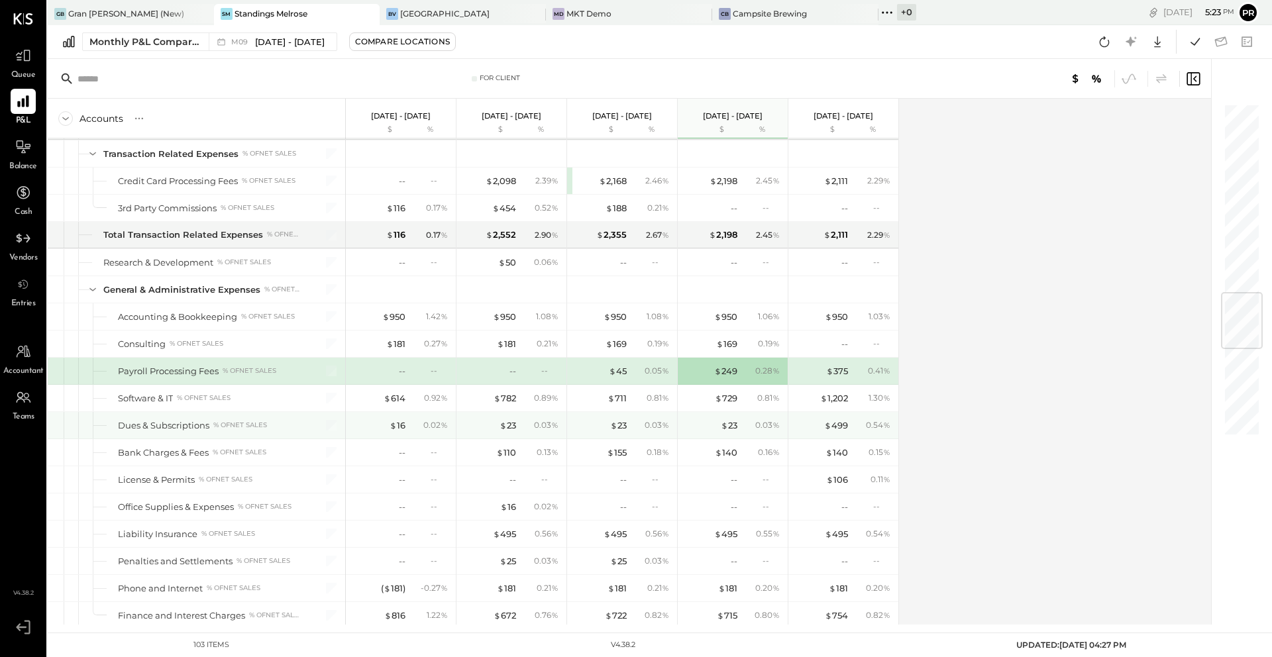
scroll to position [1609, 0]
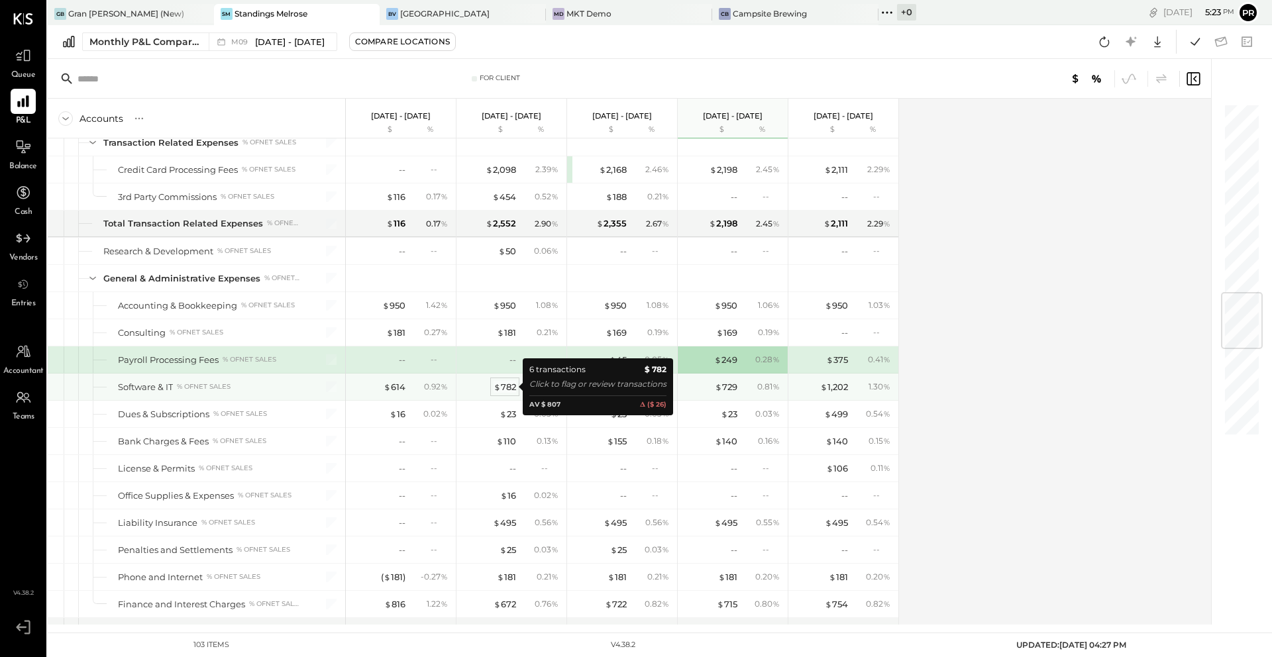
click at [498, 387] on span "$" at bounding box center [497, 387] width 7 height 11
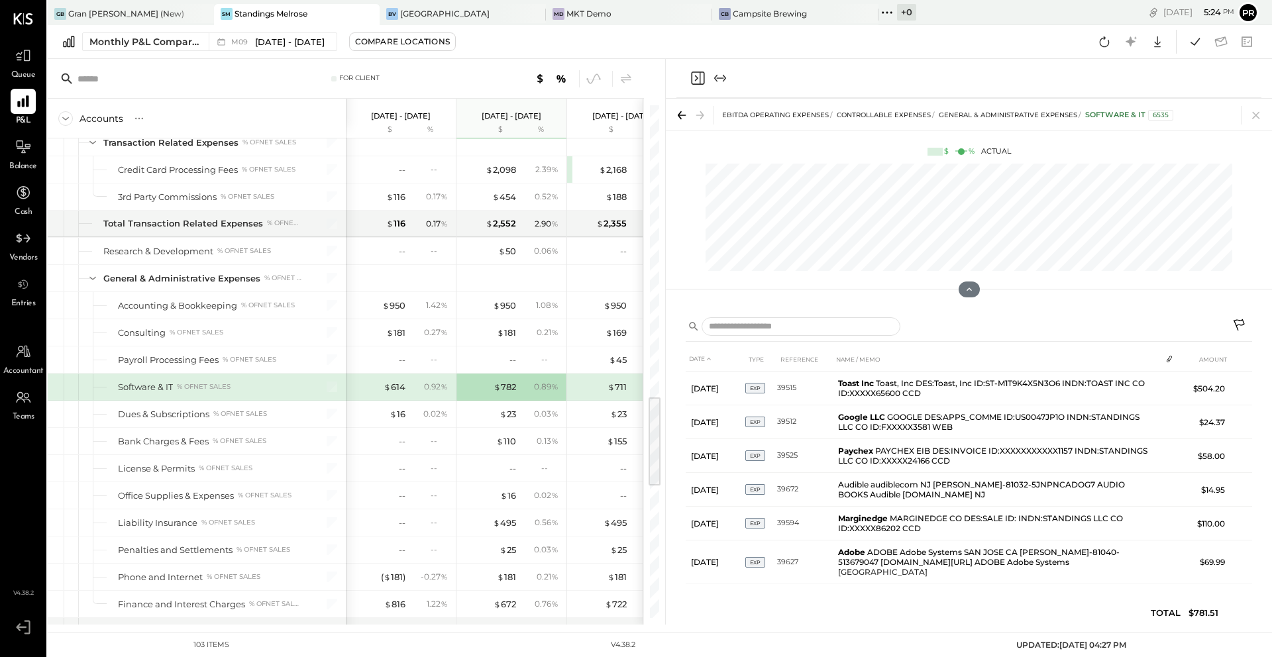
click at [431, 390] on div "0.92 %" at bounding box center [436, 387] width 24 height 12
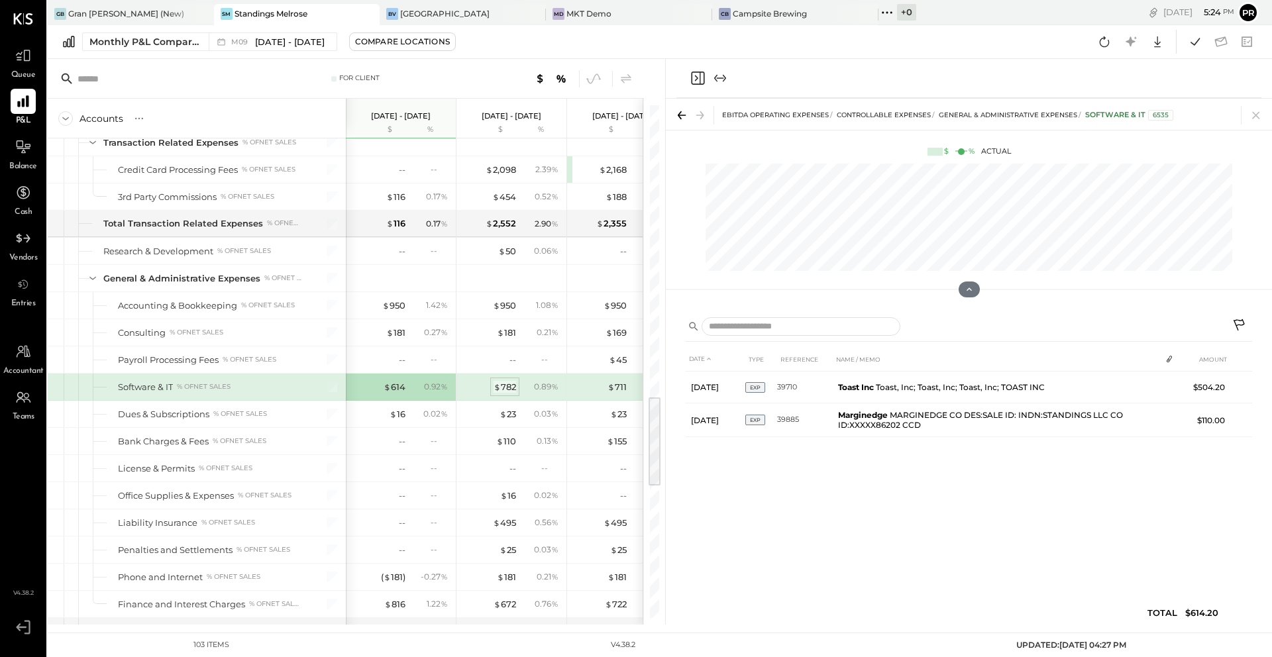
click at [496, 391] on span "$" at bounding box center [497, 387] width 7 height 11
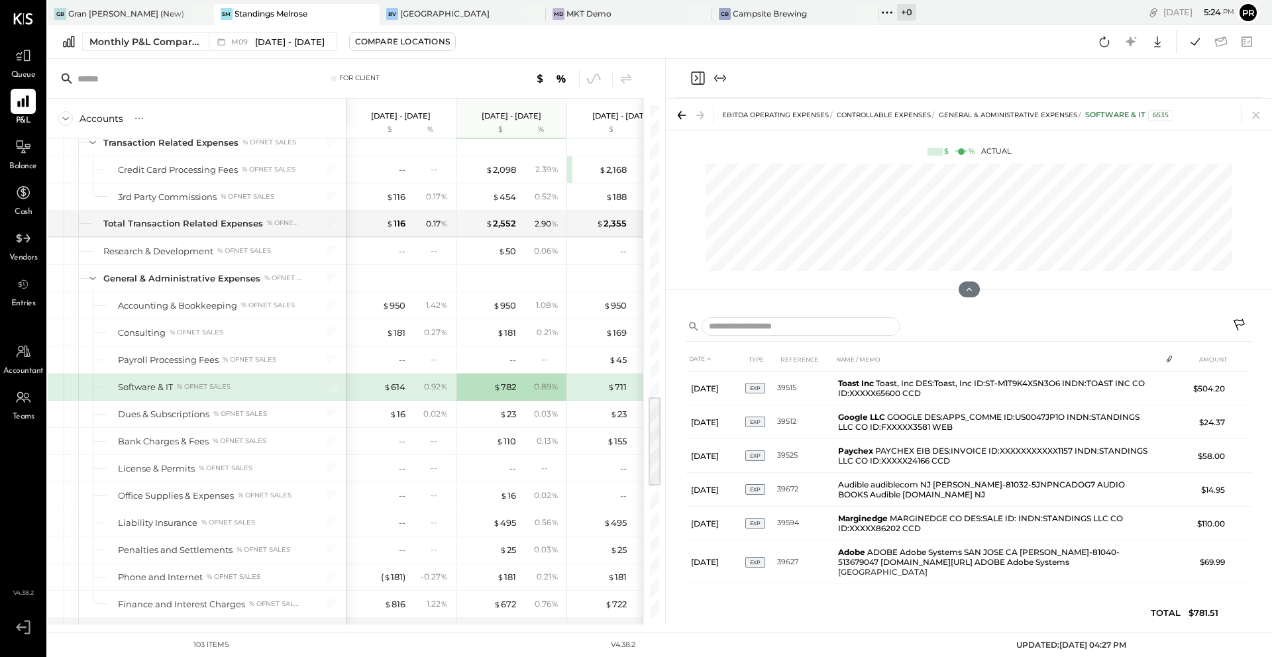
click at [419, 391] on div "0.92 %" at bounding box center [430, 387] width 43 height 12
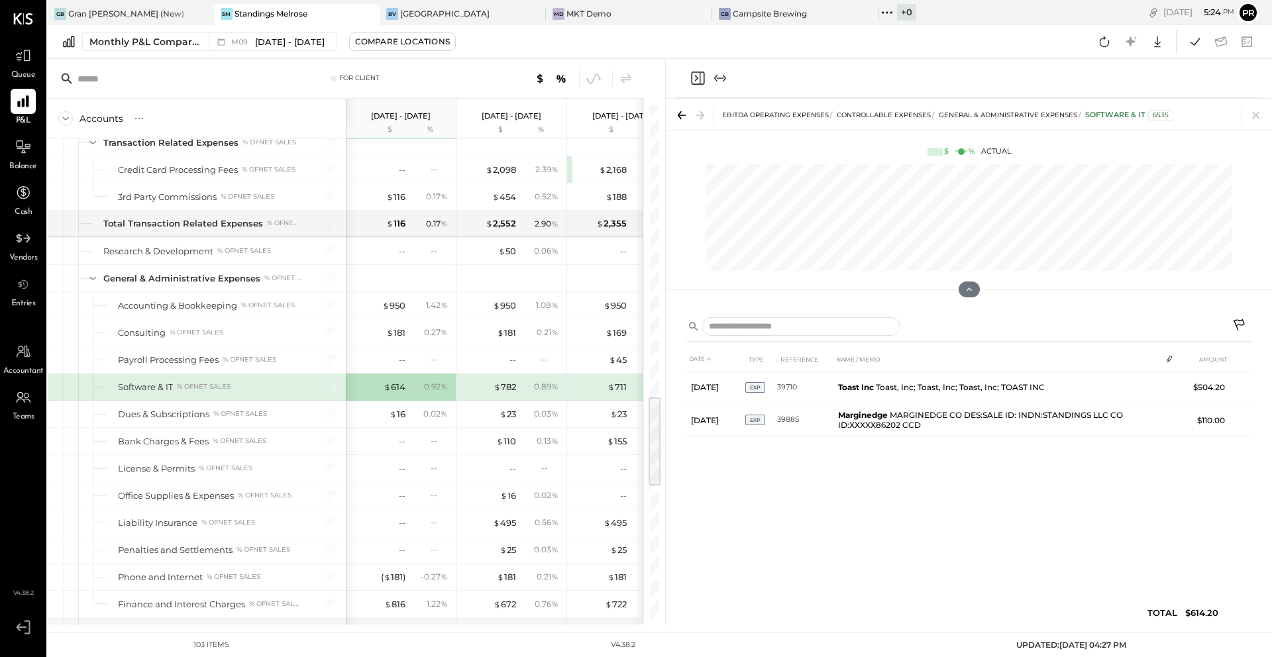
click at [489, 390] on div "$ 782" at bounding box center [489, 387] width 53 height 13
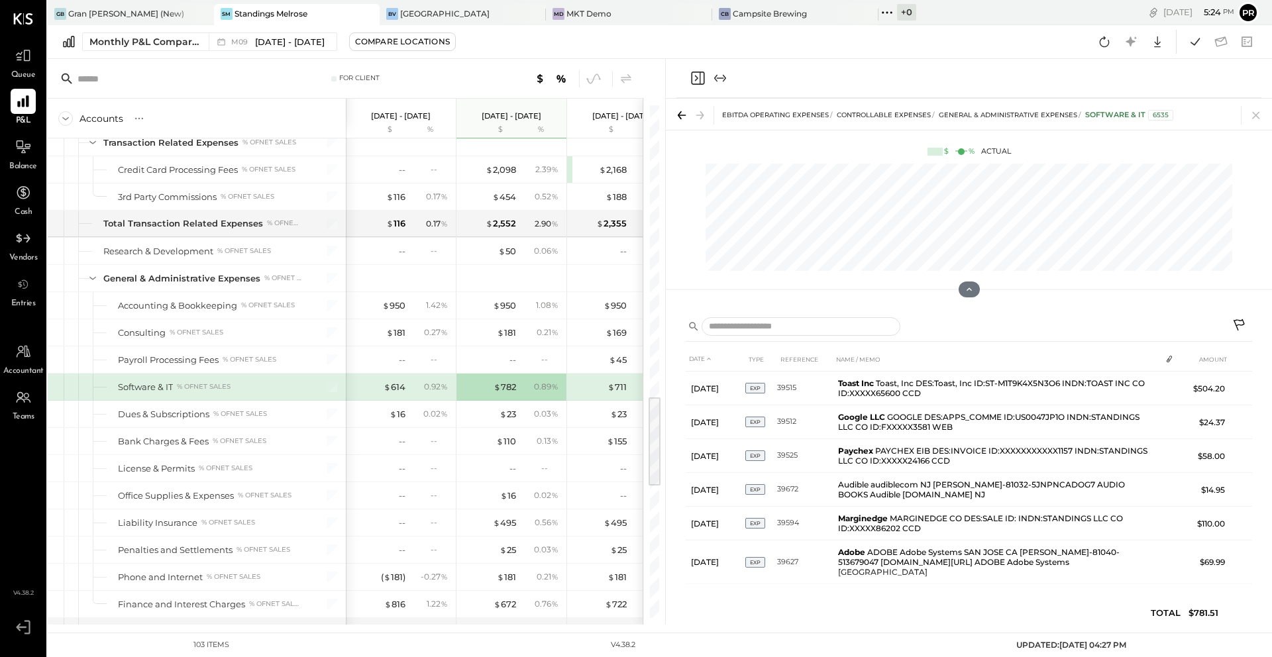
click at [413, 392] on div "0.92 %" at bounding box center [430, 387] width 43 height 12
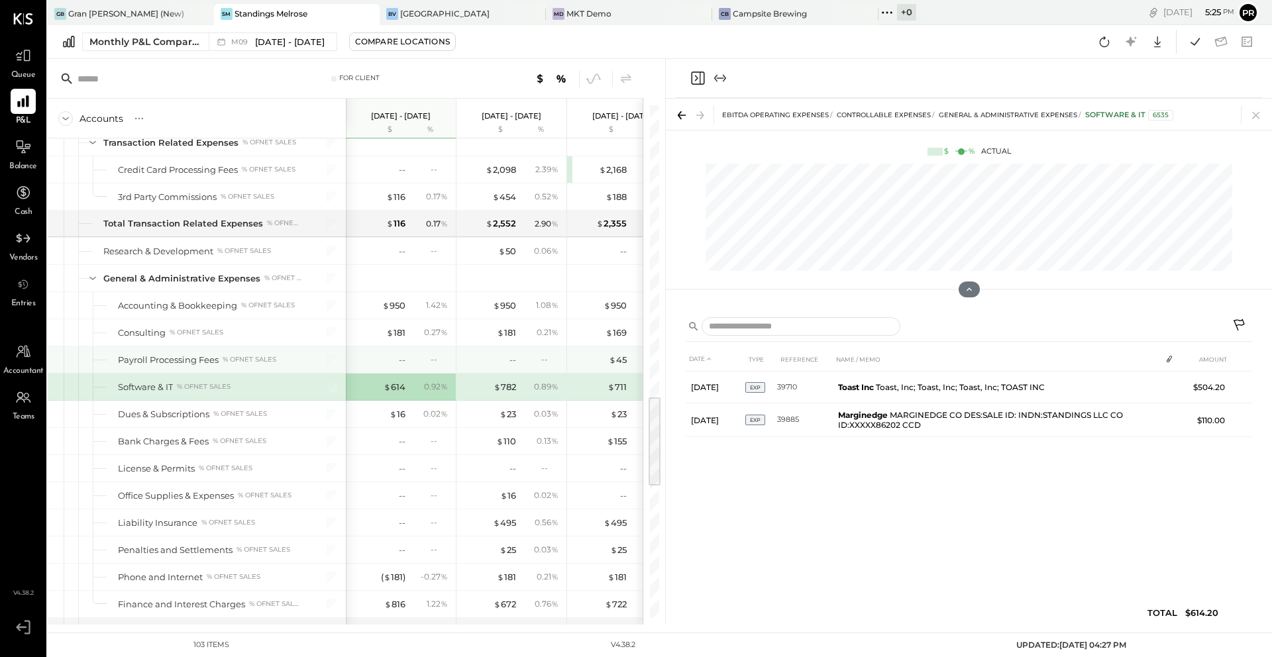
click at [609, 371] on div "$ 45 0.05 %" at bounding box center [623, 359] width 99 height 27
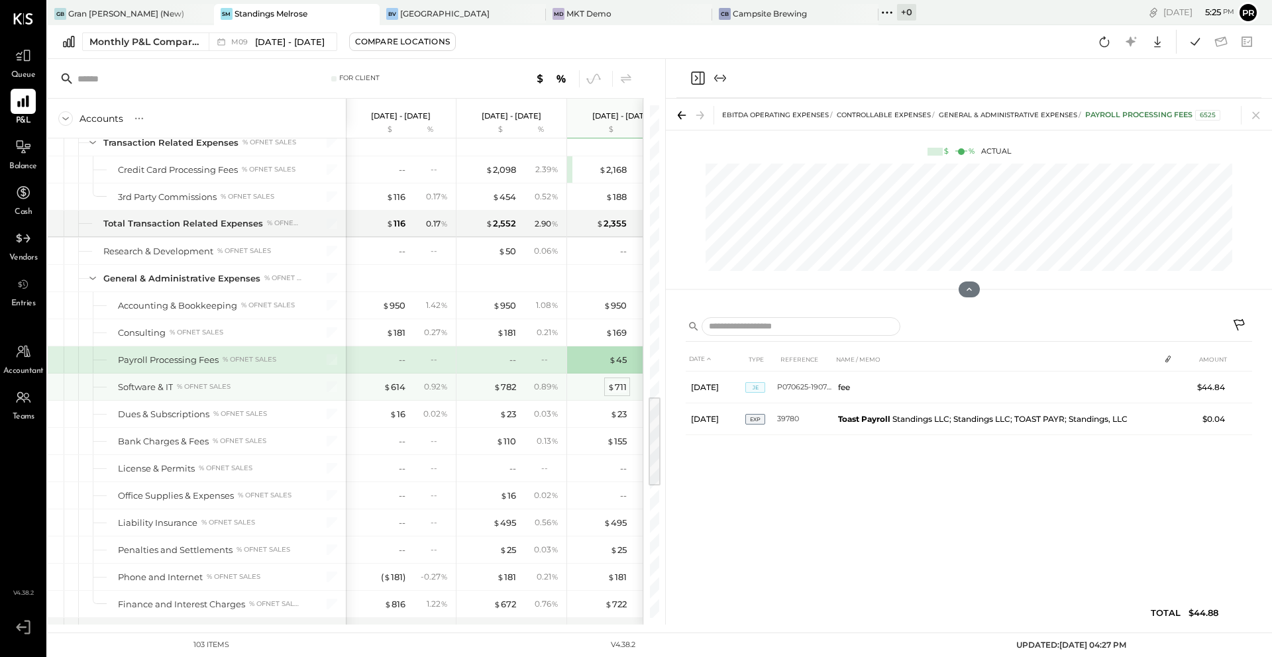
click at [612, 385] on span "$" at bounding box center [611, 387] width 7 height 11
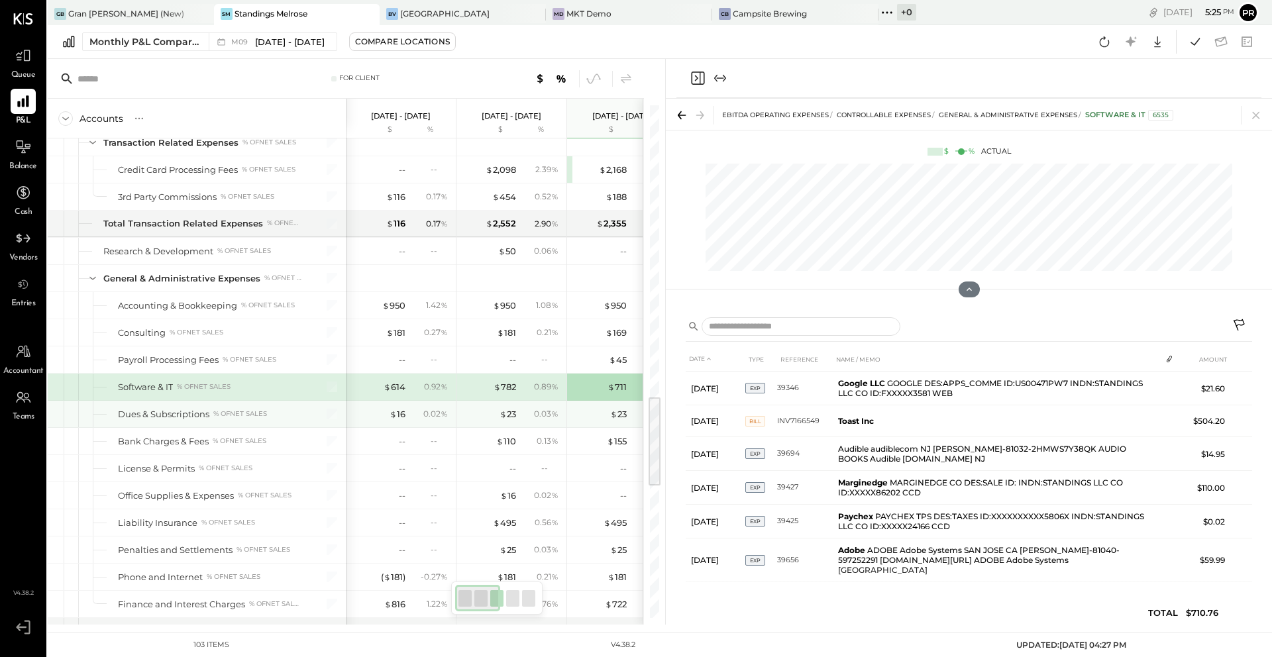
scroll to position [1610, 0]
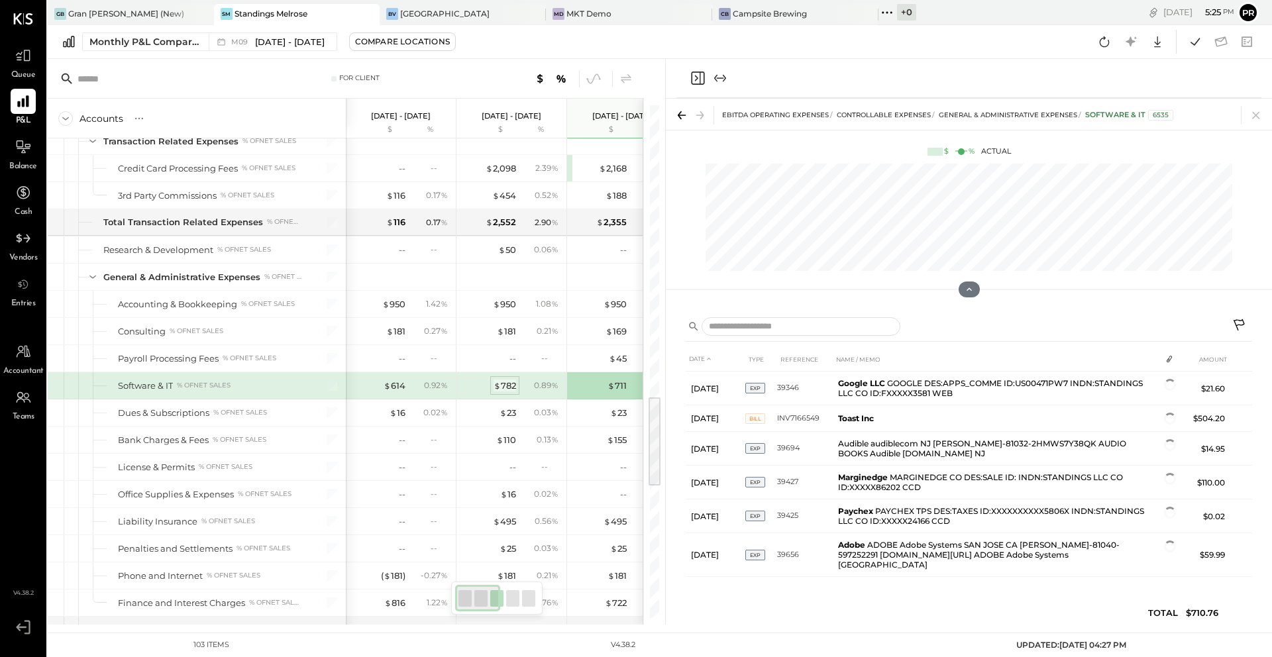
click at [509, 387] on div "$ 782" at bounding box center [505, 386] width 23 height 13
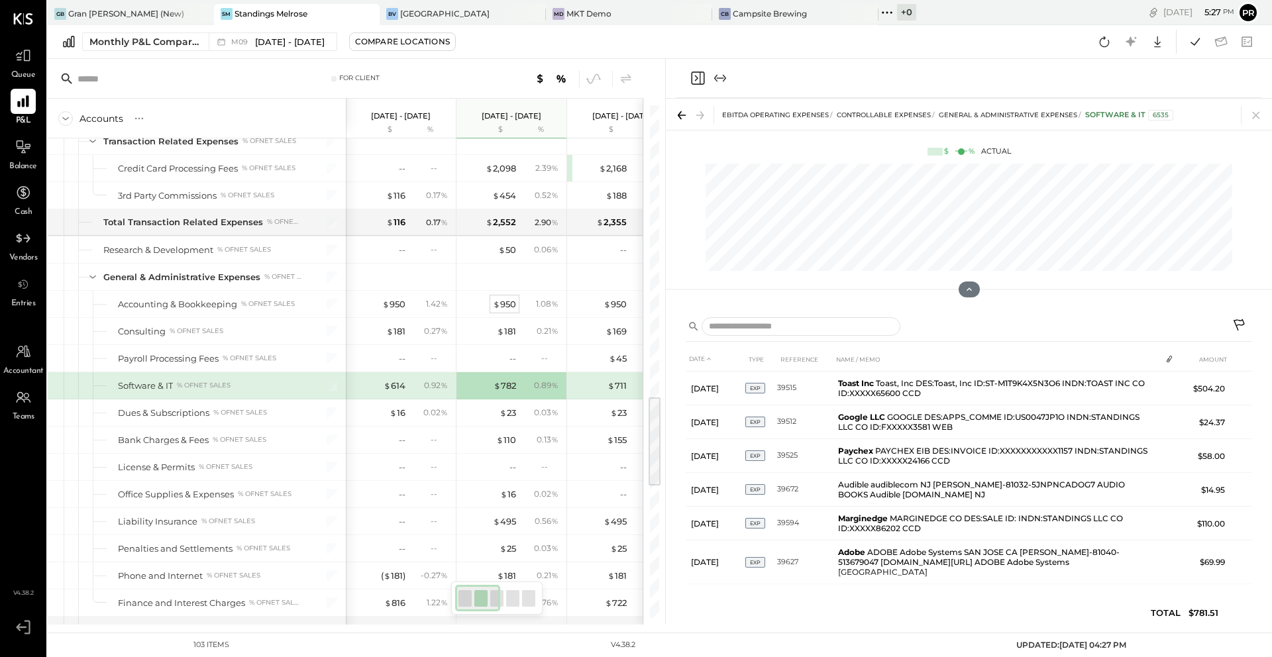
click at [493, 307] on span "$" at bounding box center [496, 304] width 7 height 11
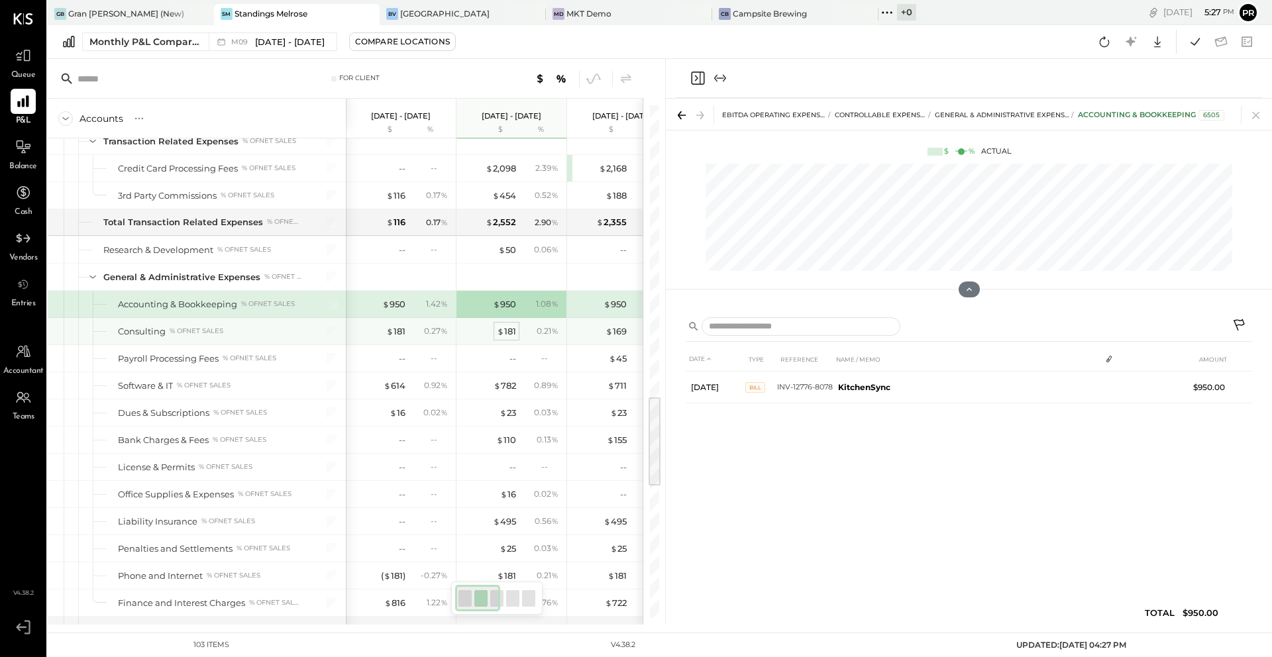
click at [502, 330] on span "$" at bounding box center [500, 331] width 7 height 11
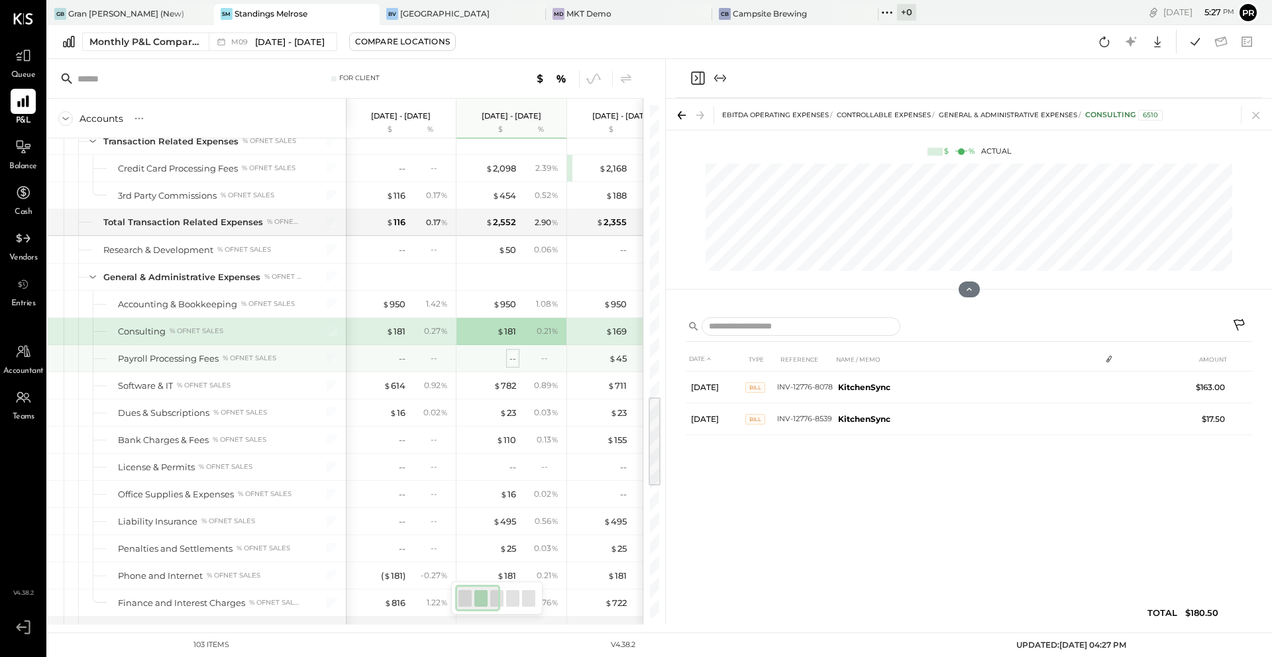
click at [511, 364] on div "--" at bounding box center [512, 358] width 7 height 13
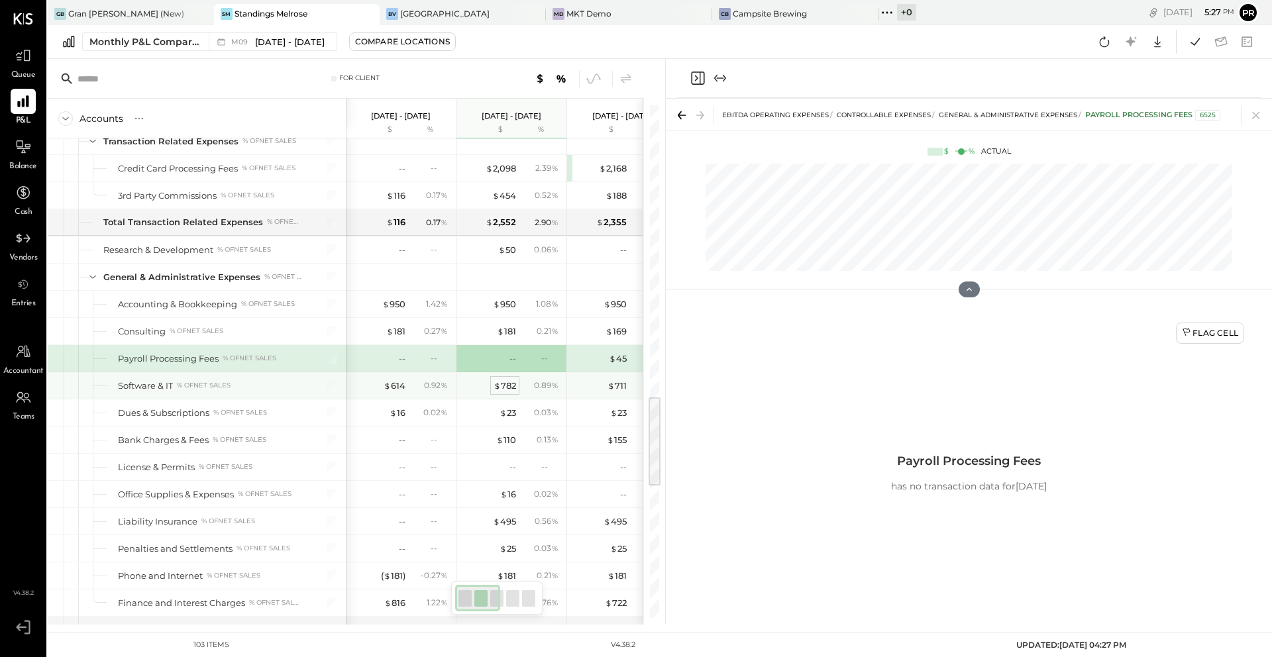
click at [509, 387] on div "$ 782" at bounding box center [505, 386] width 23 height 13
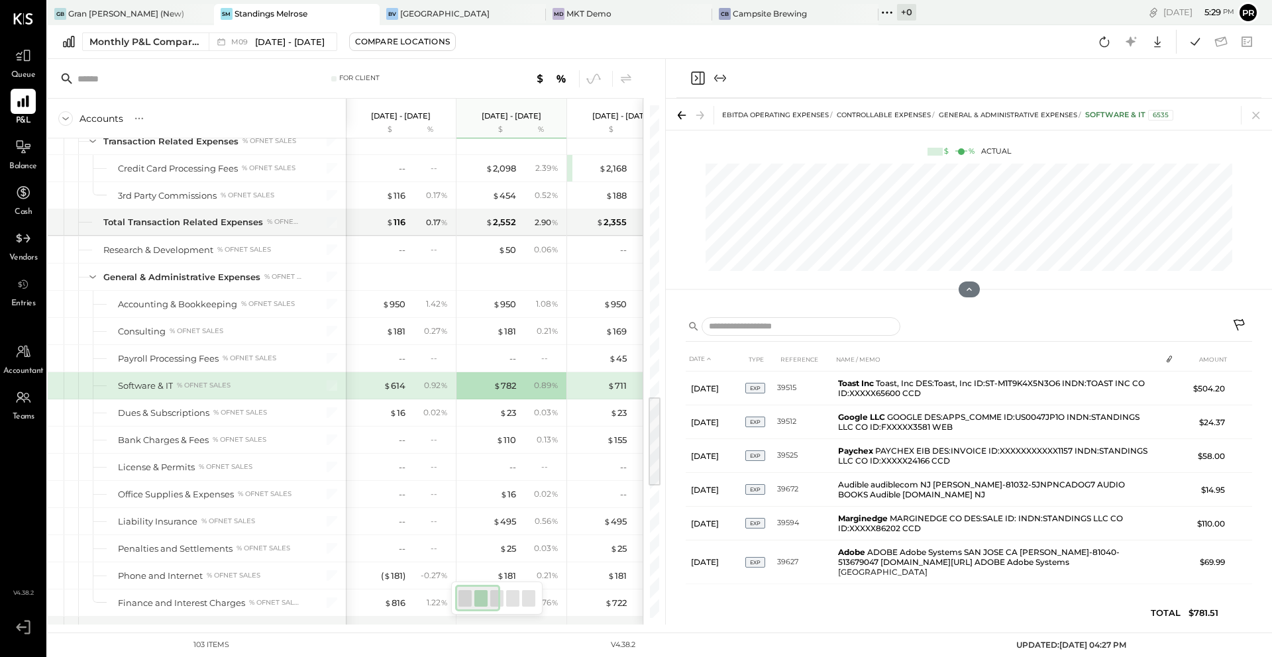
click at [382, 383] on div "$ 614" at bounding box center [378, 386] width 53 height 13
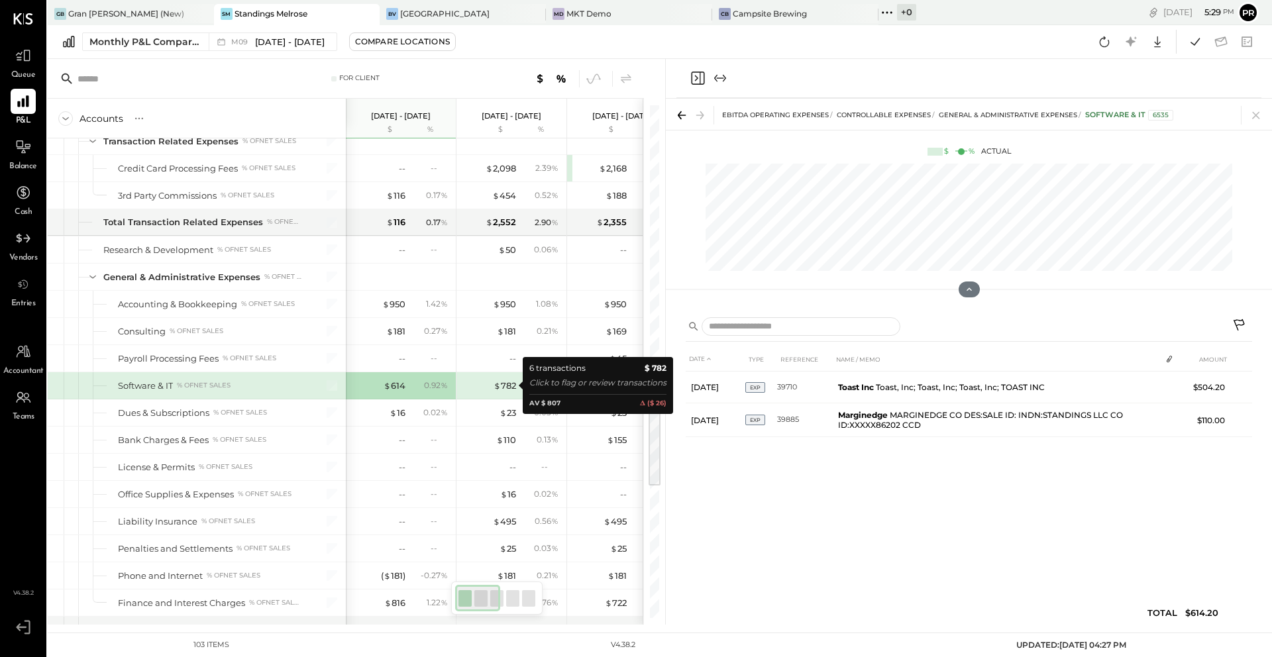
click at [491, 382] on div "$ 782" at bounding box center [489, 386] width 53 height 13
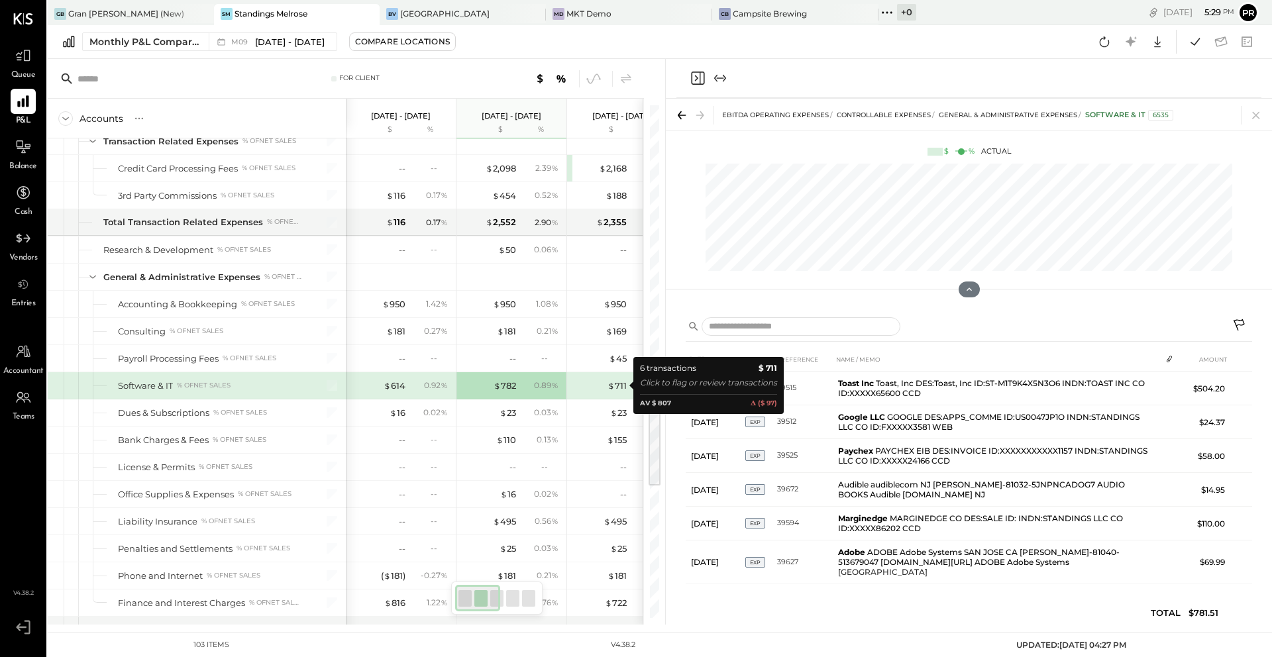
click at [586, 386] on div "$ 711" at bounding box center [600, 386] width 53 height 13
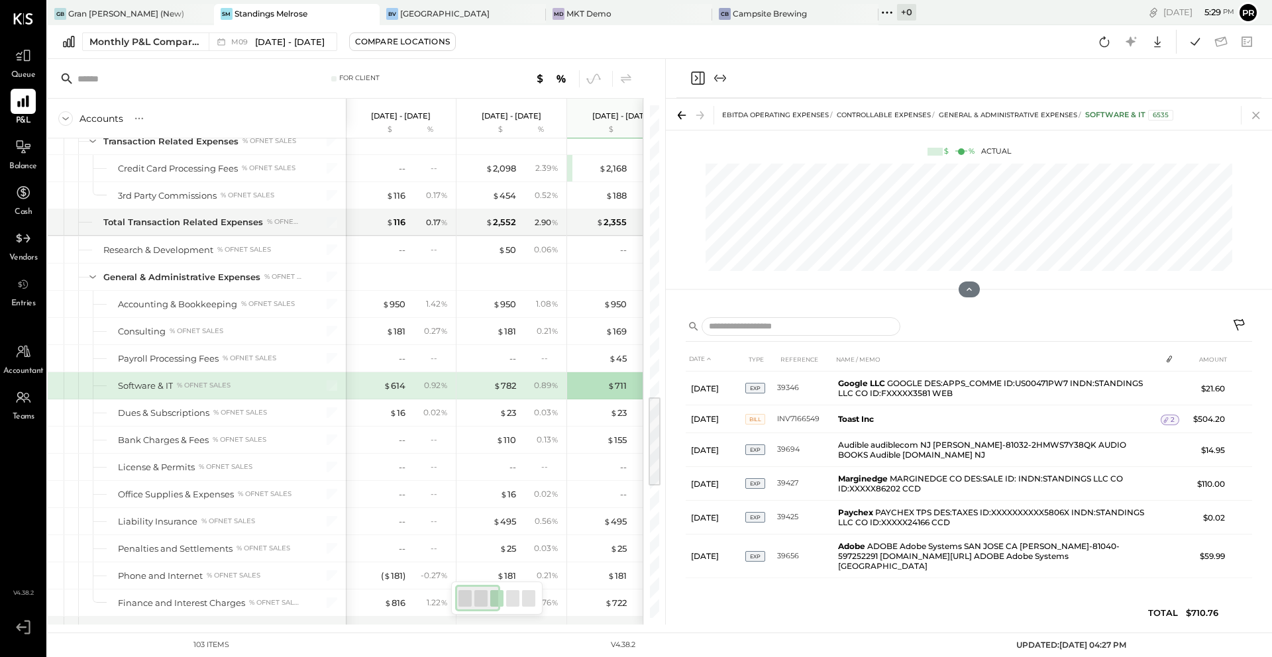
click at [953, 115] on icon at bounding box center [1256, 115] width 19 height 19
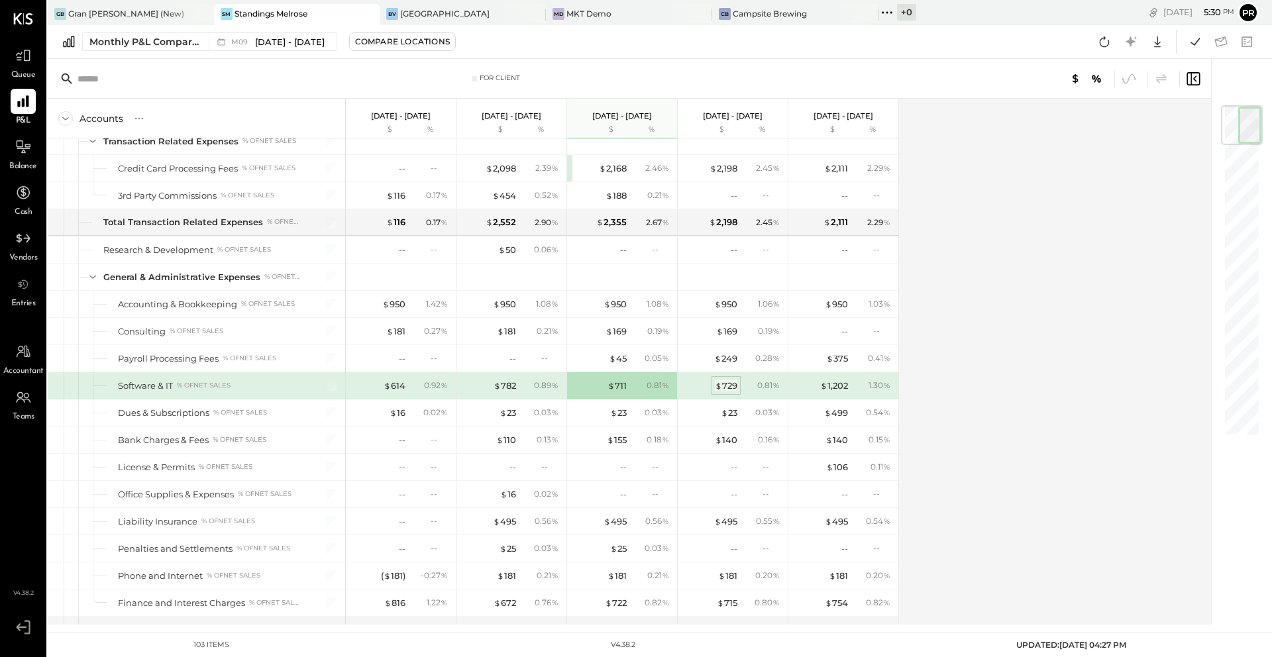
click at [720, 388] on span "$" at bounding box center [718, 385] width 7 height 11
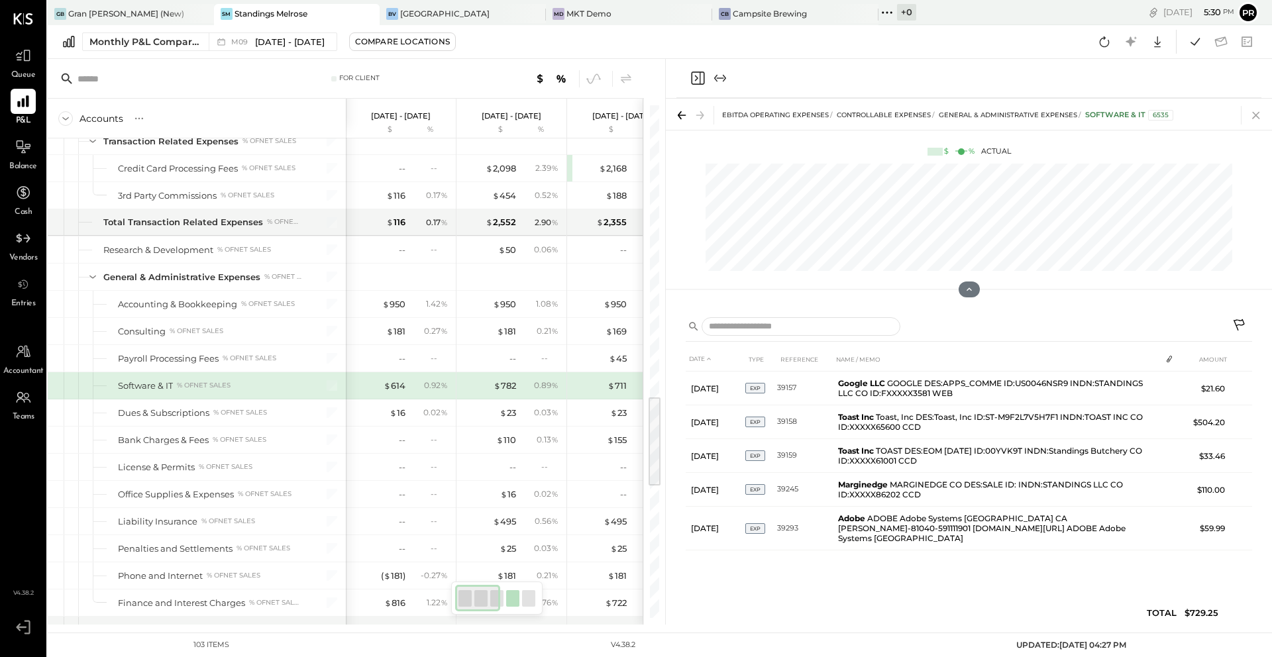
click at [953, 121] on icon at bounding box center [1256, 115] width 19 height 19
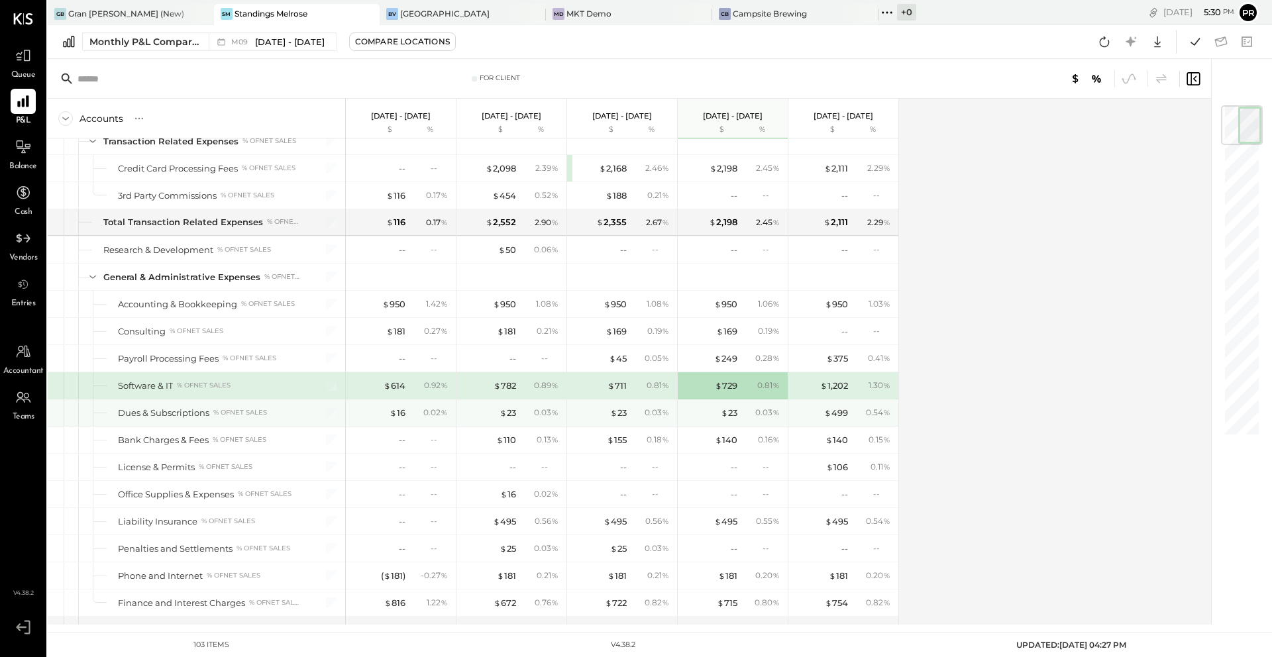
click at [480, 411] on div "$ 23" at bounding box center [489, 413] width 53 height 13
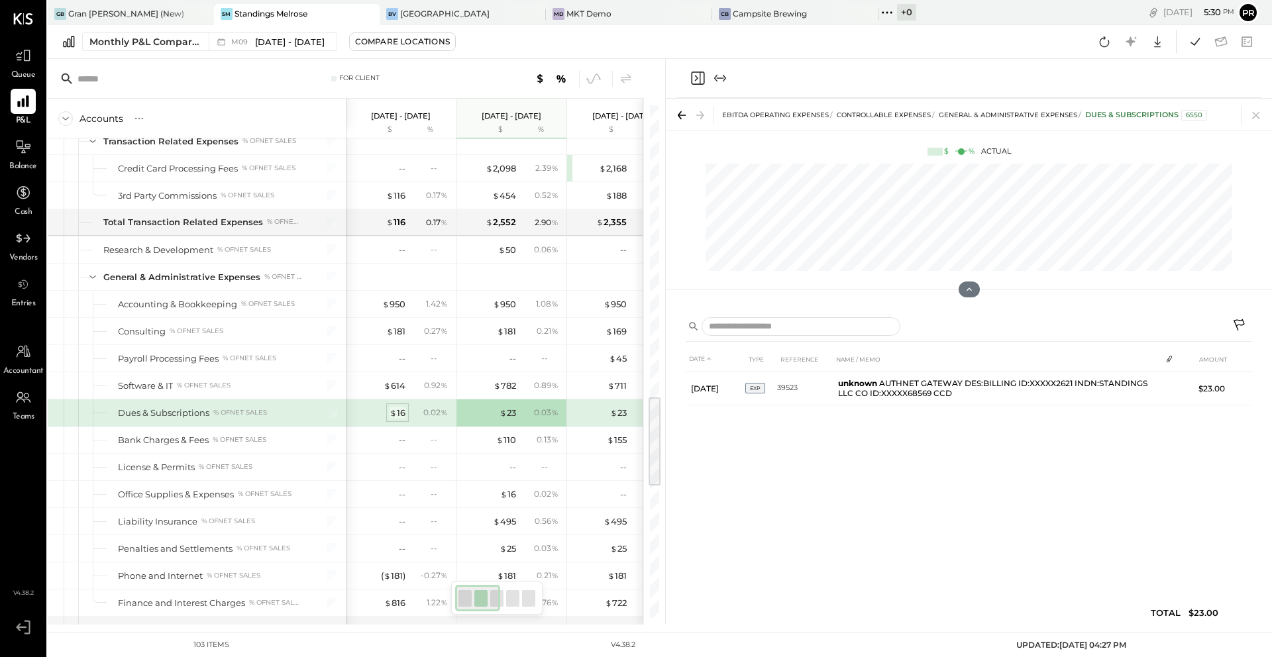
click at [394, 413] on span "$" at bounding box center [393, 412] width 7 height 11
click at [604, 416] on div "$ 23" at bounding box center [600, 413] width 53 height 13
click at [953, 115] on icon at bounding box center [1256, 115] width 19 height 19
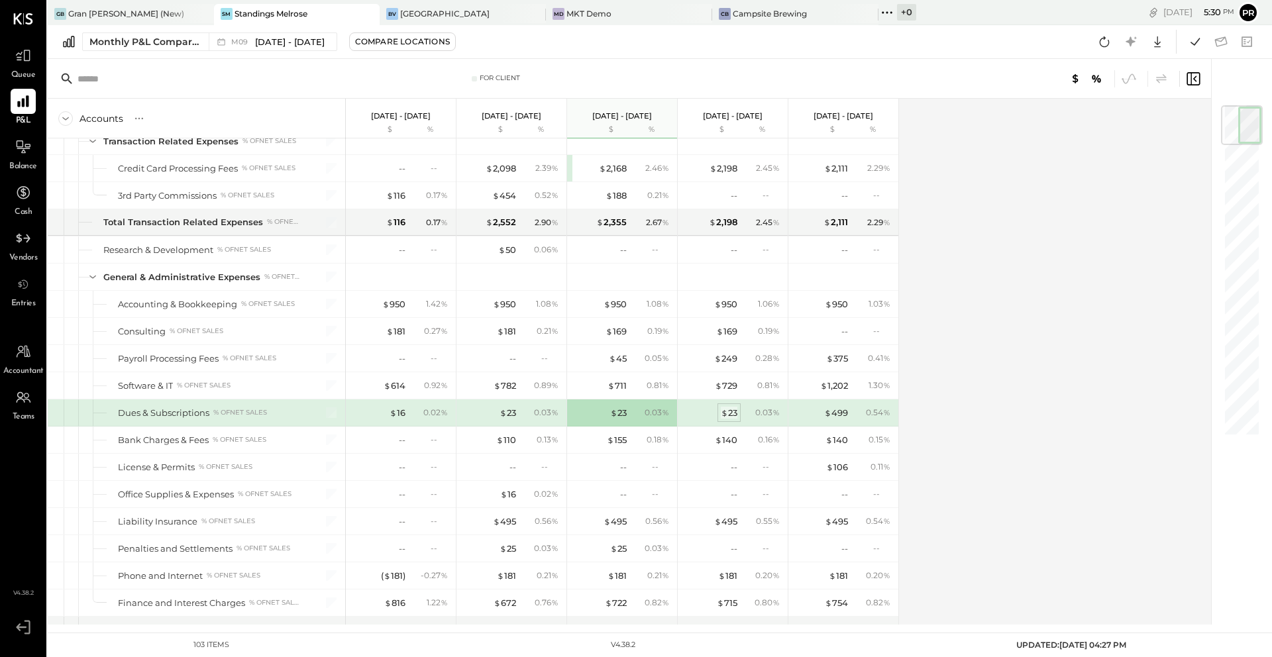
click at [723, 412] on span "$" at bounding box center [724, 412] width 7 height 11
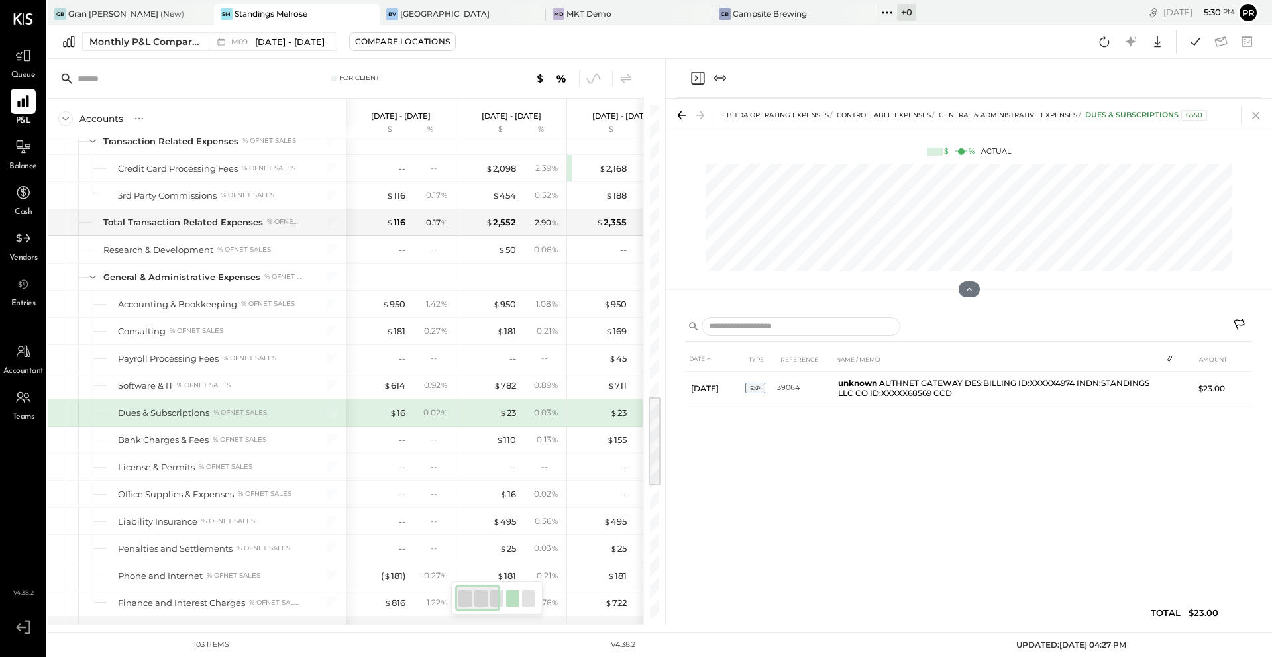
click at [953, 119] on icon at bounding box center [1256, 115] width 19 height 19
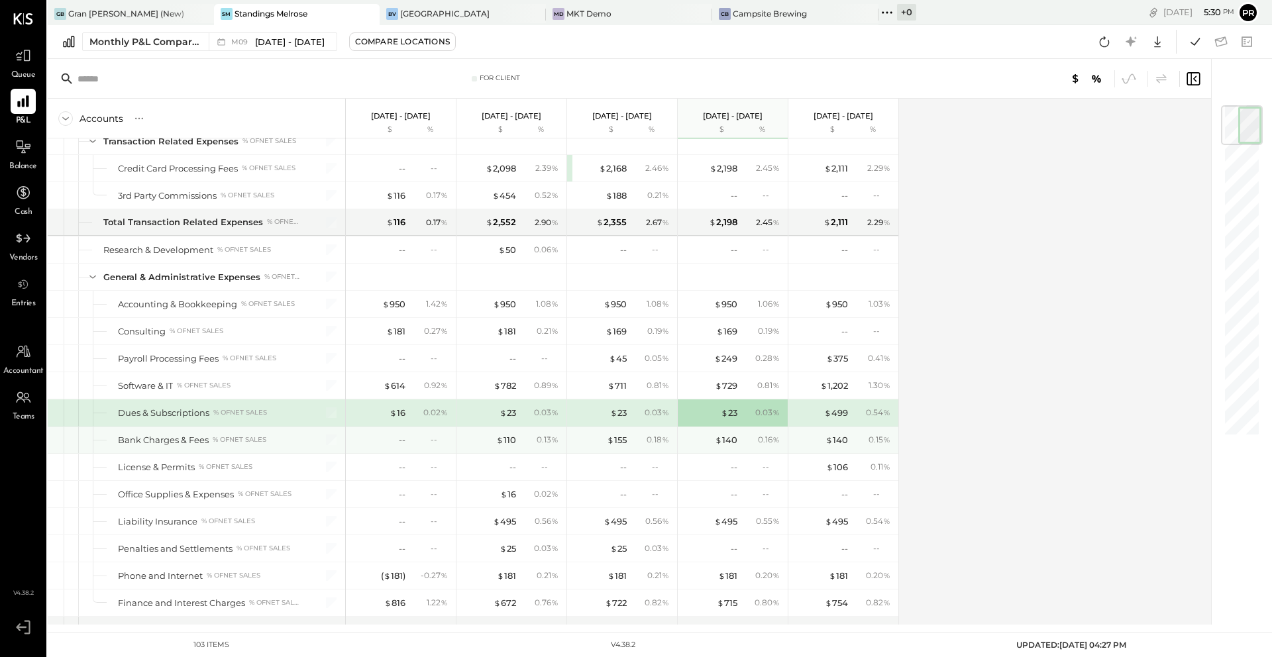
click at [495, 437] on div "$ 110" at bounding box center [489, 440] width 53 height 13
